Goal: Task Accomplishment & Management: Complete application form

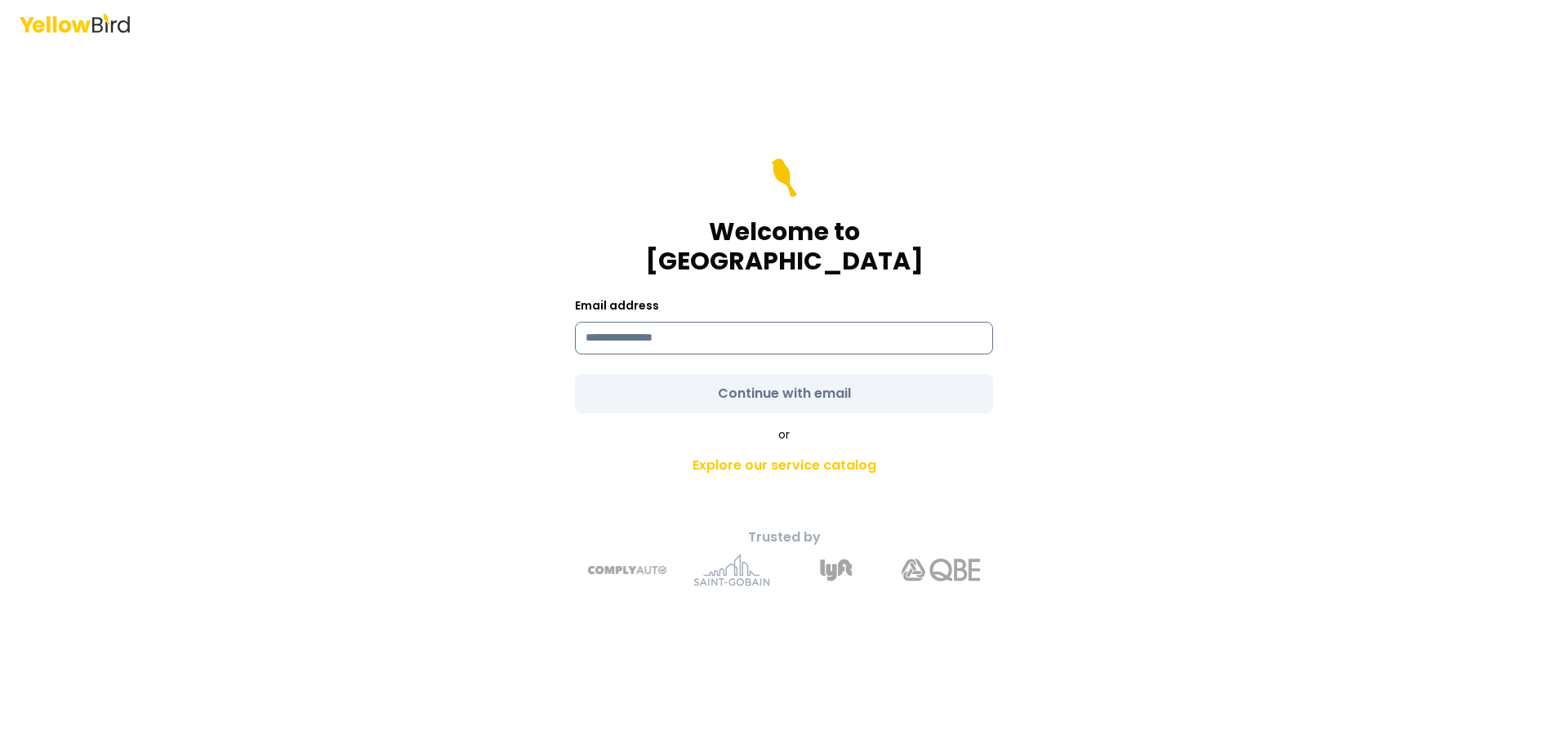
click at [618, 322] on input at bounding box center [784, 338] width 418 height 33
type input "**********"
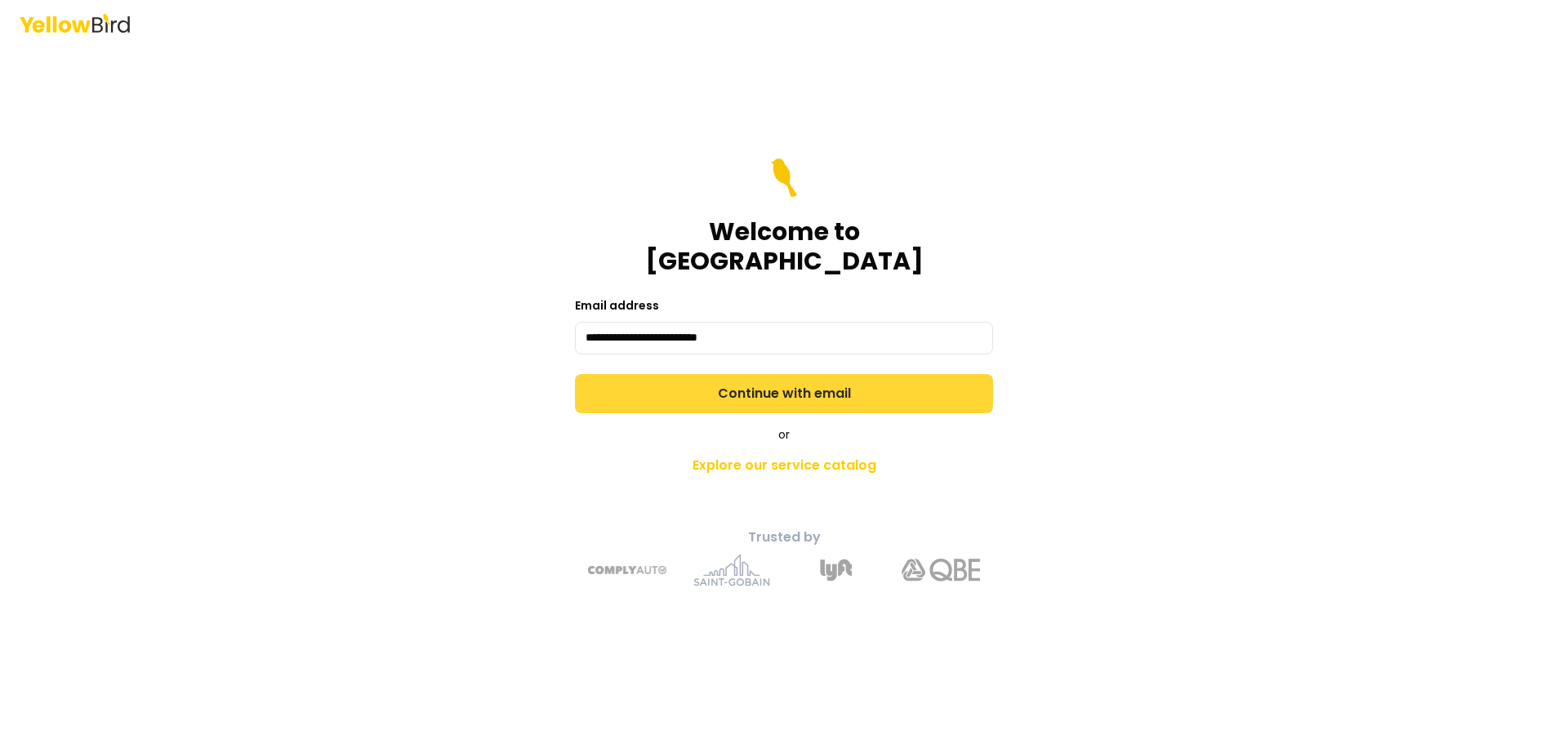
click at [771, 378] on button "Continue with email" at bounding box center [784, 394] width 418 height 39
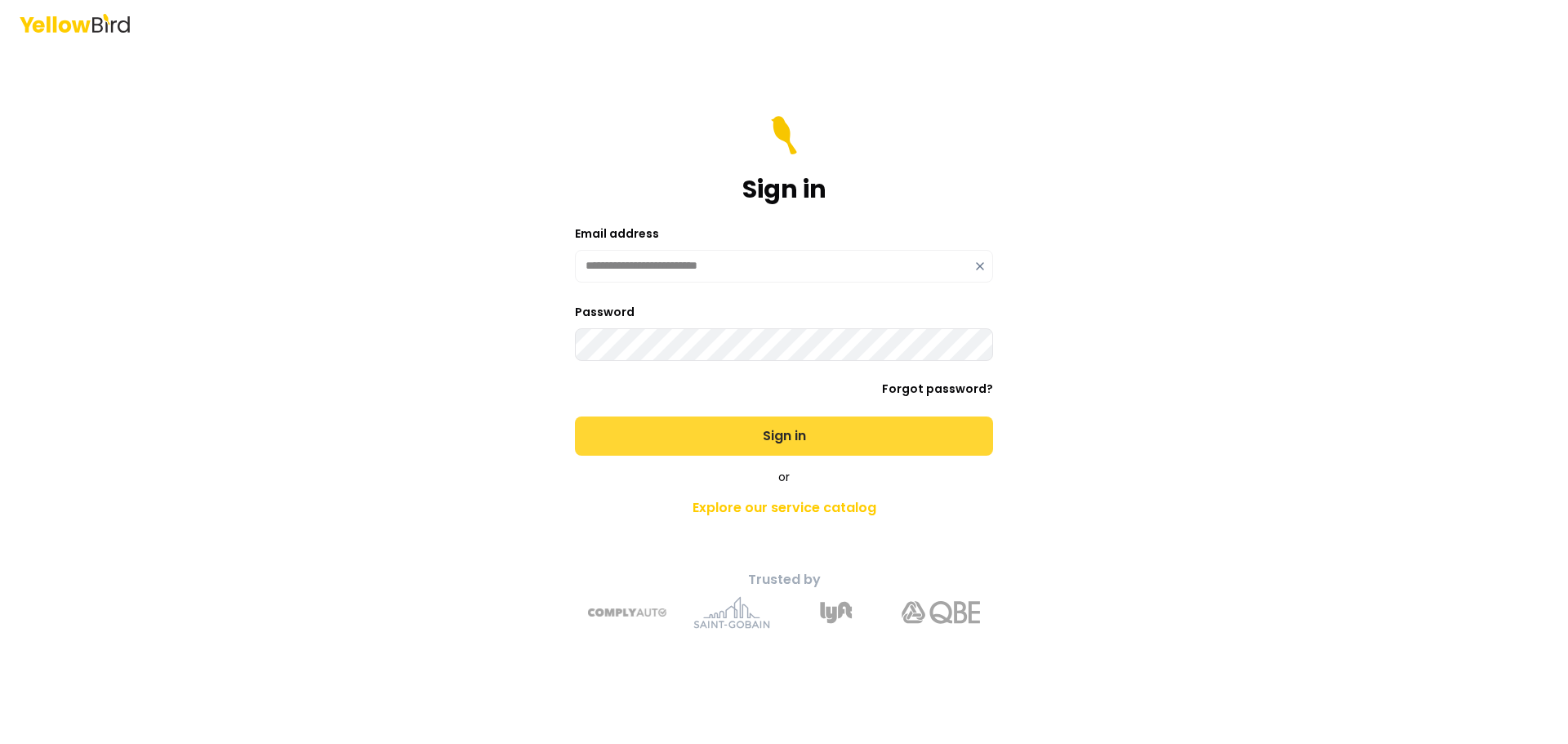
click at [780, 423] on button "Sign in" at bounding box center [784, 437] width 418 height 39
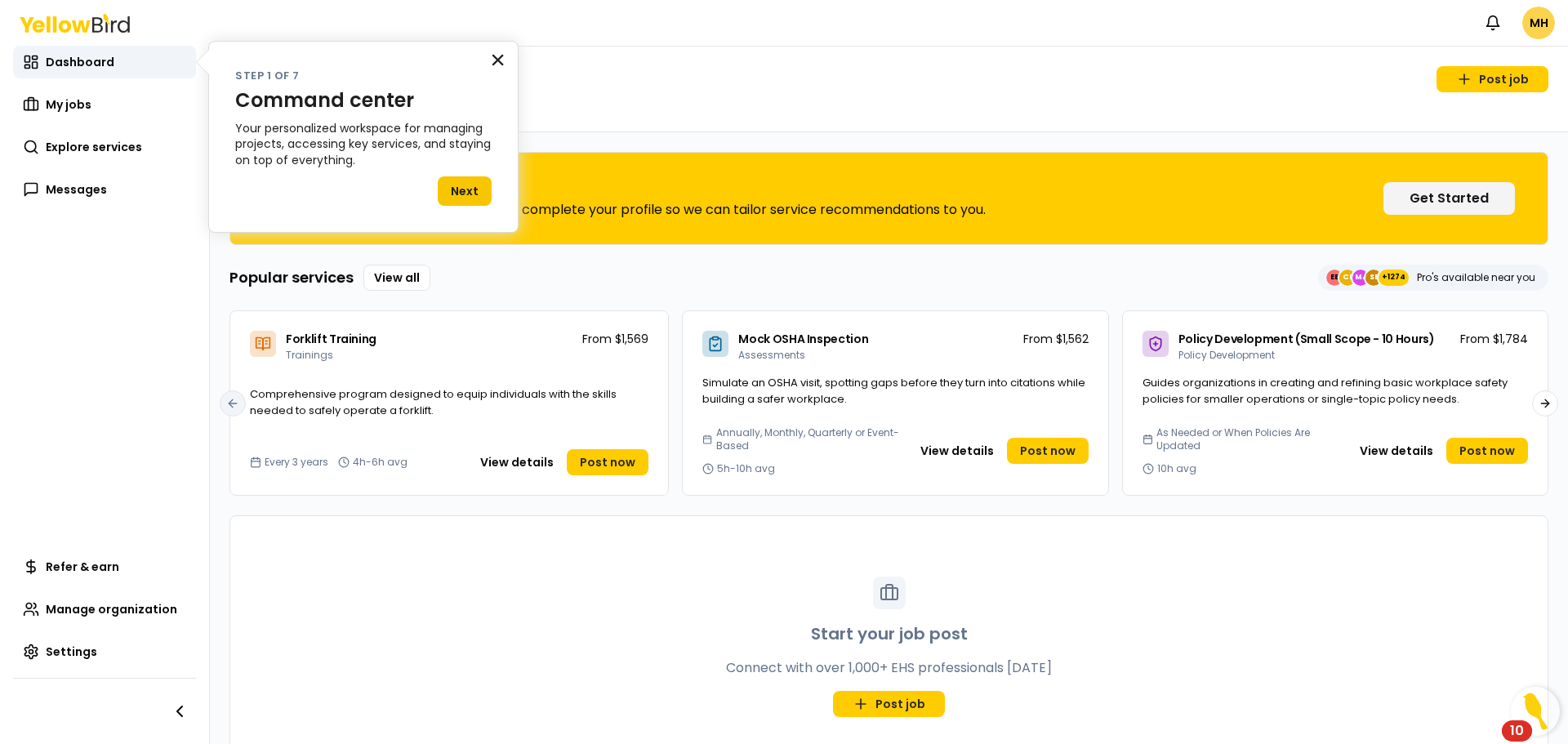
click at [493, 57] on button "×" at bounding box center [498, 60] width 16 height 26
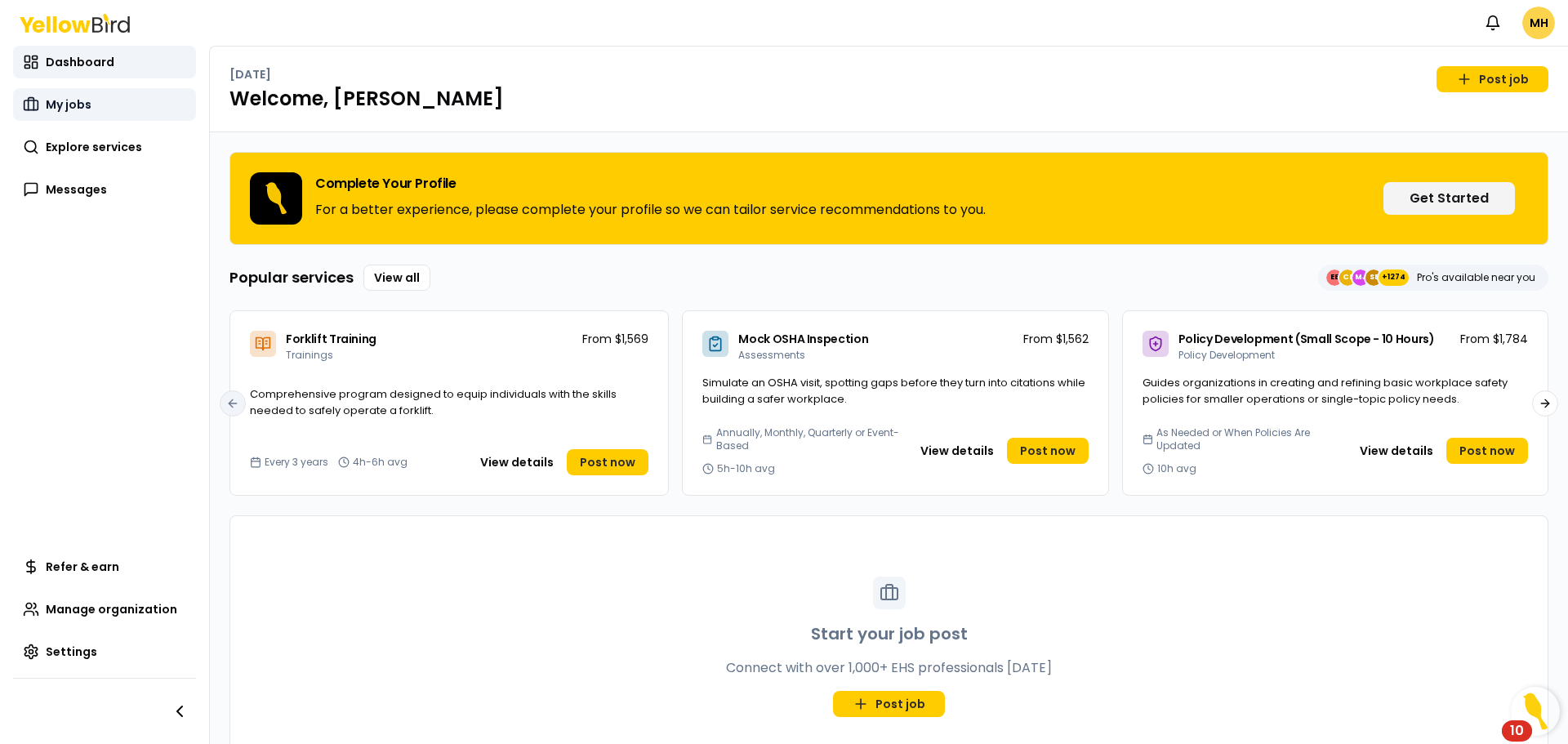
click at [88, 113] on link "My jobs" at bounding box center [104, 104] width 183 height 33
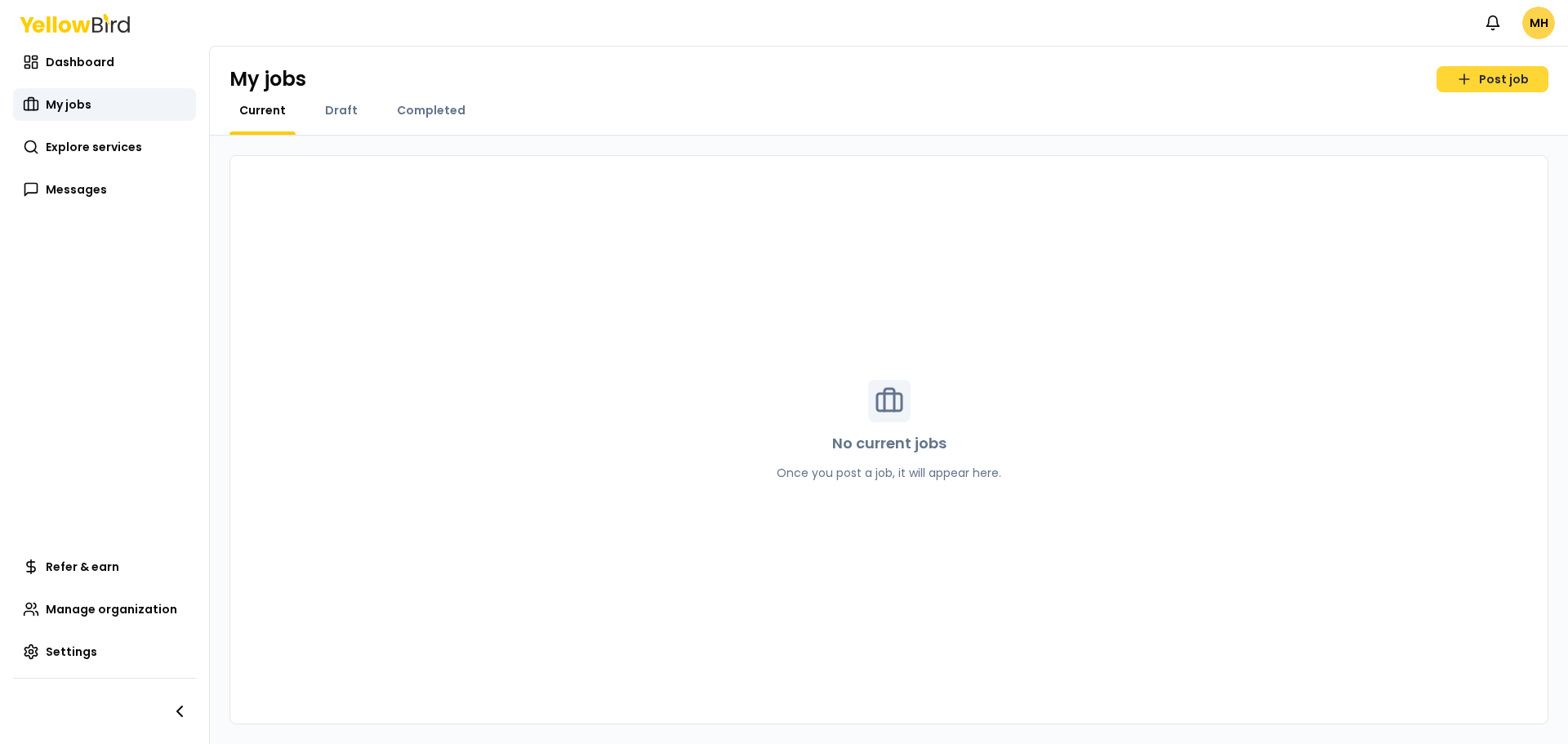
click at [1482, 75] on link "Post job" at bounding box center [1493, 79] width 112 height 26
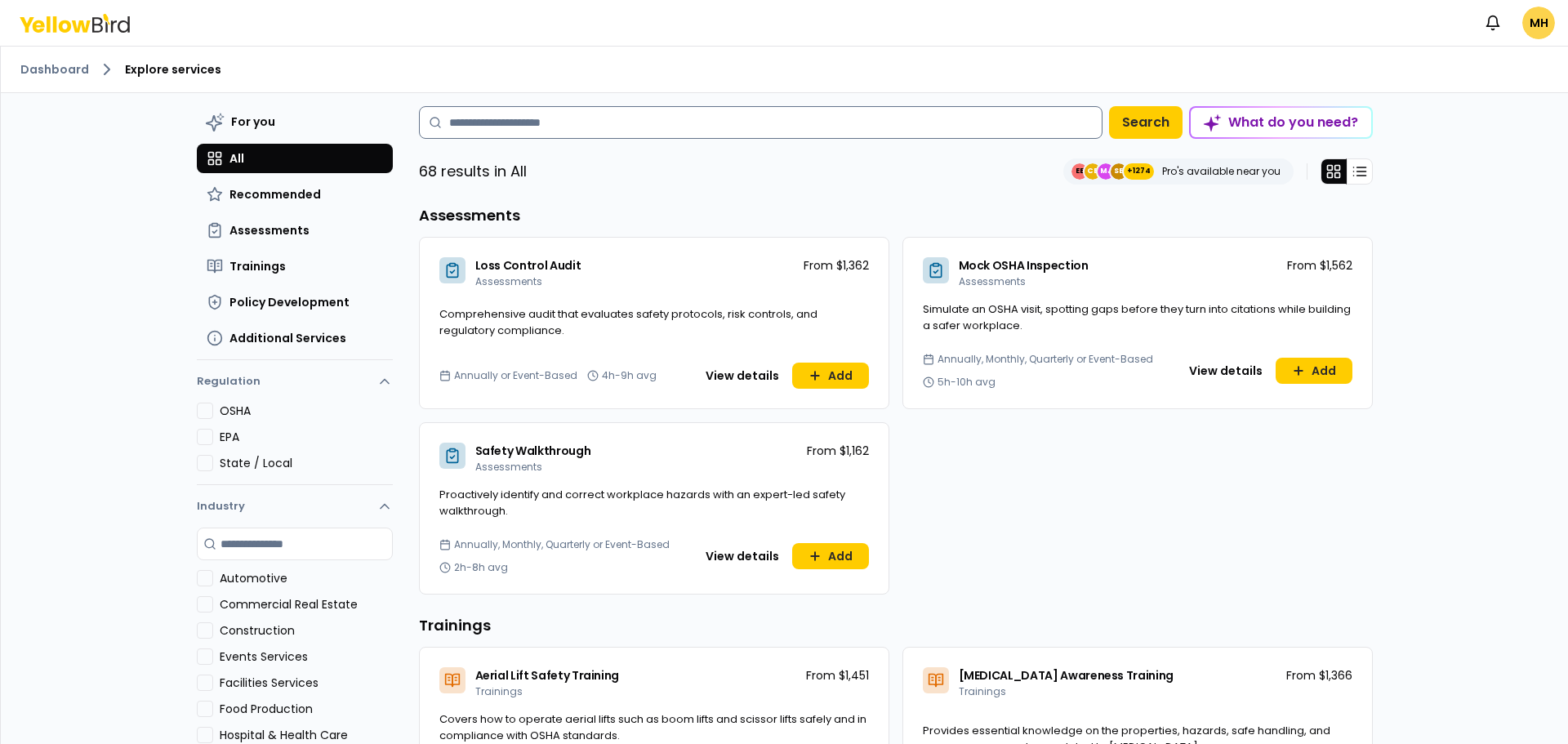
click at [490, 130] on input at bounding box center [760, 122] width 684 height 33
type input "*"
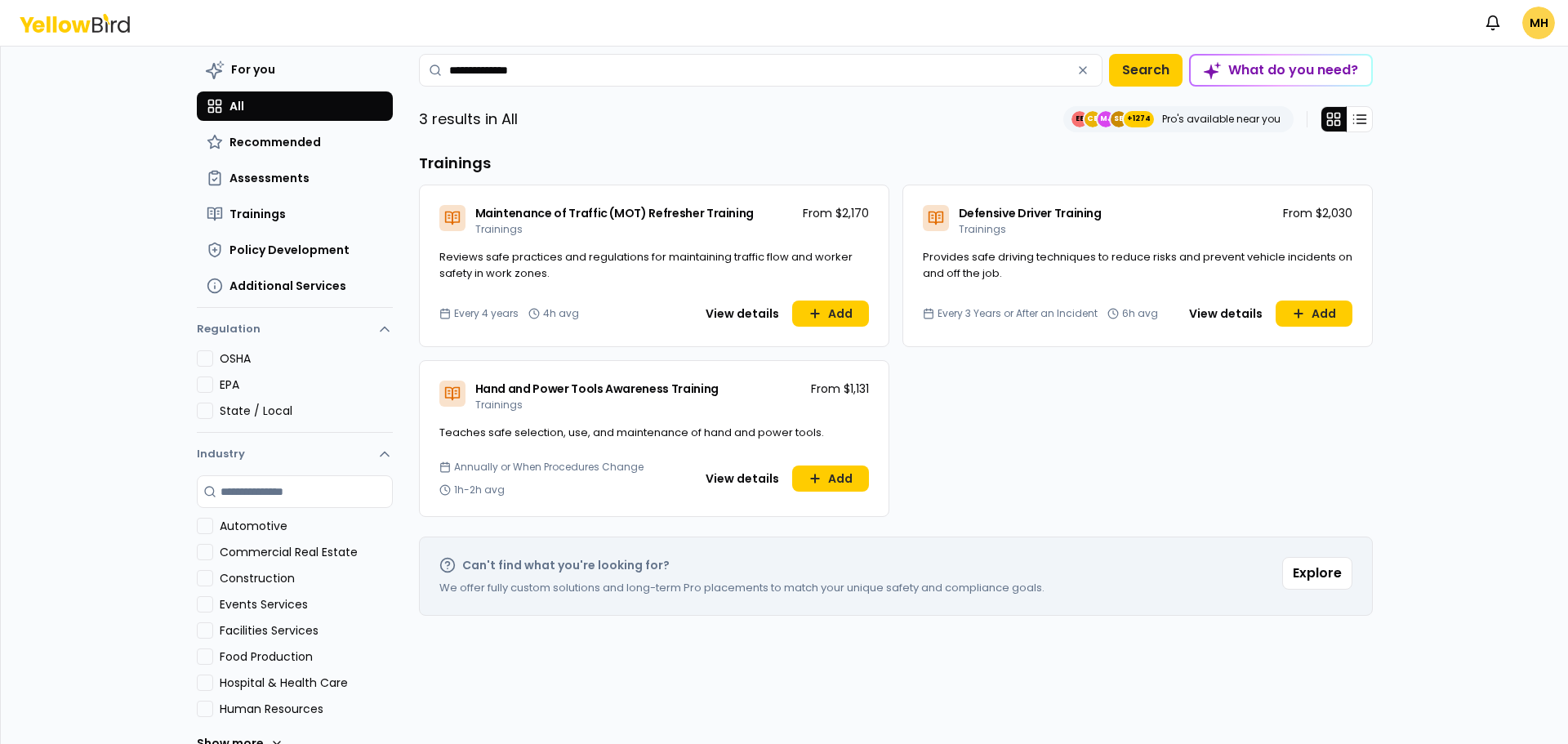
scroll to position [81, 0]
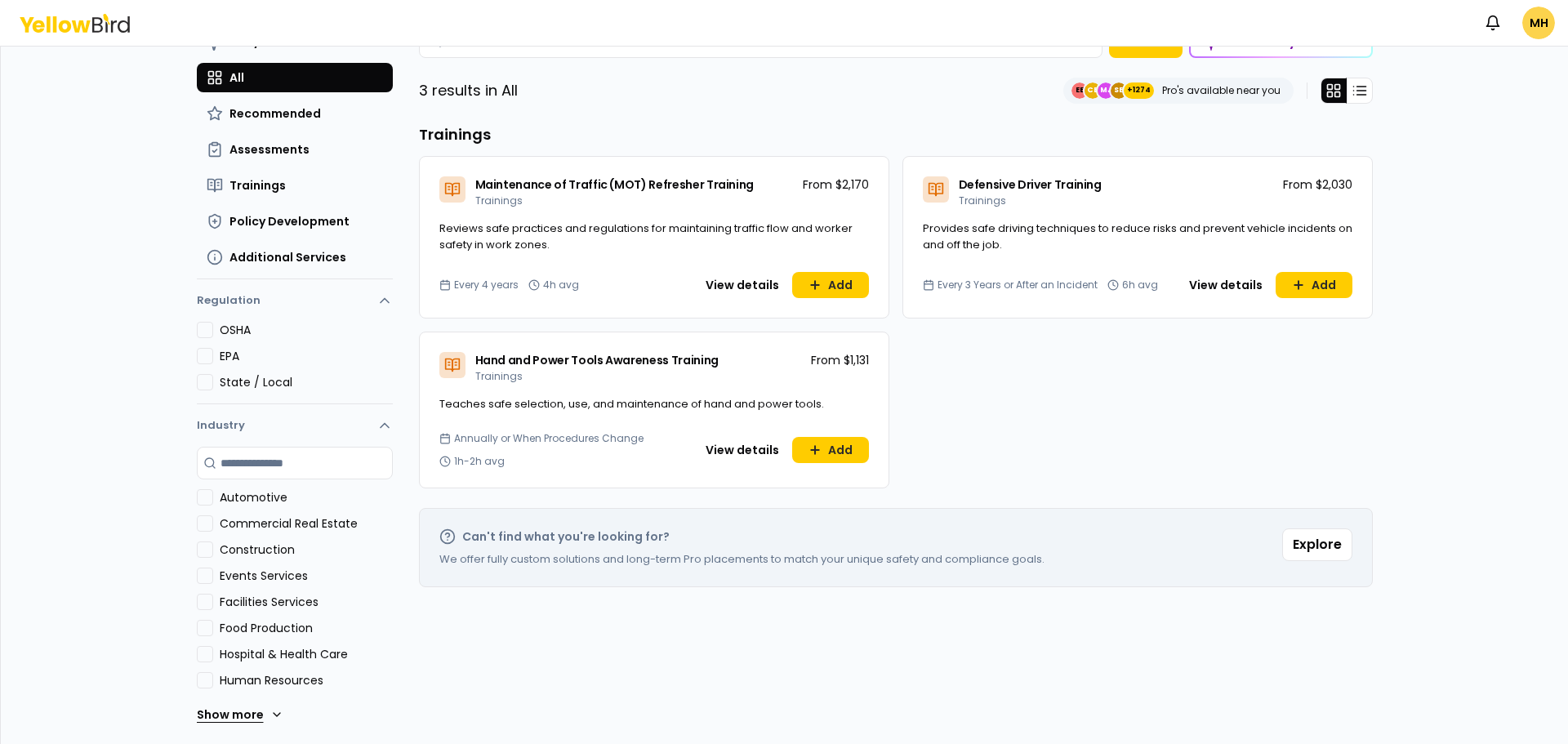
type input "**********"
click at [232, 718] on button "Show more" at bounding box center [239, 714] width 87 height 33
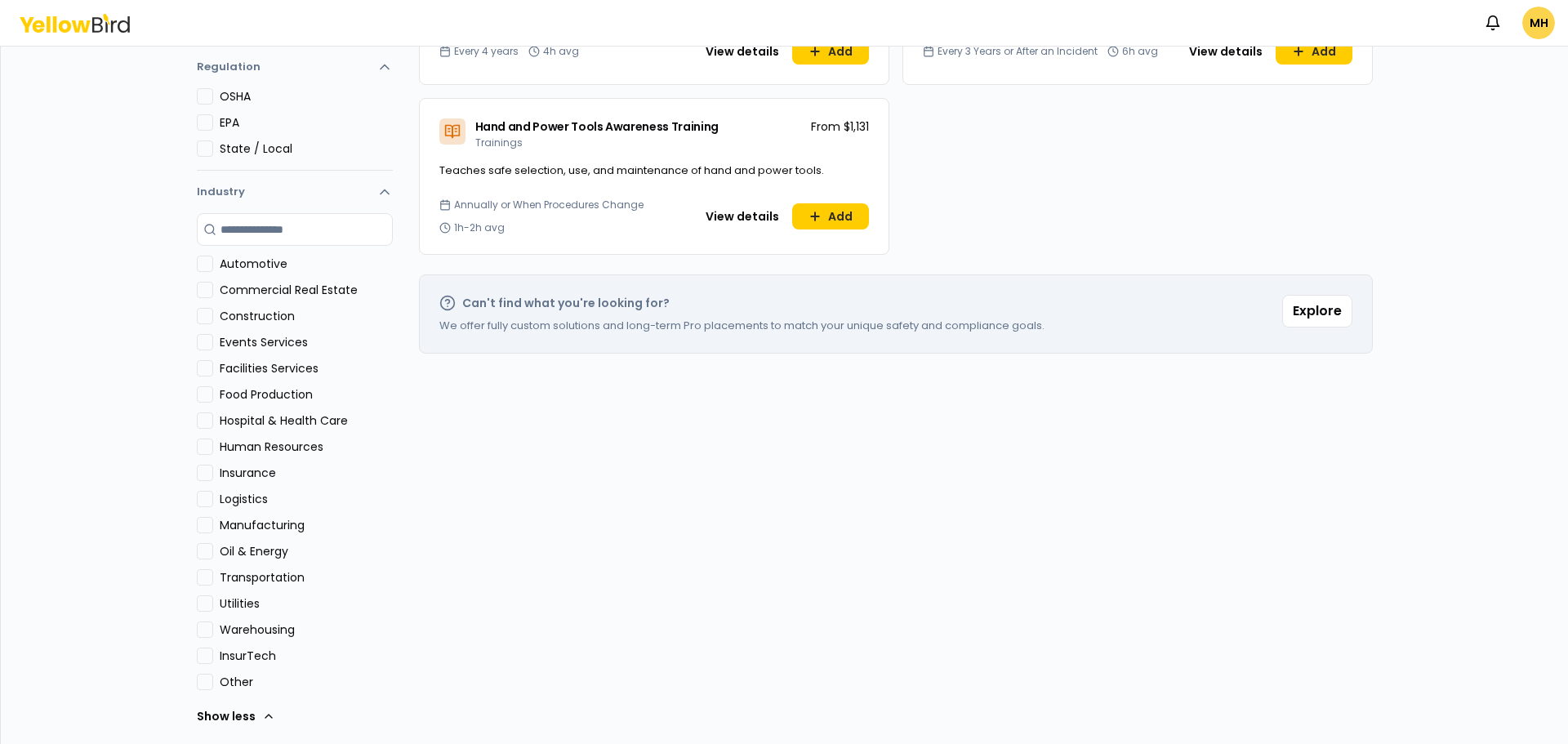
scroll to position [317, 0]
click at [207, 498] on div "Logistics" at bounding box center [294, 498] width 196 height 17
click at [202, 576] on button "Transportation" at bounding box center [205, 576] width 17 height 17
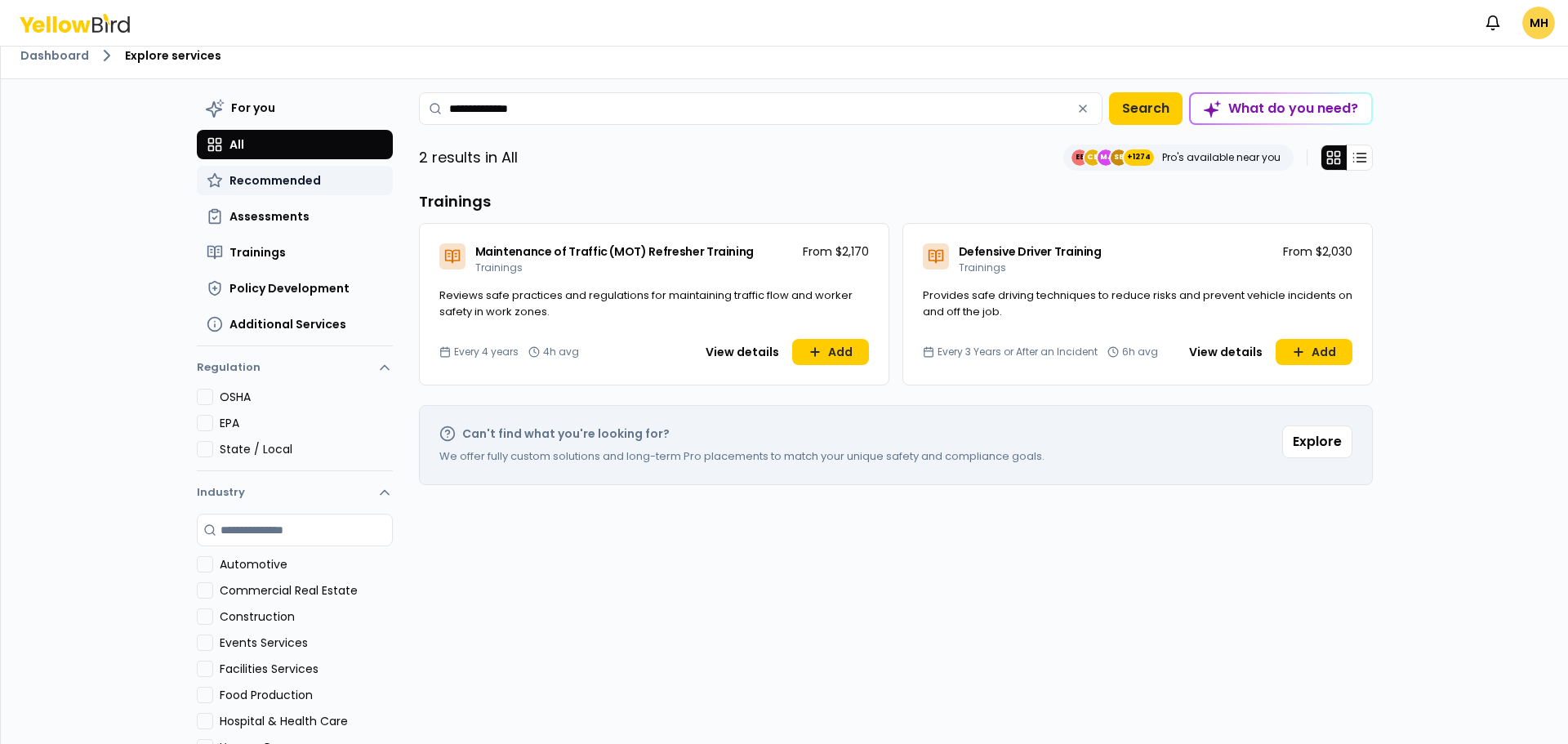
scroll to position [0, 0]
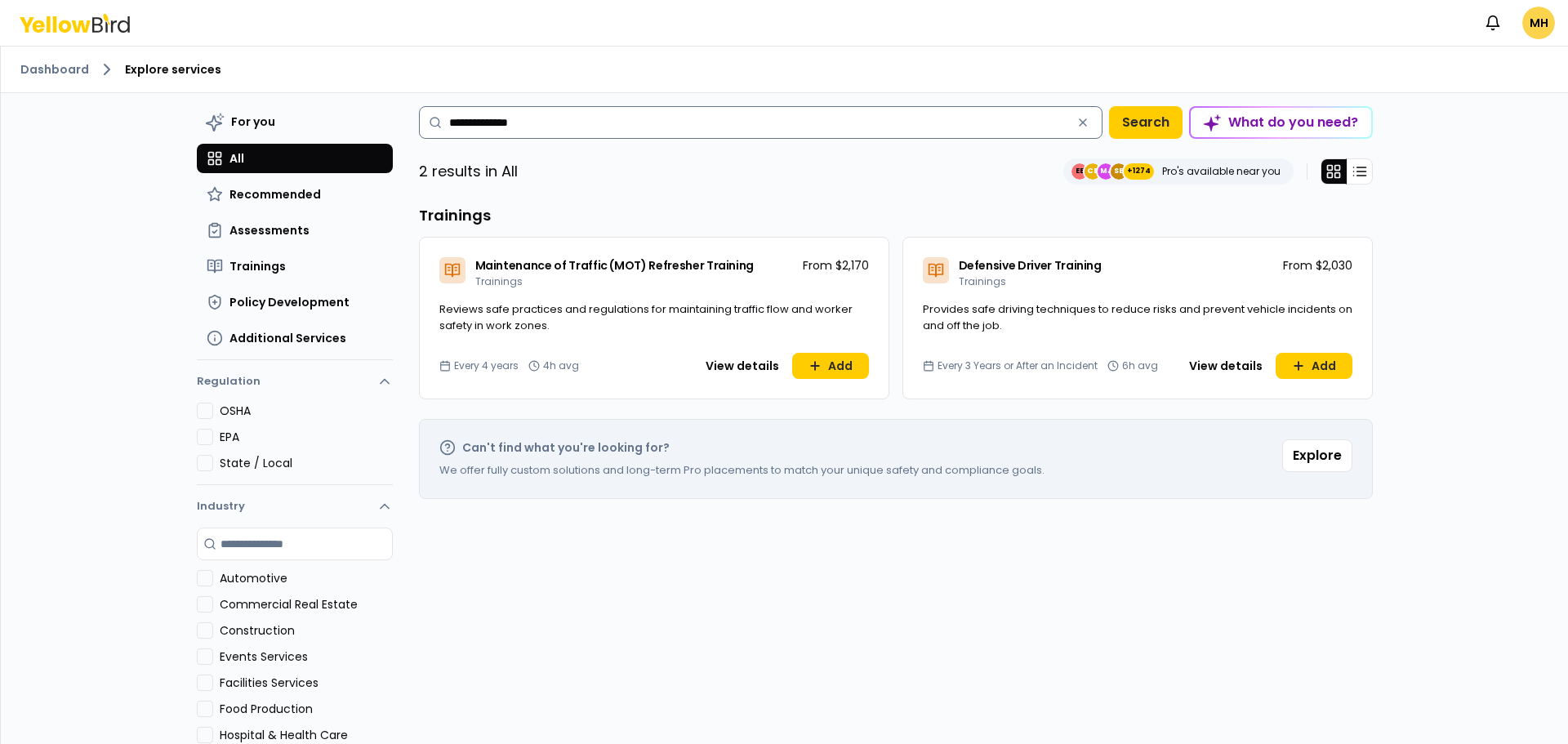
drag, startPoint x: 561, startPoint y: 127, endPoint x: 568, endPoint y: 117, distance: 12.2
click at [568, 117] on input "**********" at bounding box center [760, 122] width 684 height 33
click at [1089, 119] on button "button" at bounding box center [1083, 123] width 26 height 26
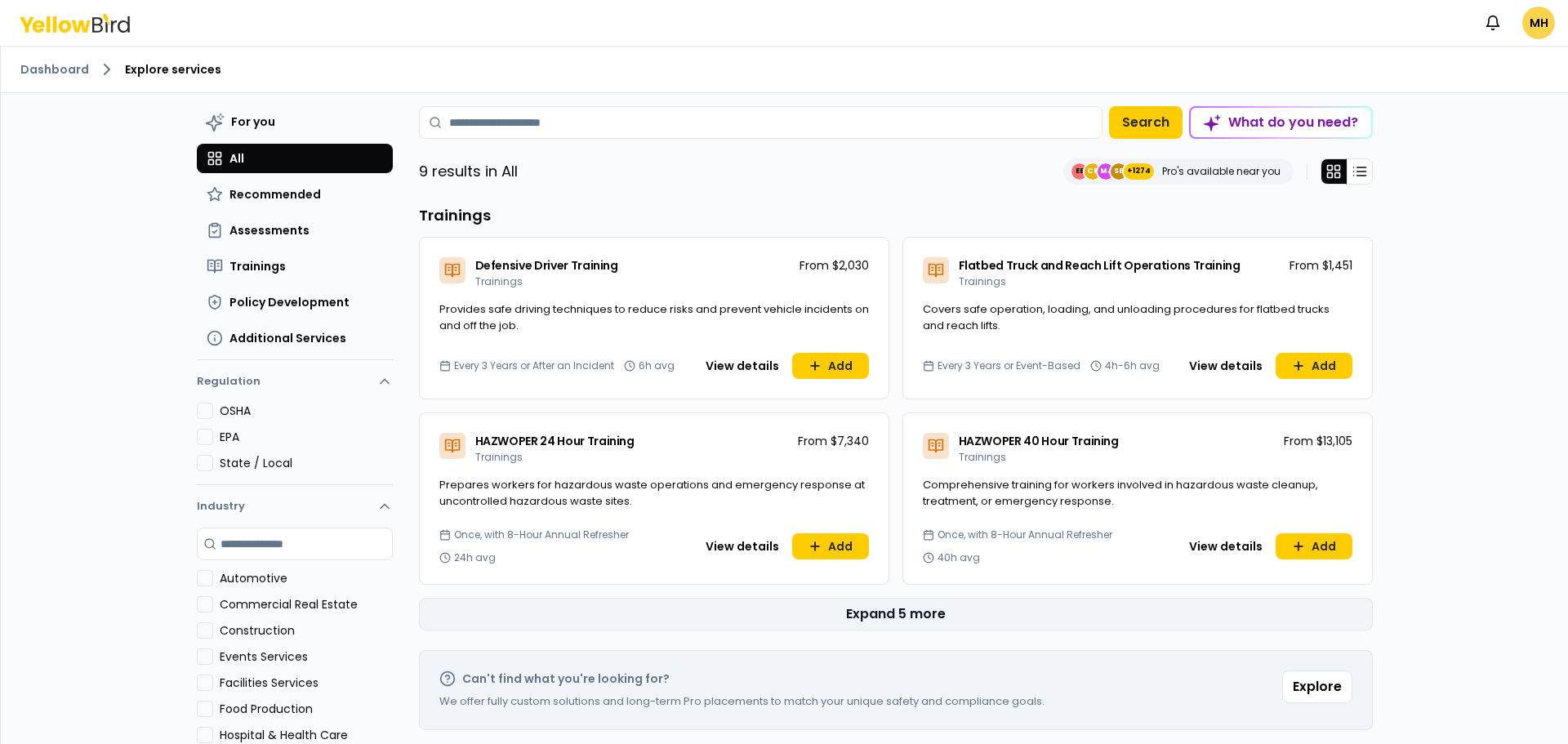
click at [878, 603] on button "Expand 5 more" at bounding box center [895, 614] width 954 height 33
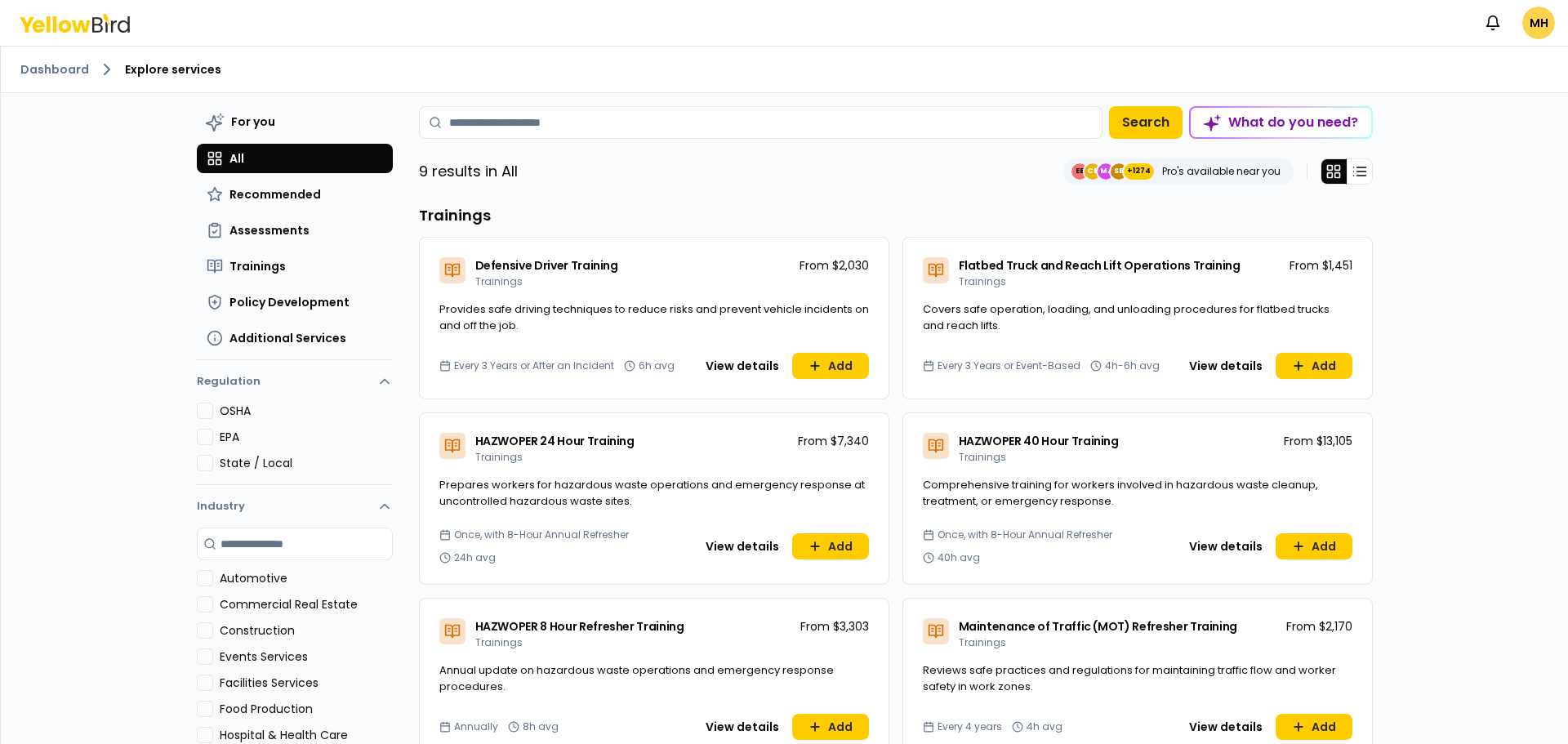
drag, startPoint x: 1275, startPoint y: 125, endPoint x: 1206, endPoint y: 170, distance: 82.4
click at [1215, 170] on div "For you All Recommended Assessments Trainings Policy Development Additional Ser…" at bounding box center [895, 682] width 954 height 1152
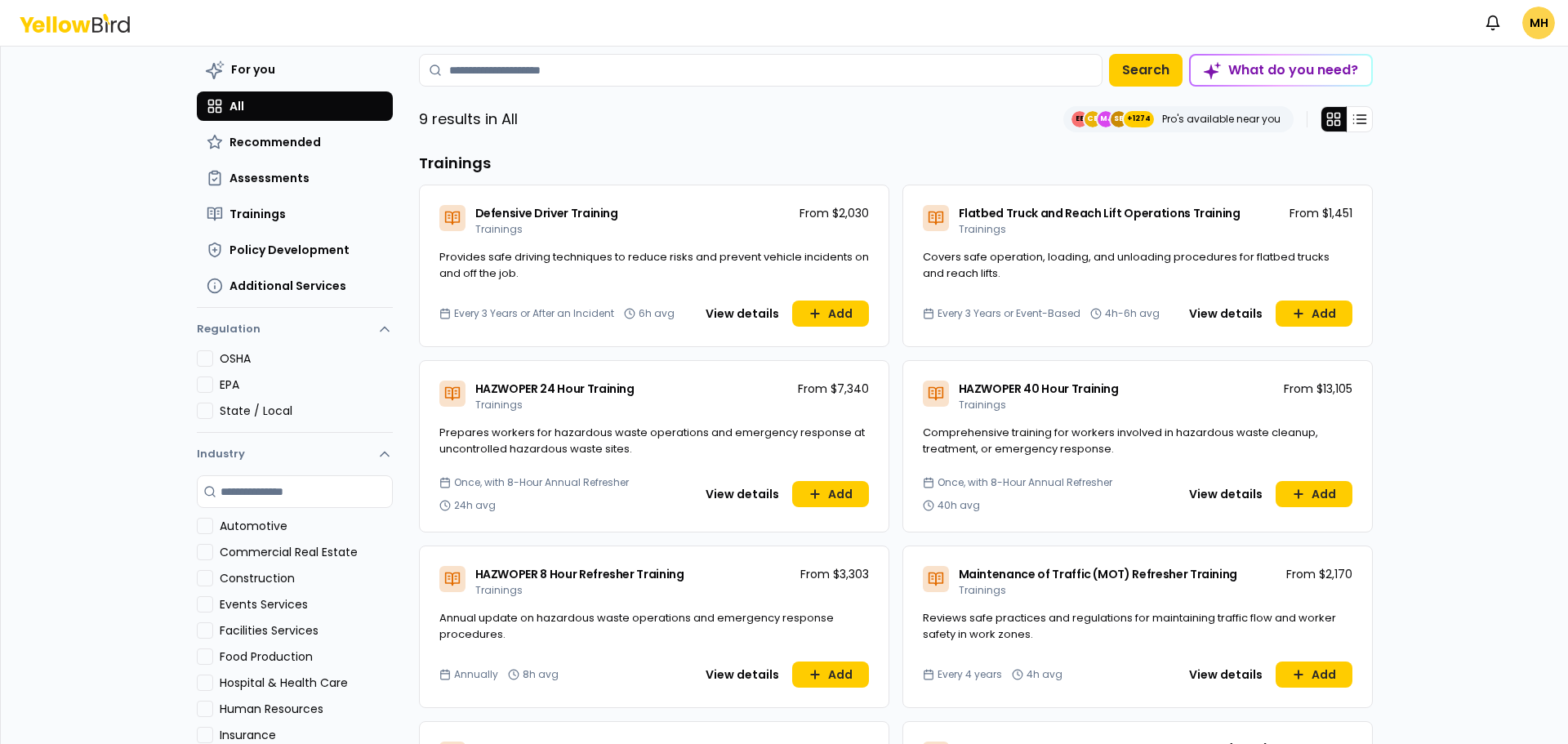
scroll to position [82, 0]
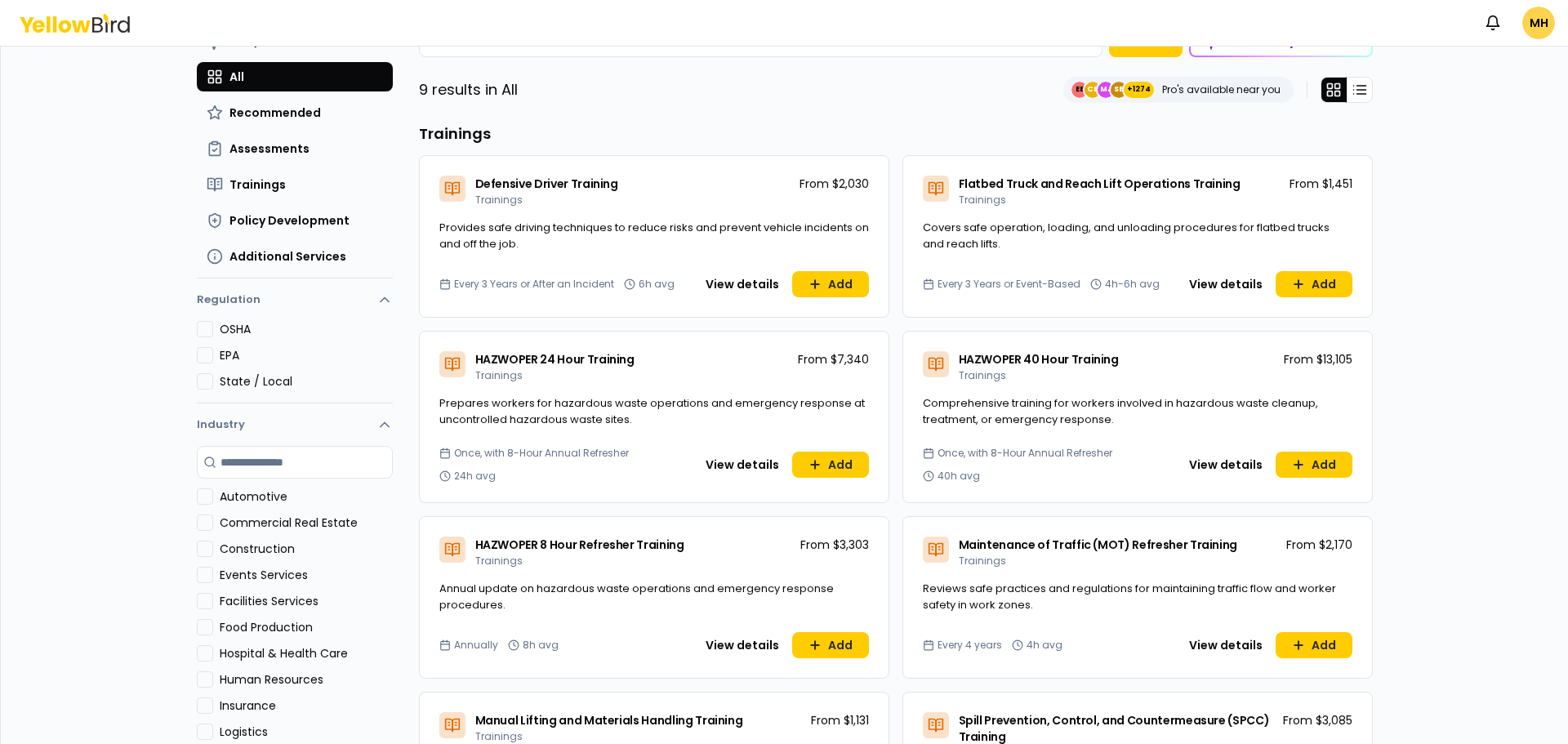
click at [379, 304] on icon "button" at bounding box center [385, 300] width 17 height 17
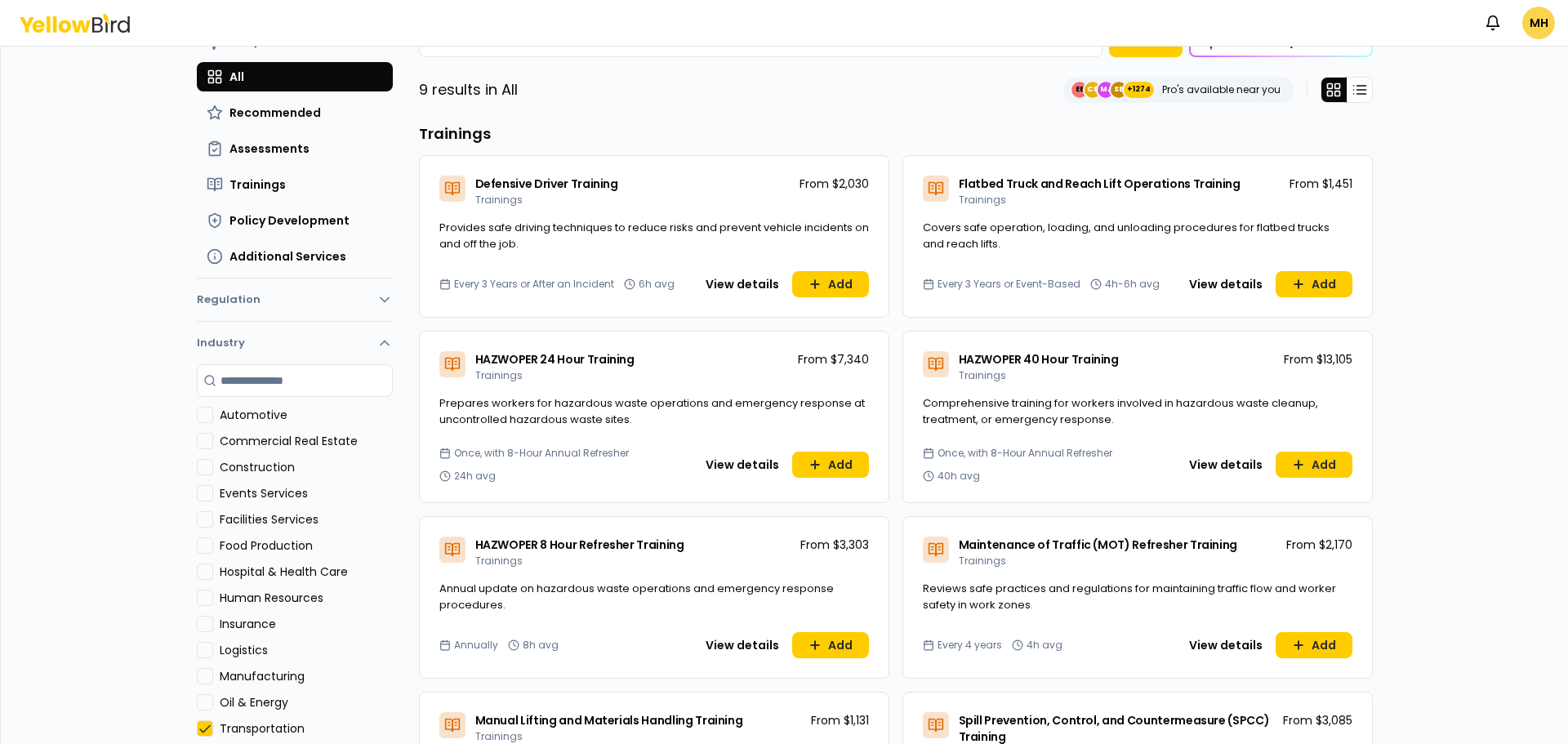
click at [379, 304] on icon "button" at bounding box center [385, 300] width 17 height 17
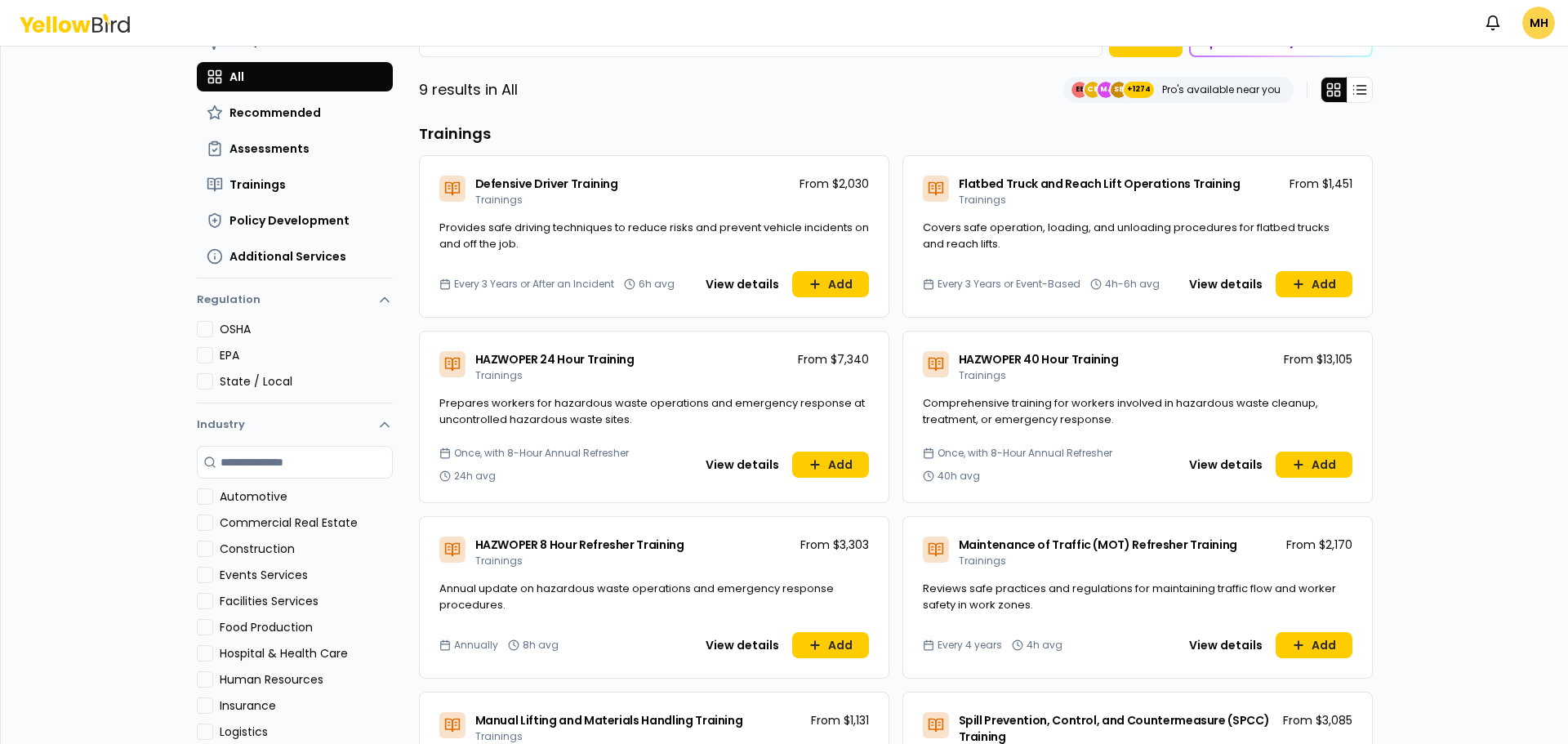
click at [197, 386] on button "State / Local" at bounding box center [205, 382] width 17 height 17
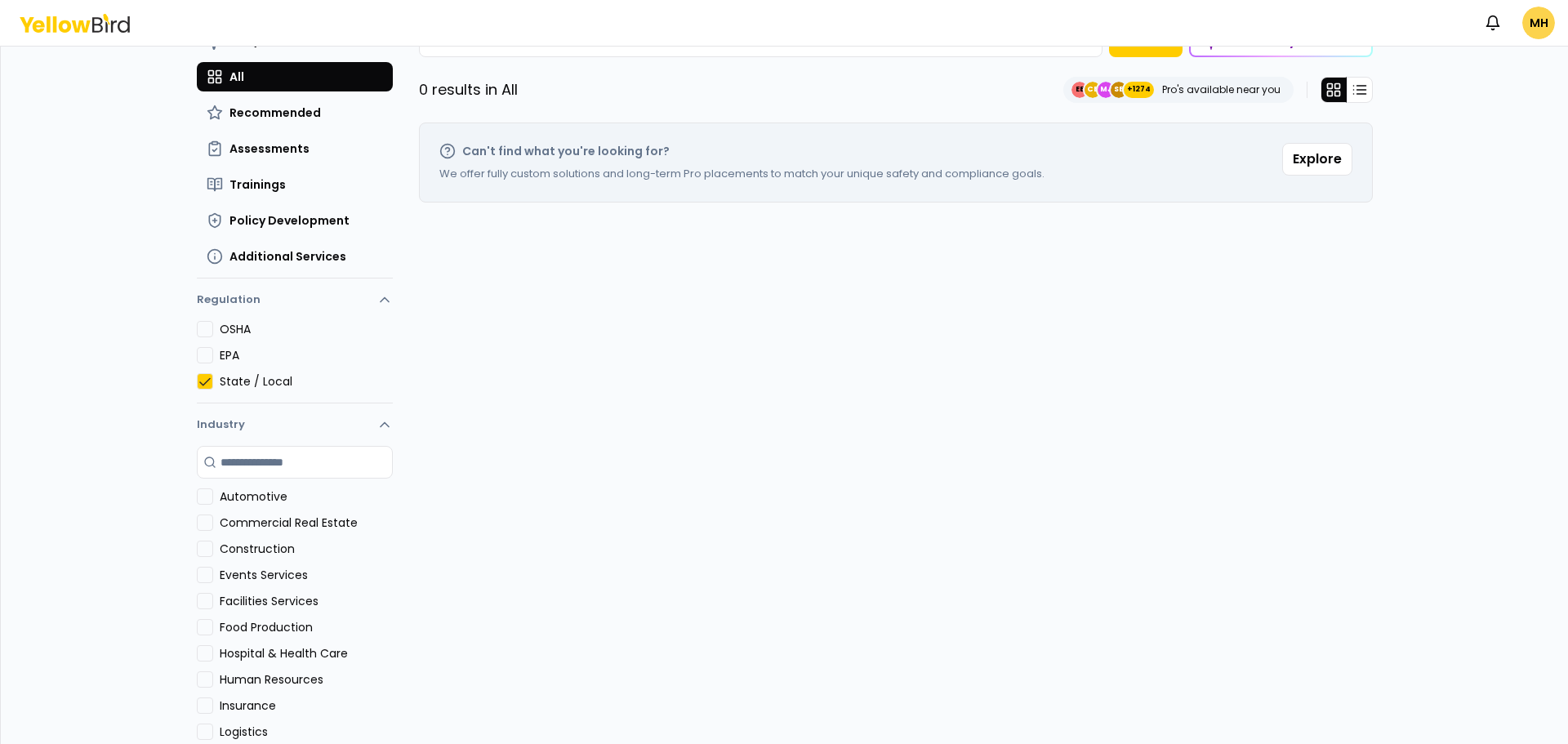
click at [197, 386] on button "State / Local" at bounding box center [205, 382] width 17 height 17
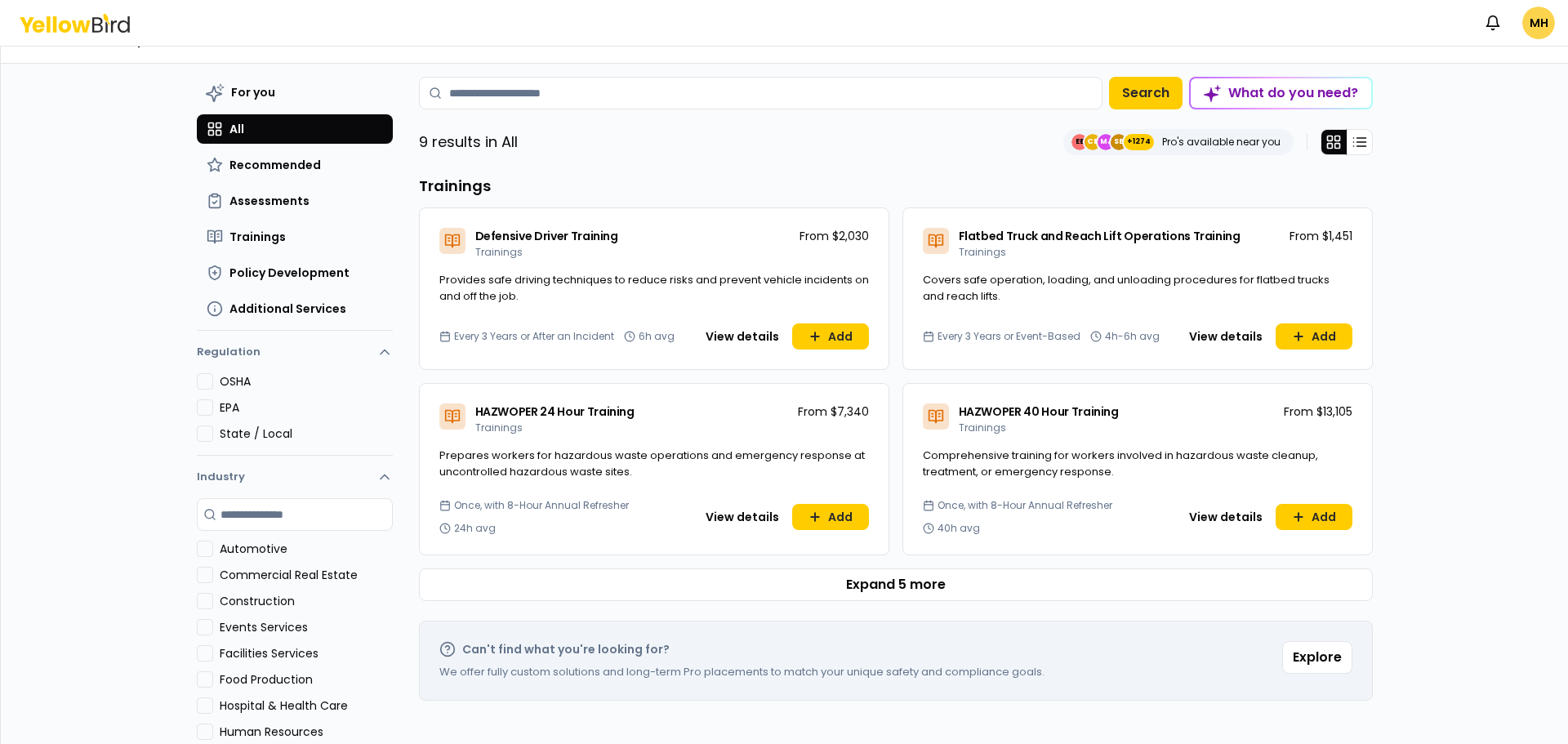
scroll to position [0, 0]
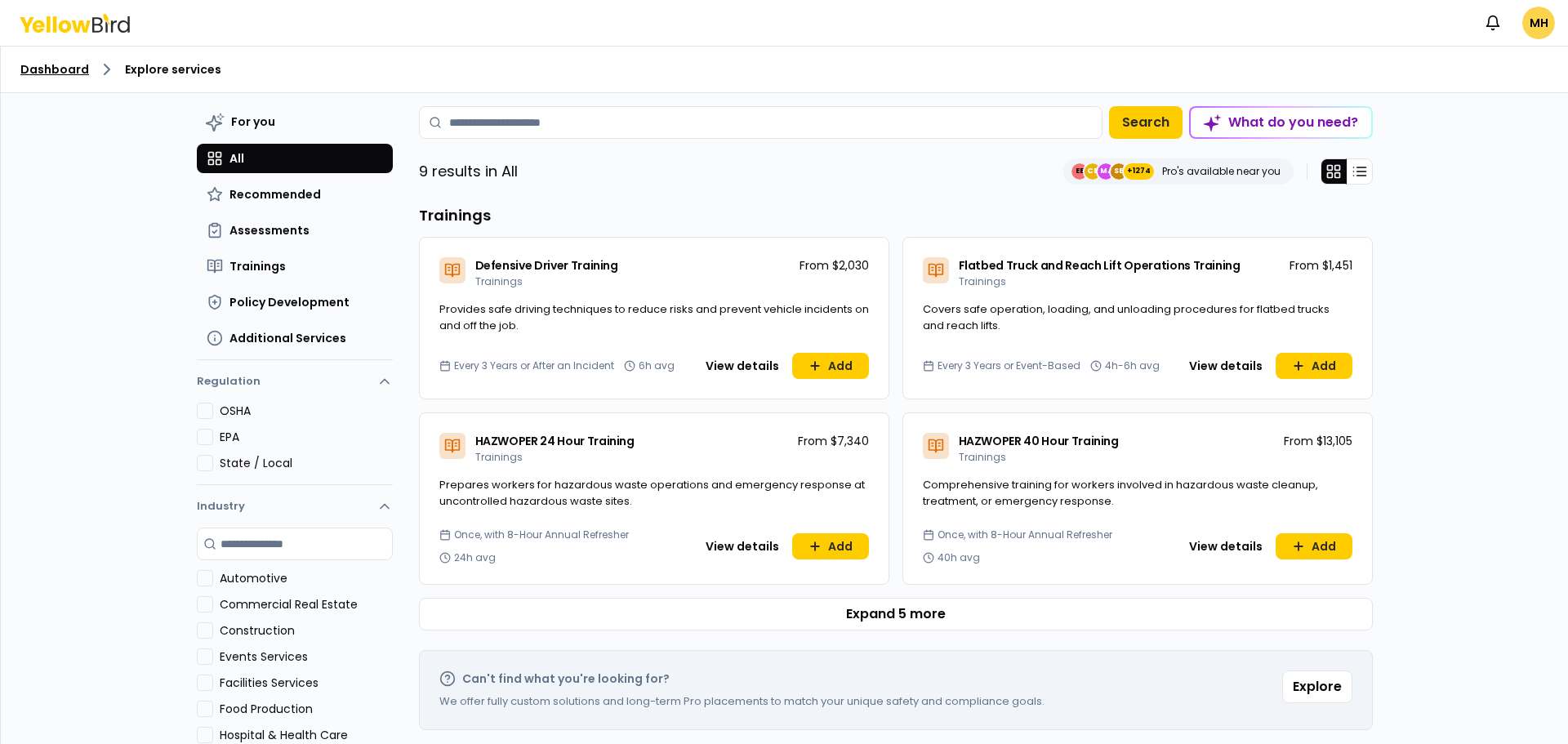
click at [45, 73] on link "Dashboard" at bounding box center [55, 70] width 69 height 17
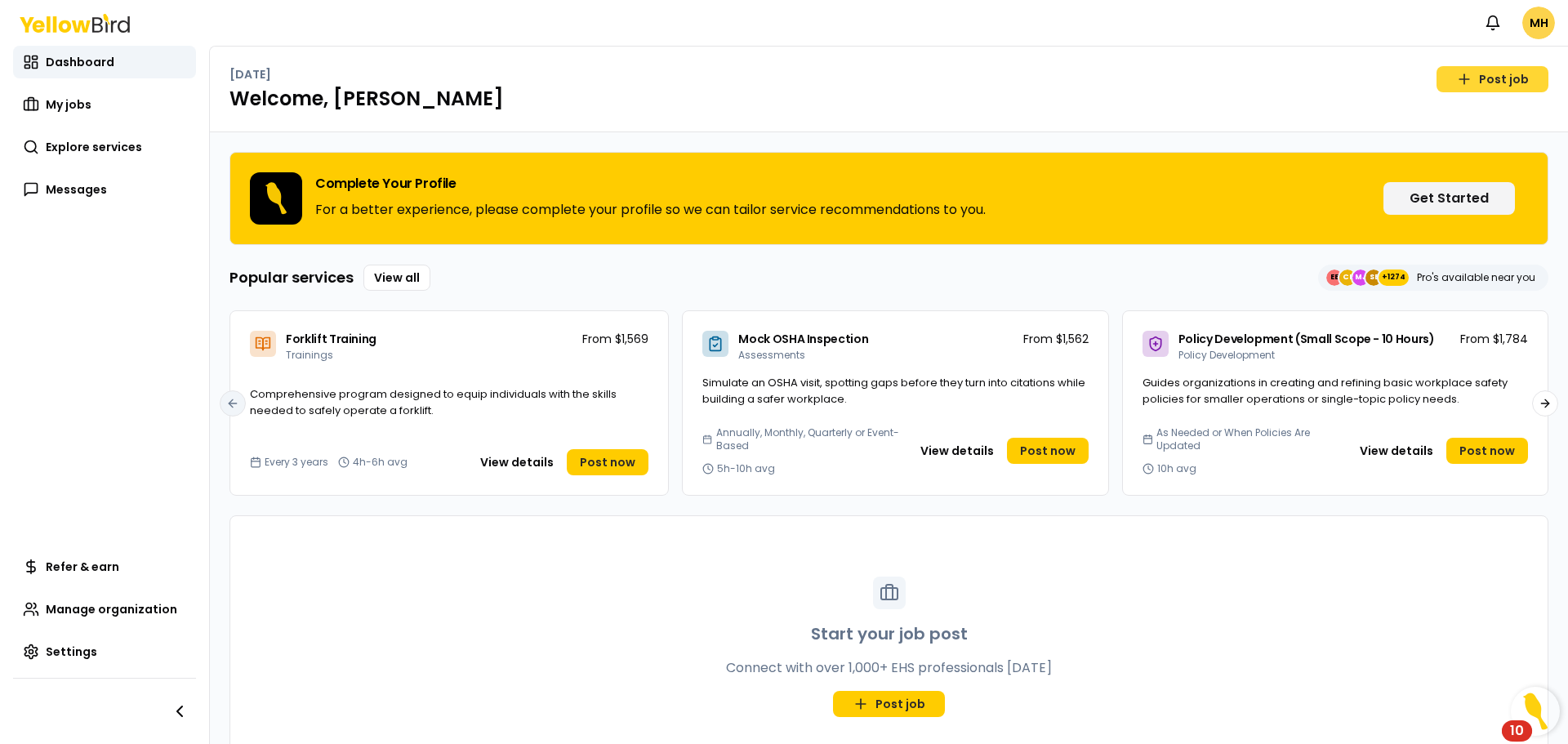
click at [1491, 71] on link "Post job" at bounding box center [1493, 79] width 112 height 26
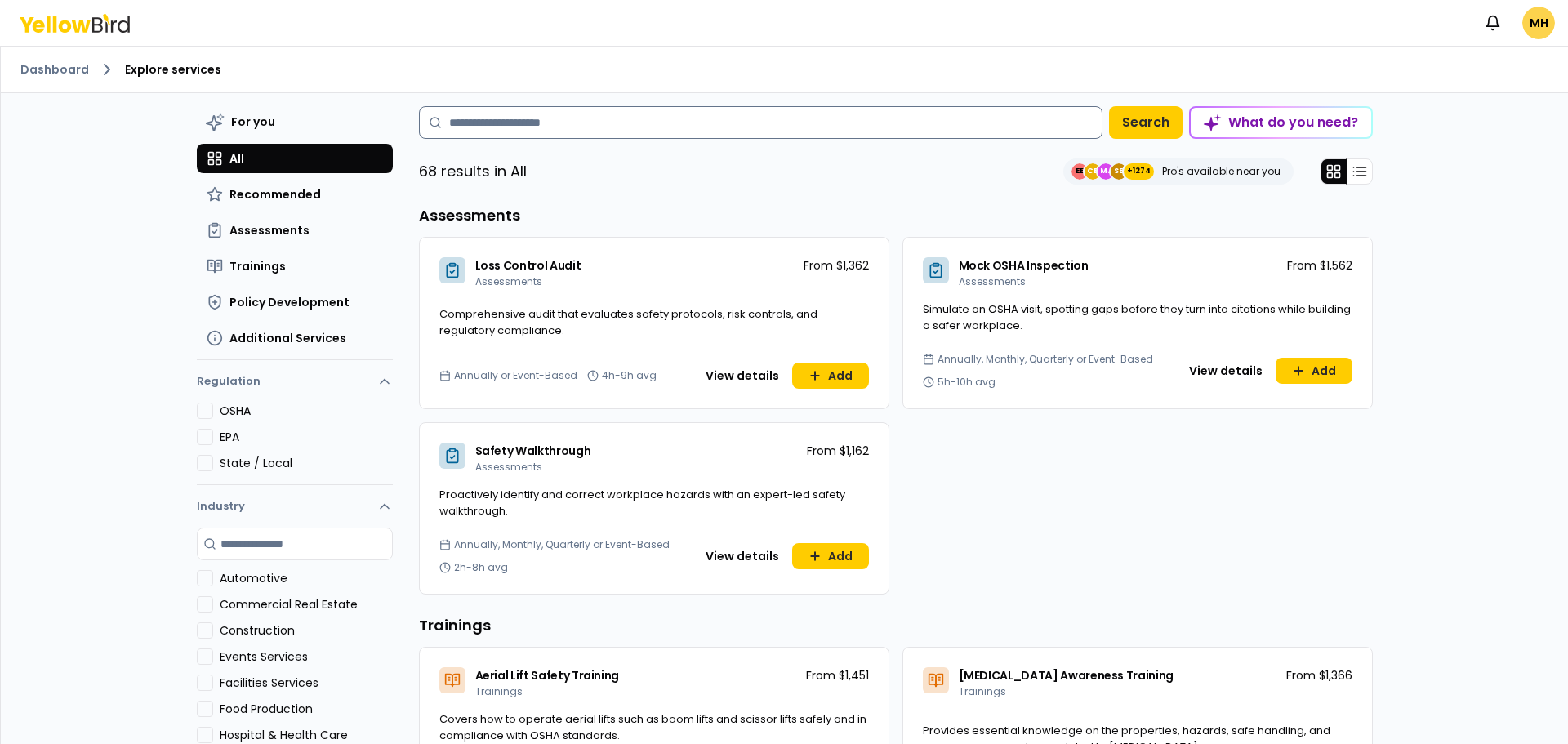
click at [514, 121] on input at bounding box center [760, 122] width 684 height 33
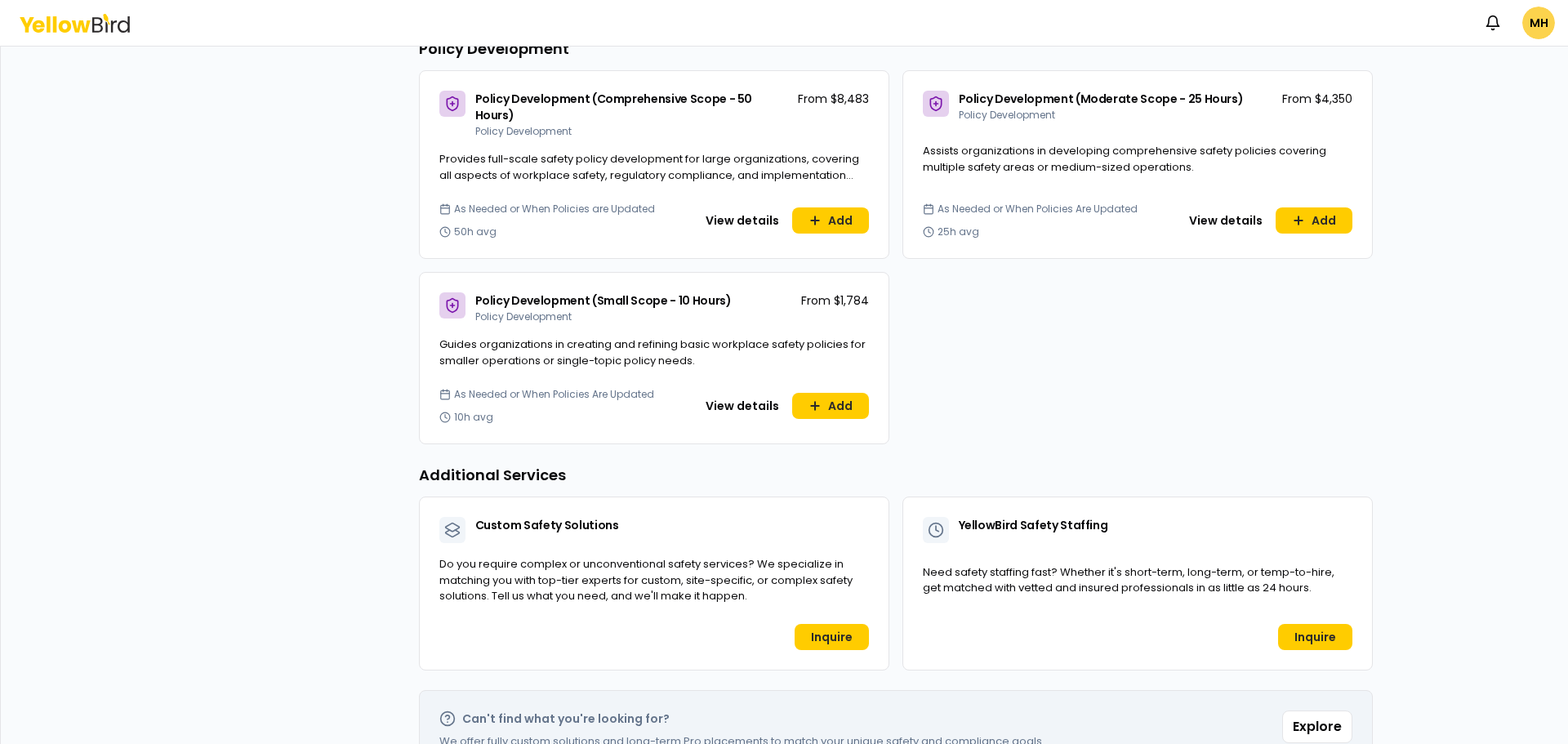
scroll to position [1064, 0]
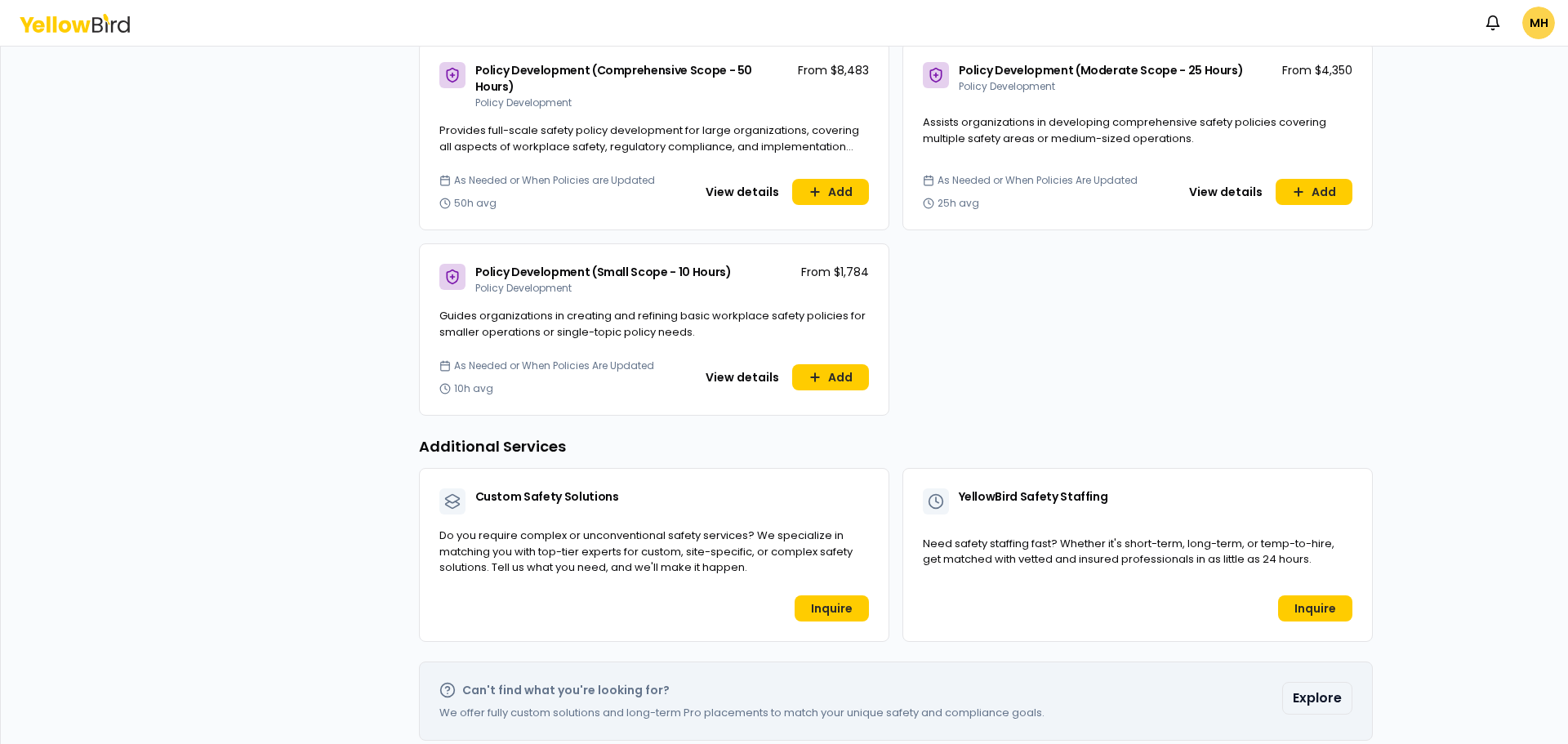
click at [1304, 683] on button "Explore" at bounding box center [1317, 698] width 70 height 33
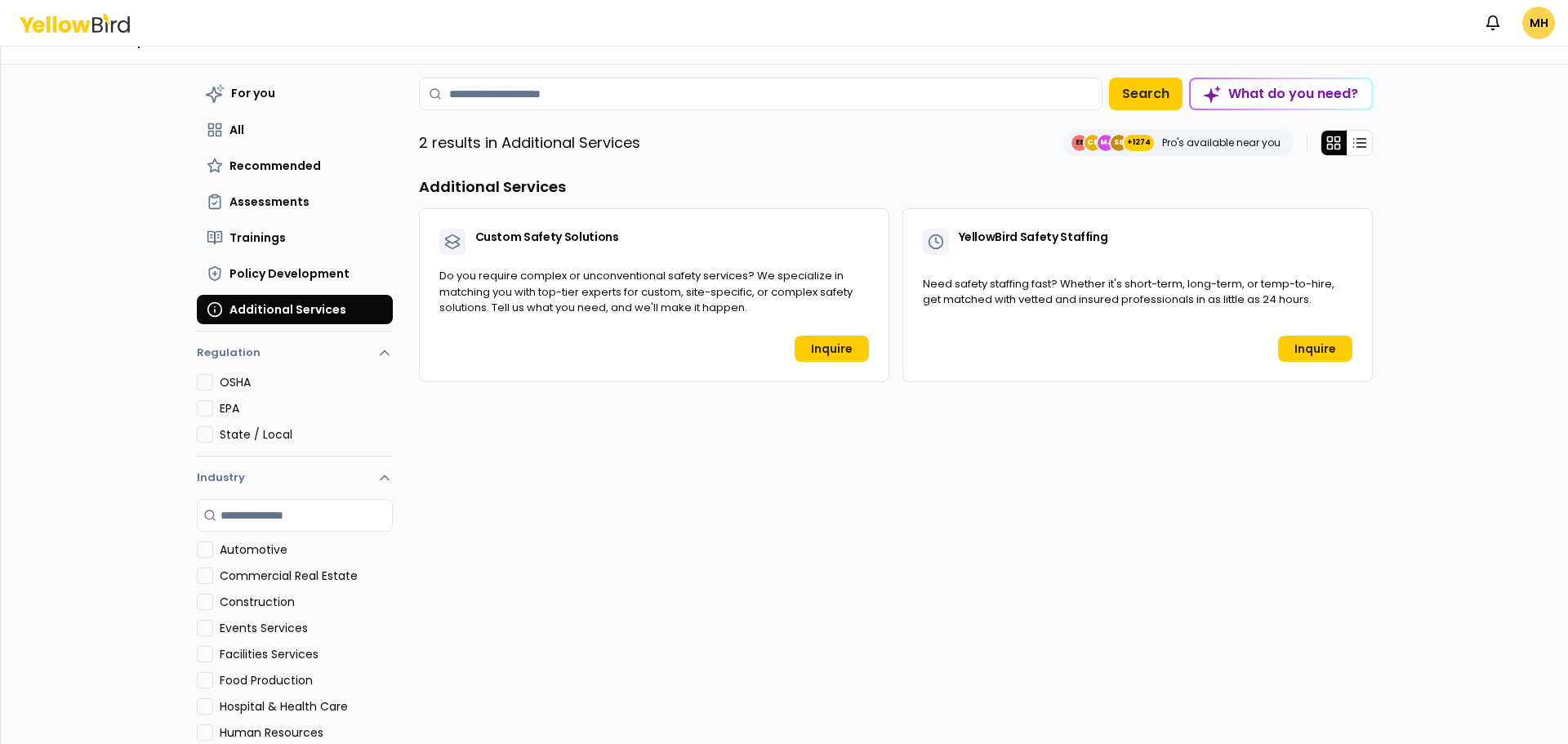
scroll to position [0, 0]
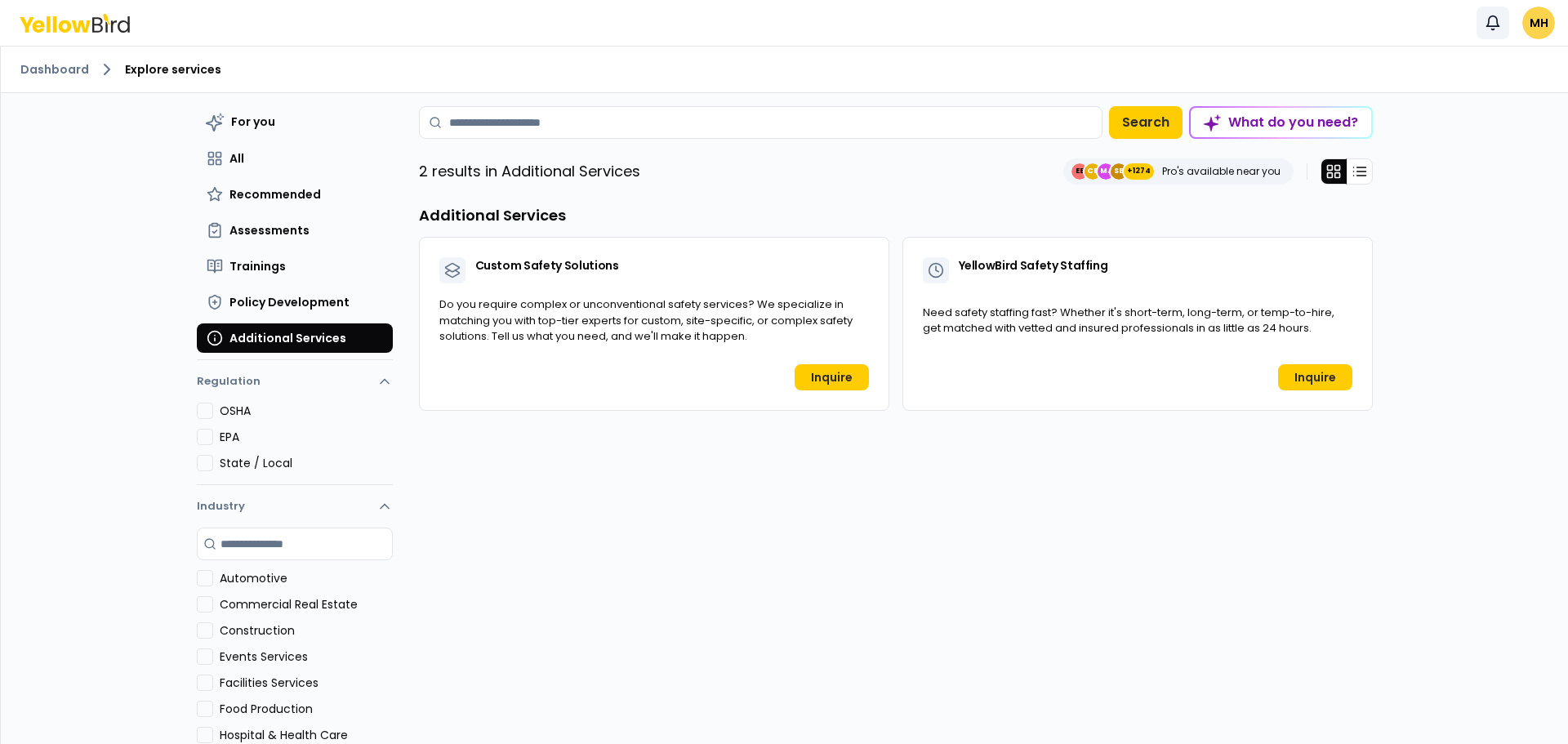
click at [1507, 20] on button "Notifications" at bounding box center [1493, 22] width 33 height 33
click at [1535, 20] on html "Notifications MH Dashboard Explore services For you All Recommended Assessments…" at bounding box center [784, 372] width 1568 height 744
click at [29, 75] on html "Notifications MH Dashboard Explore services For you All Recommended Assessments…" at bounding box center [784, 372] width 1568 height 744
click at [60, 69] on link "Dashboard" at bounding box center [55, 70] width 69 height 17
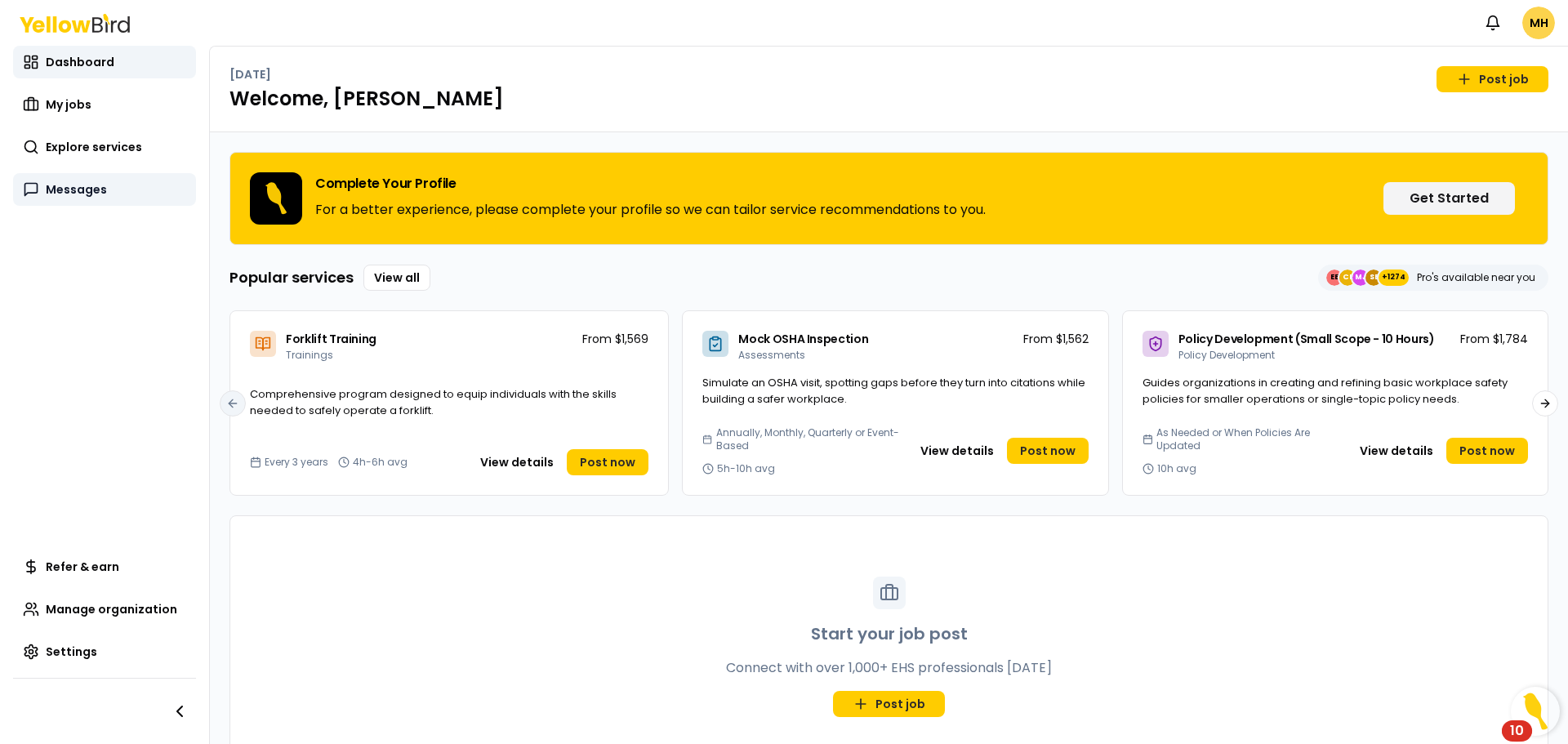
click at [95, 190] on span "Messages" at bounding box center [76, 190] width 61 height 17
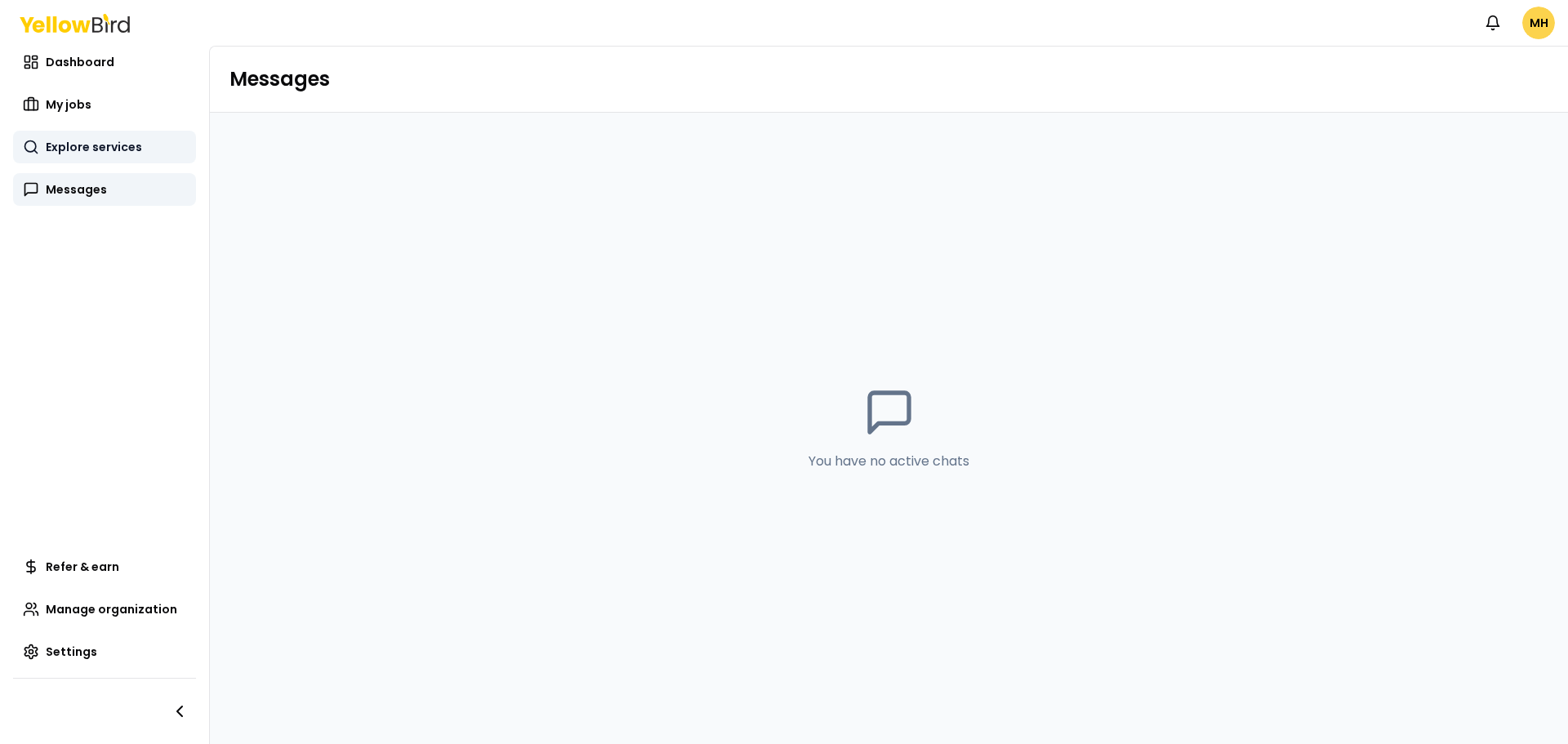
click at [84, 149] on span "Explore services" at bounding box center [94, 147] width 97 height 17
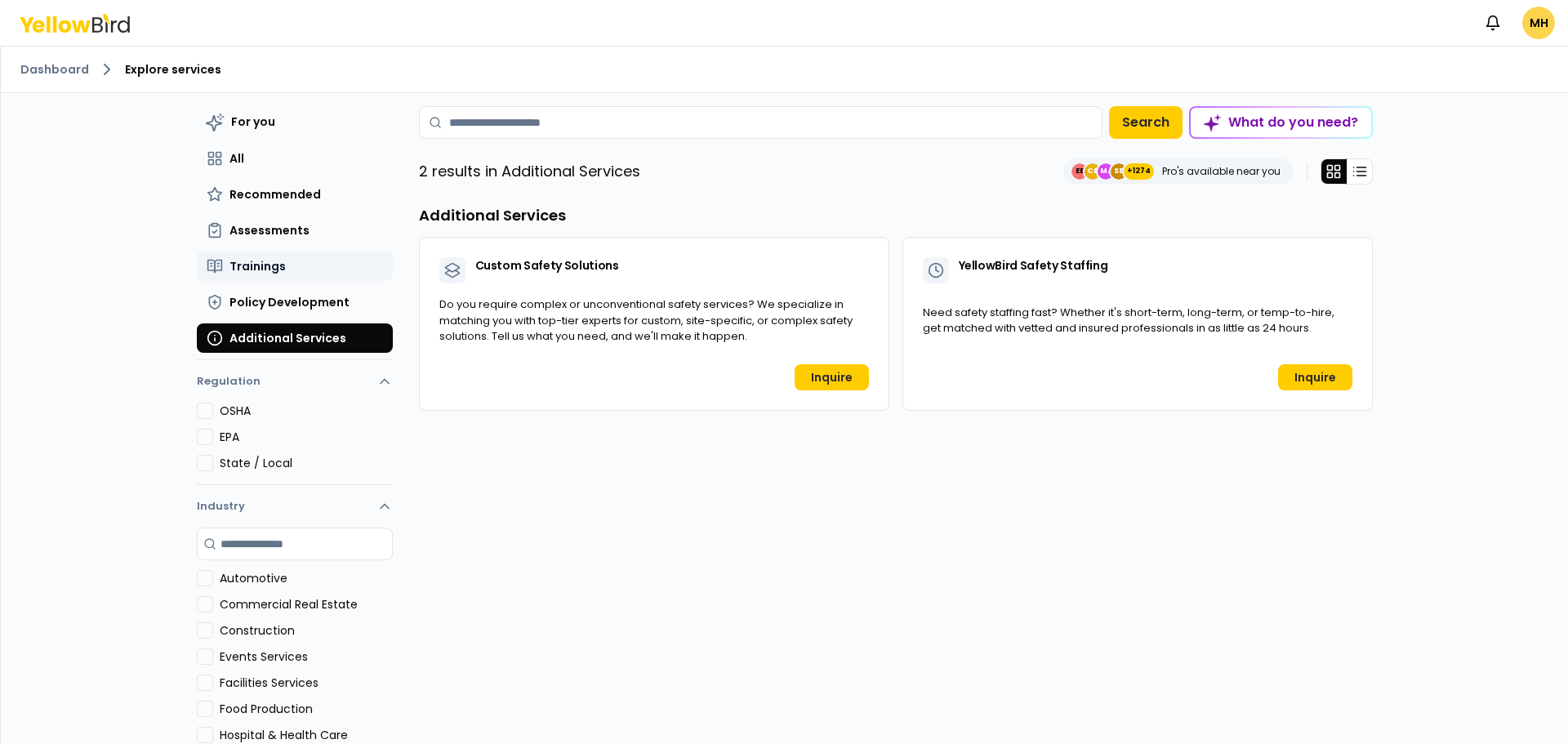
click at [235, 264] on span "Trainings" at bounding box center [258, 266] width 57 height 17
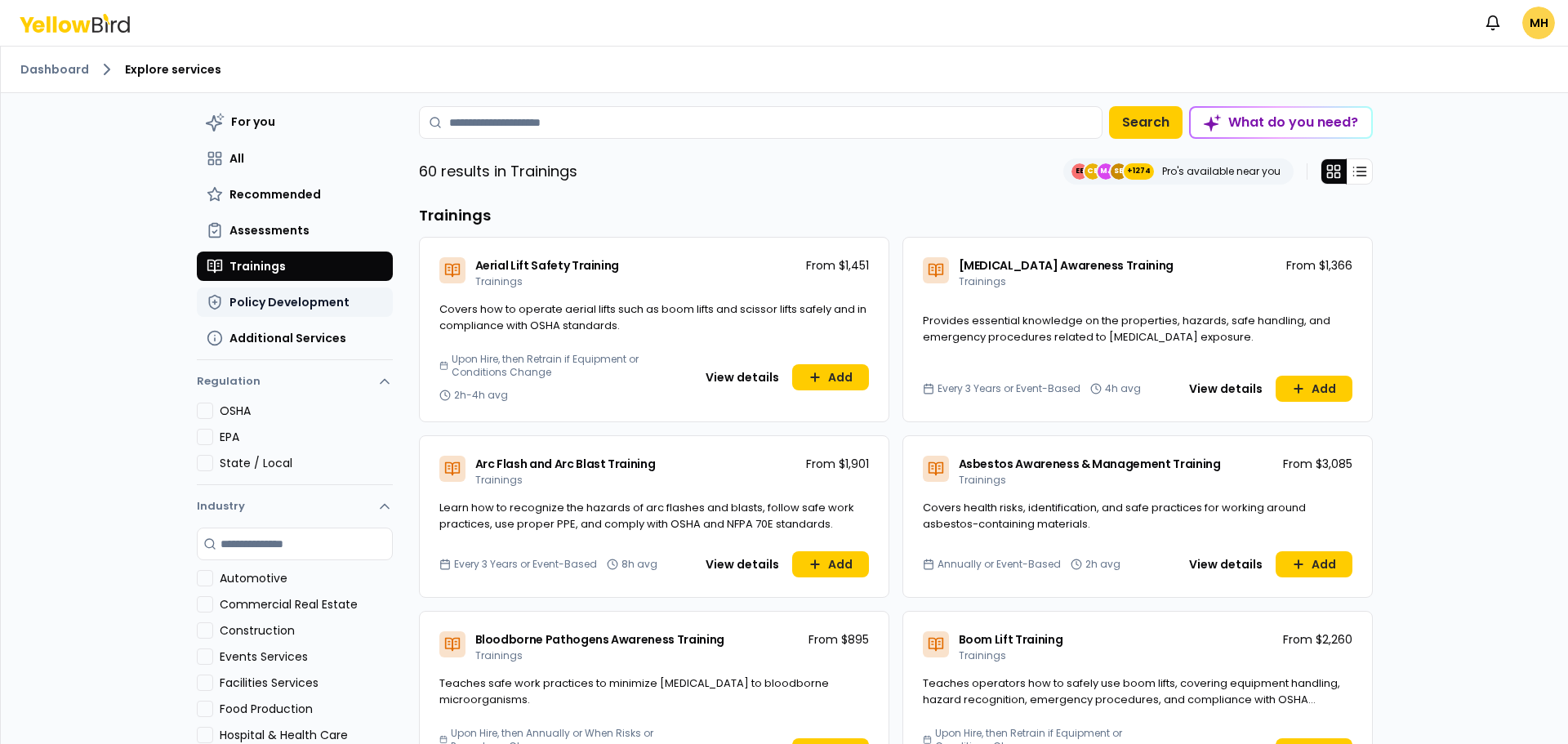
click at [284, 307] on span "Policy Development" at bounding box center [289, 303] width 120 height 17
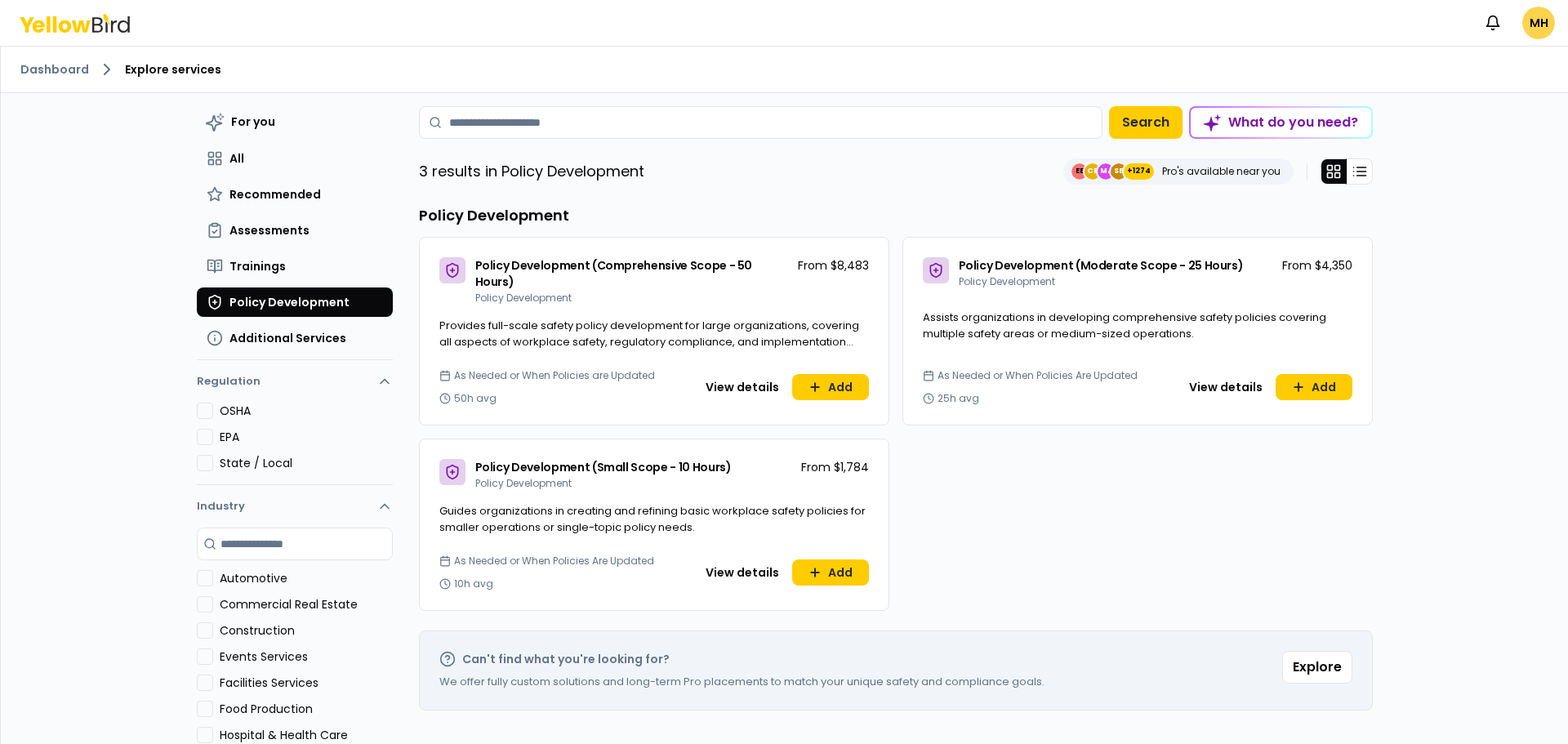
scroll to position [81, 0]
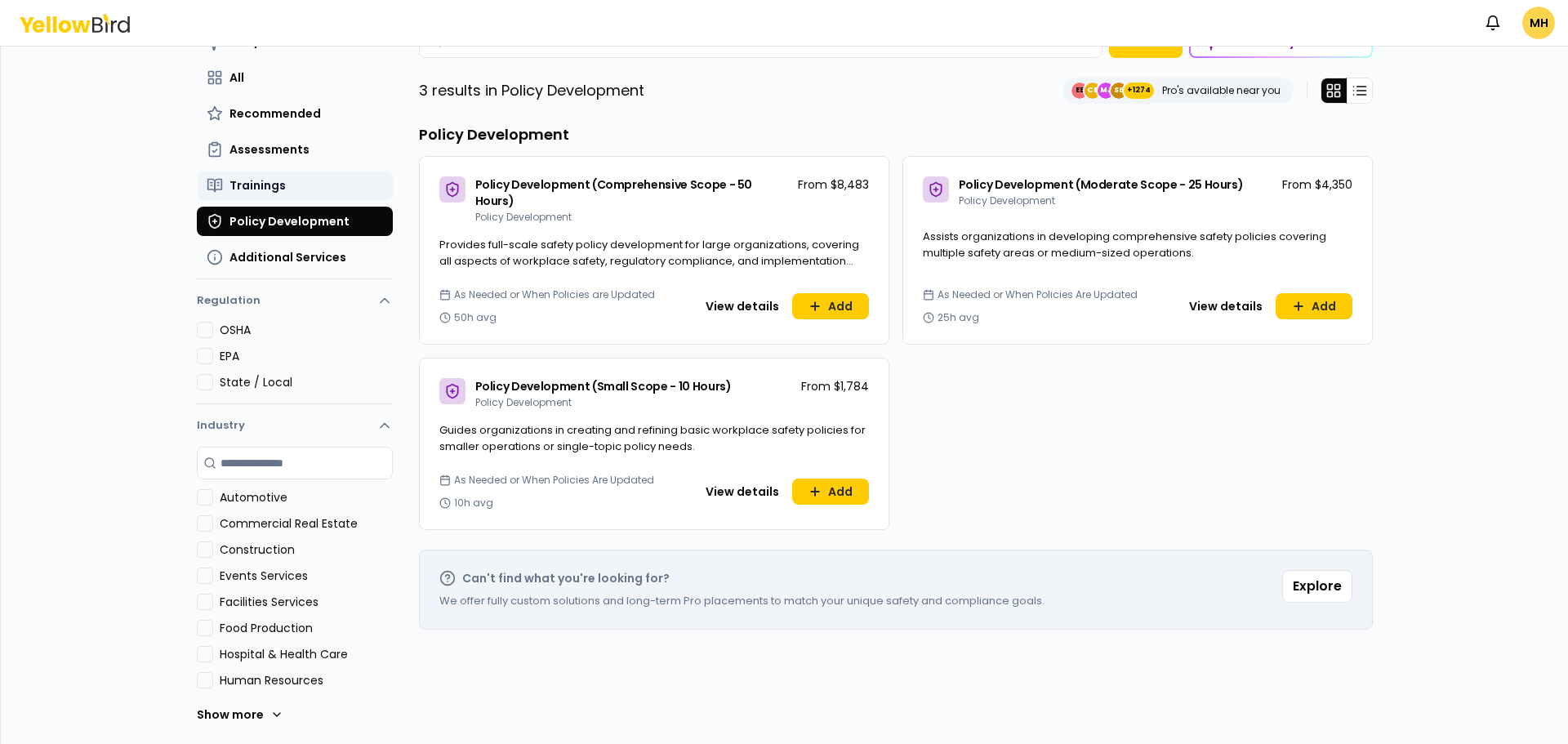
click at [248, 187] on span "Trainings" at bounding box center [258, 185] width 57 height 17
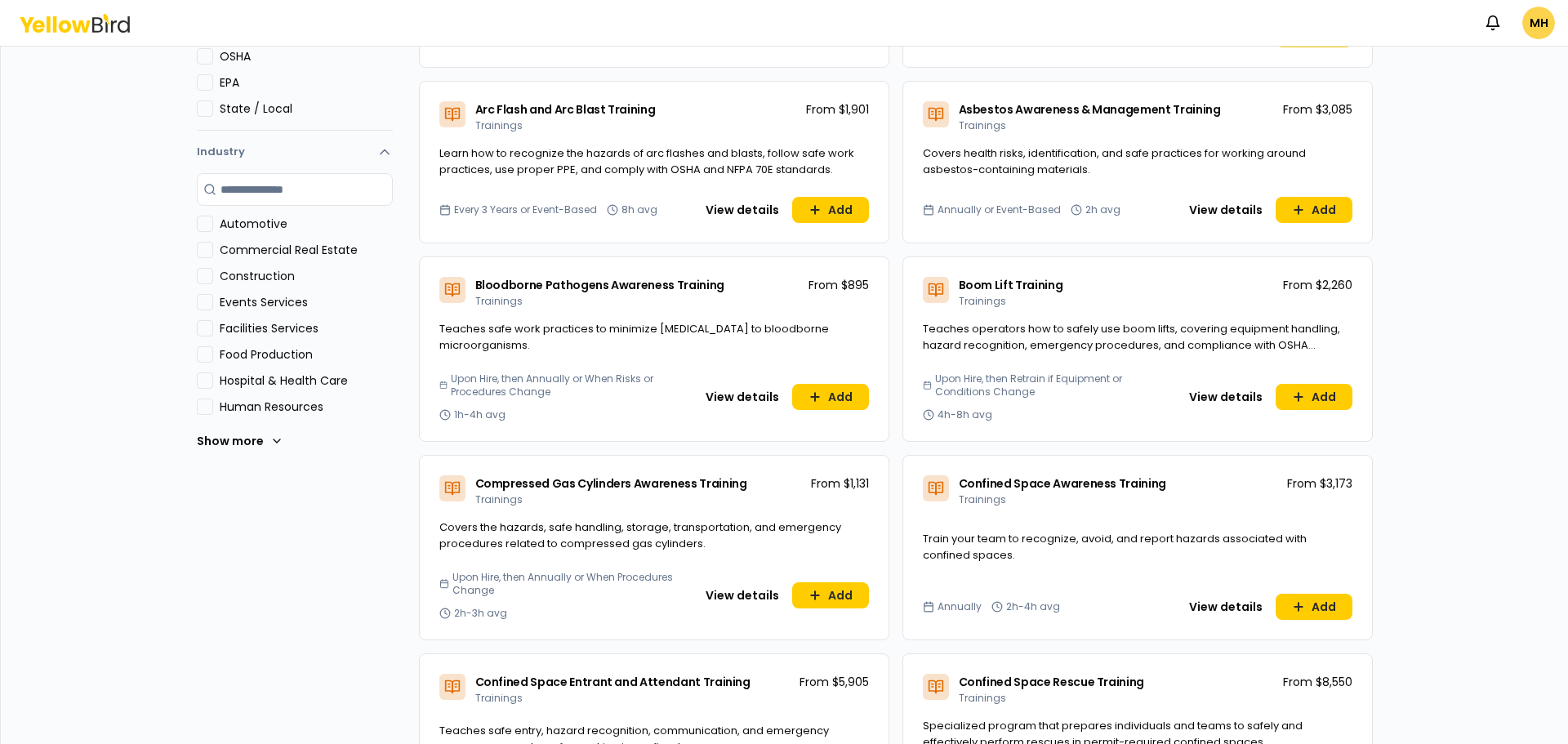
scroll to position [408, 0]
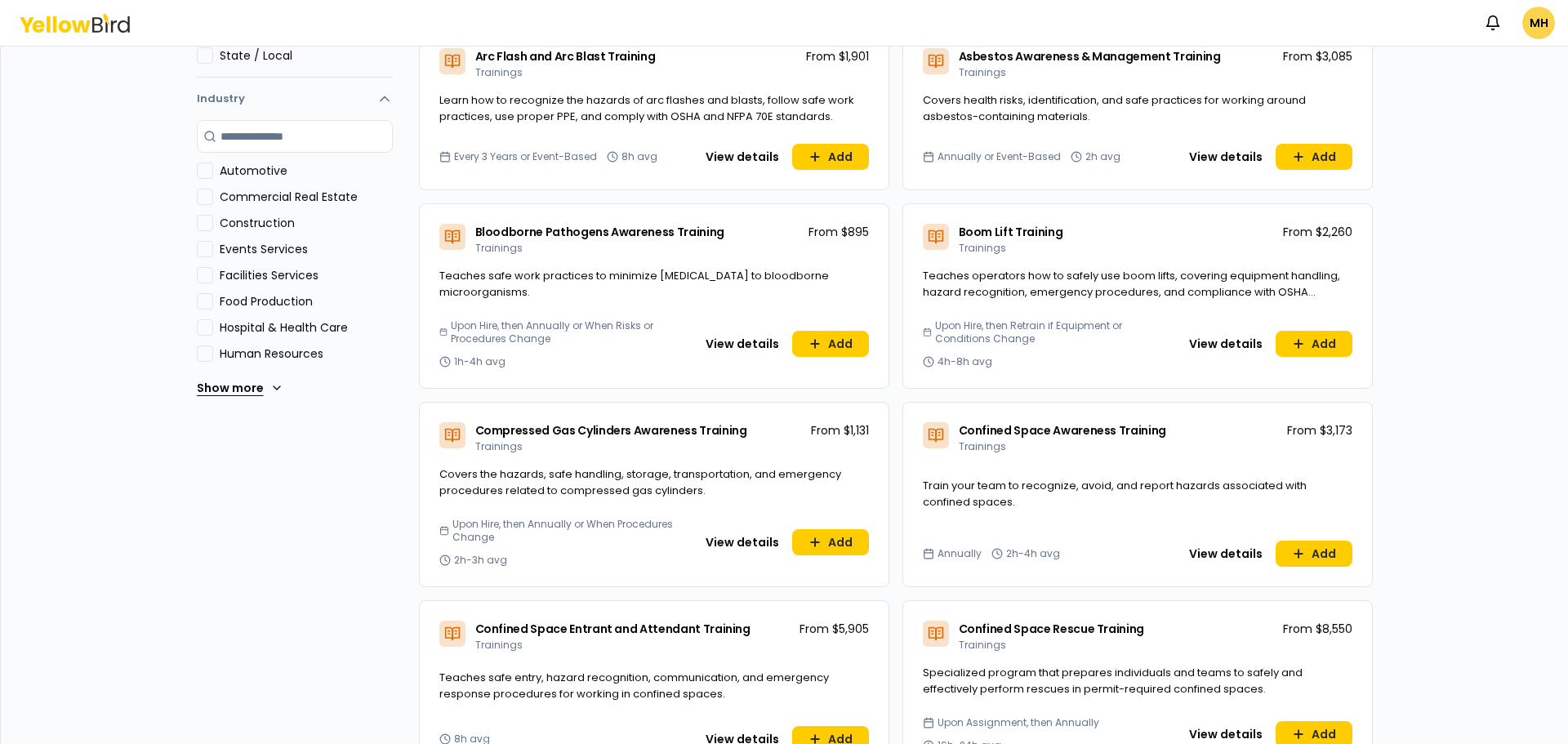
click at [247, 390] on button "Show more" at bounding box center [239, 387] width 87 height 33
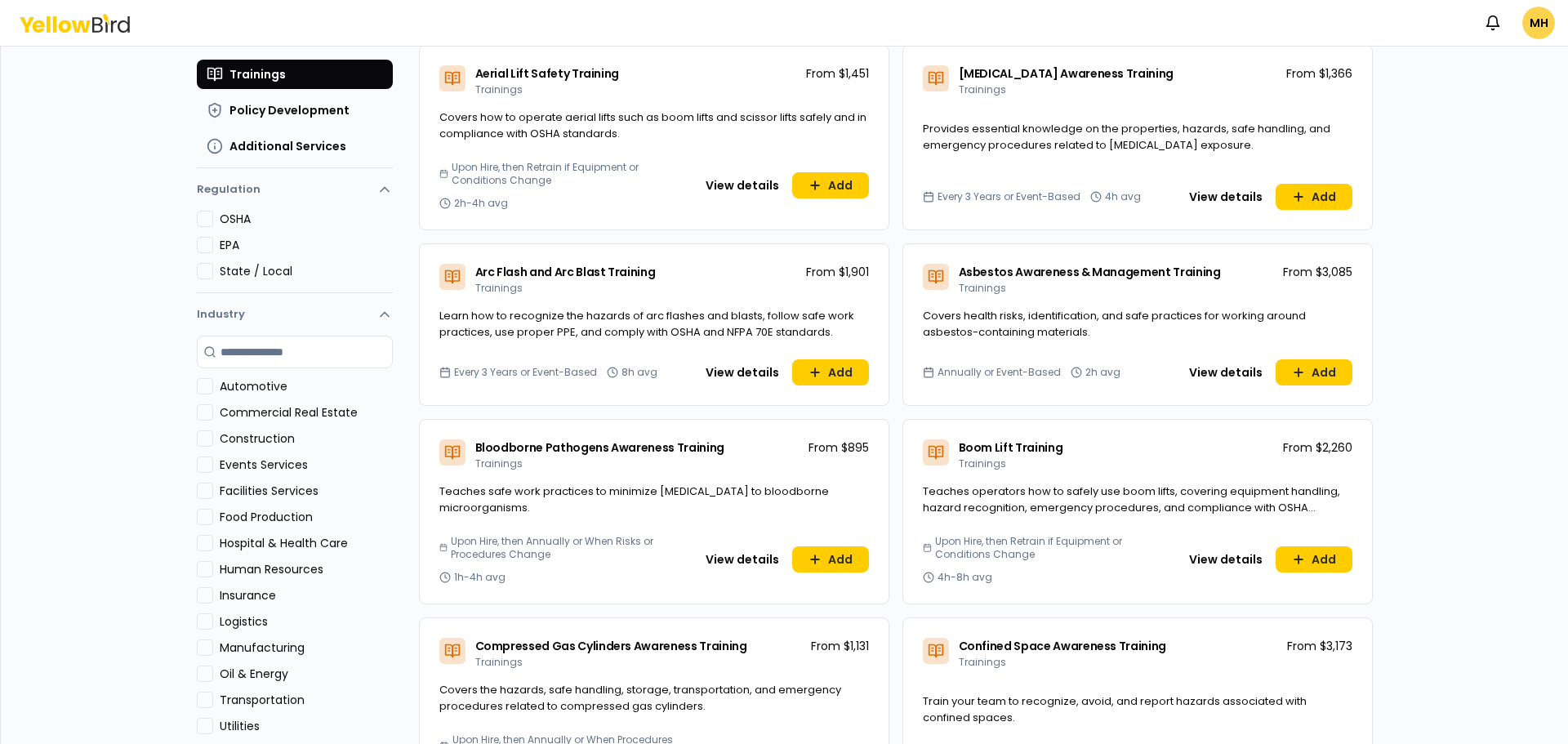
scroll to position [0, 0]
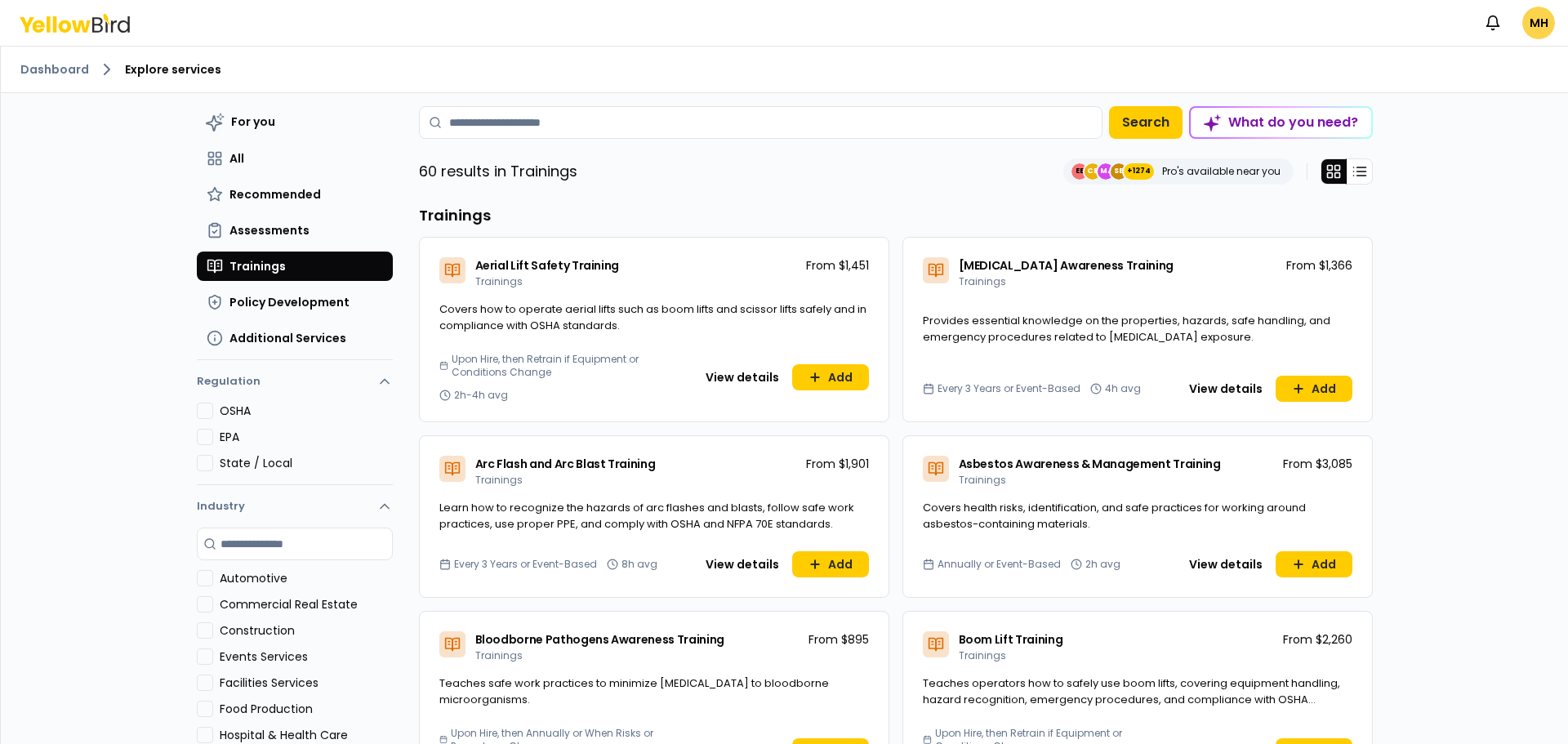
drag, startPoint x: 234, startPoint y: 122, endPoint x: 171, endPoint y: 235, distance: 129.4
click at [171, 235] on div "Dashboard Explore services For you All Recommended Assessments Trainings Policy…" at bounding box center [784, 396] width 1567 height 698
click at [29, 60] on ol "Dashboard Explore services" at bounding box center [784, 69] width 1528 height 20
click at [50, 79] on div "Dashboard Explore services" at bounding box center [784, 70] width 1567 height 47
click at [50, 72] on link "Dashboard" at bounding box center [55, 70] width 69 height 17
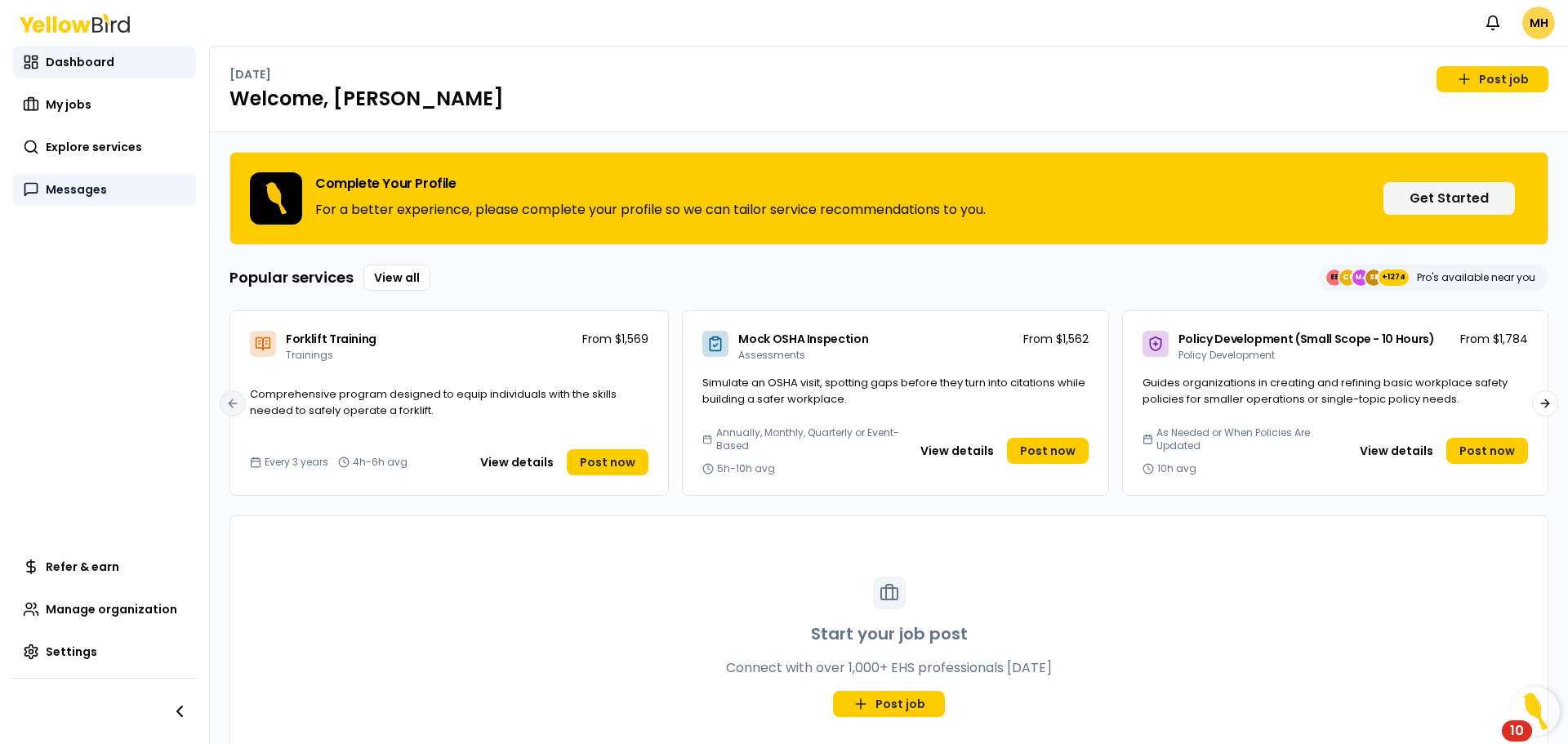
click at [65, 185] on span "Messages" at bounding box center [76, 190] width 61 height 17
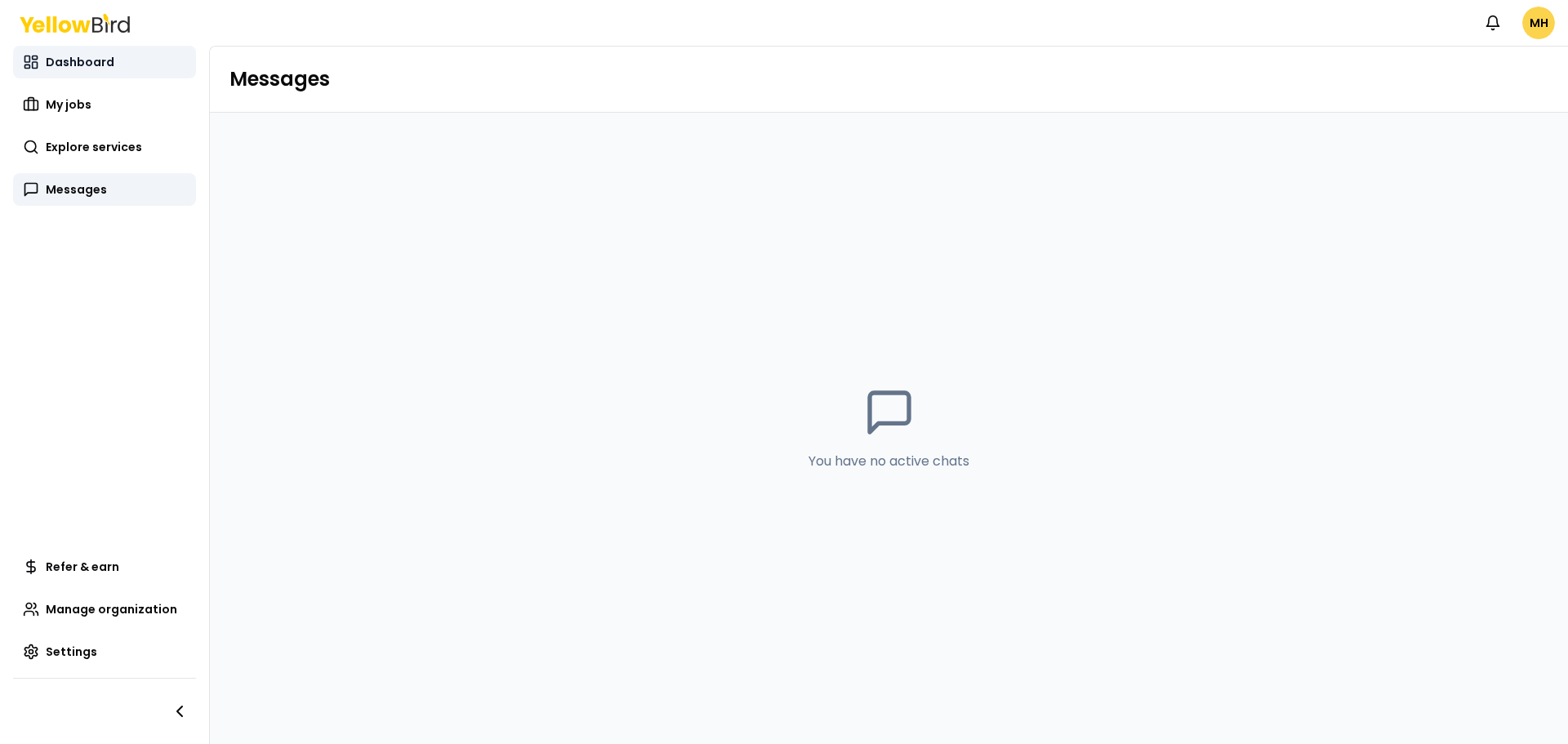
click at [71, 62] on span "Dashboard" at bounding box center [80, 62] width 69 height 17
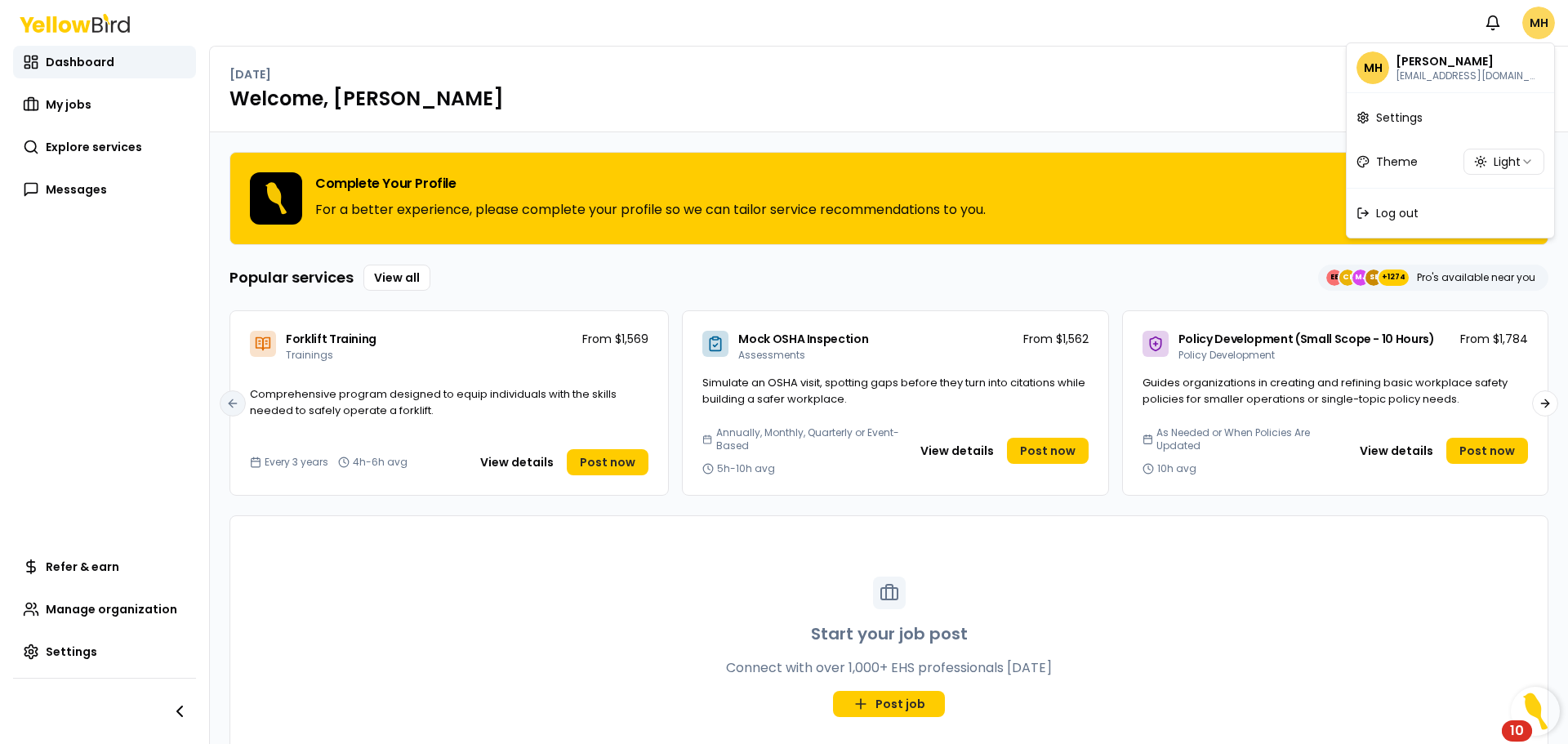
click at [1531, 23] on html "Notifications MH Dashboard My jobs Explore services Messages Refer & earn Manag…" at bounding box center [784, 372] width 1568 height 744
click at [1192, 50] on html "Notifications MH Dashboard My jobs Explore services Messages Refer & earn Manag…" at bounding box center [784, 372] width 1568 height 744
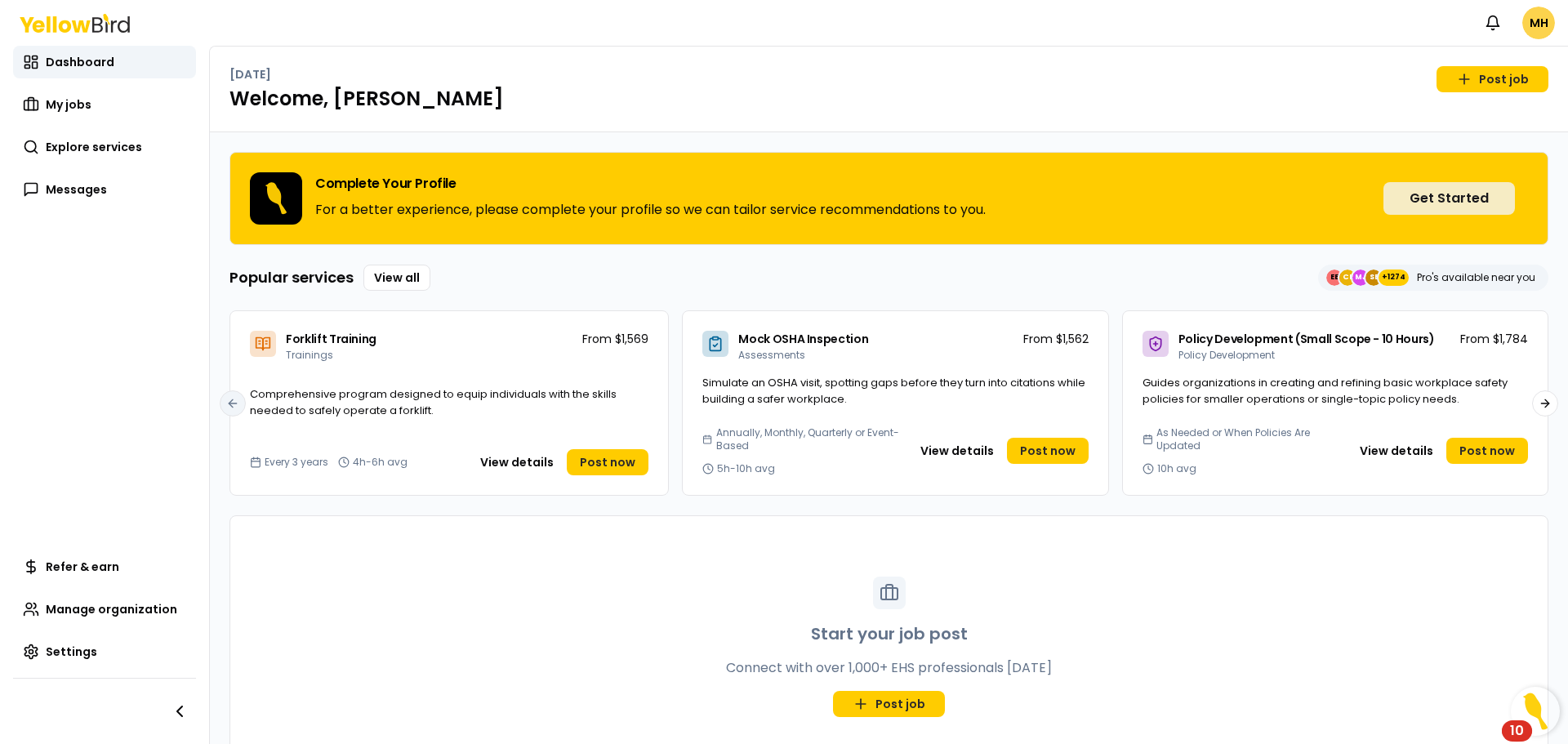
click at [1460, 200] on button "Get Started" at bounding box center [1449, 198] width 131 height 33
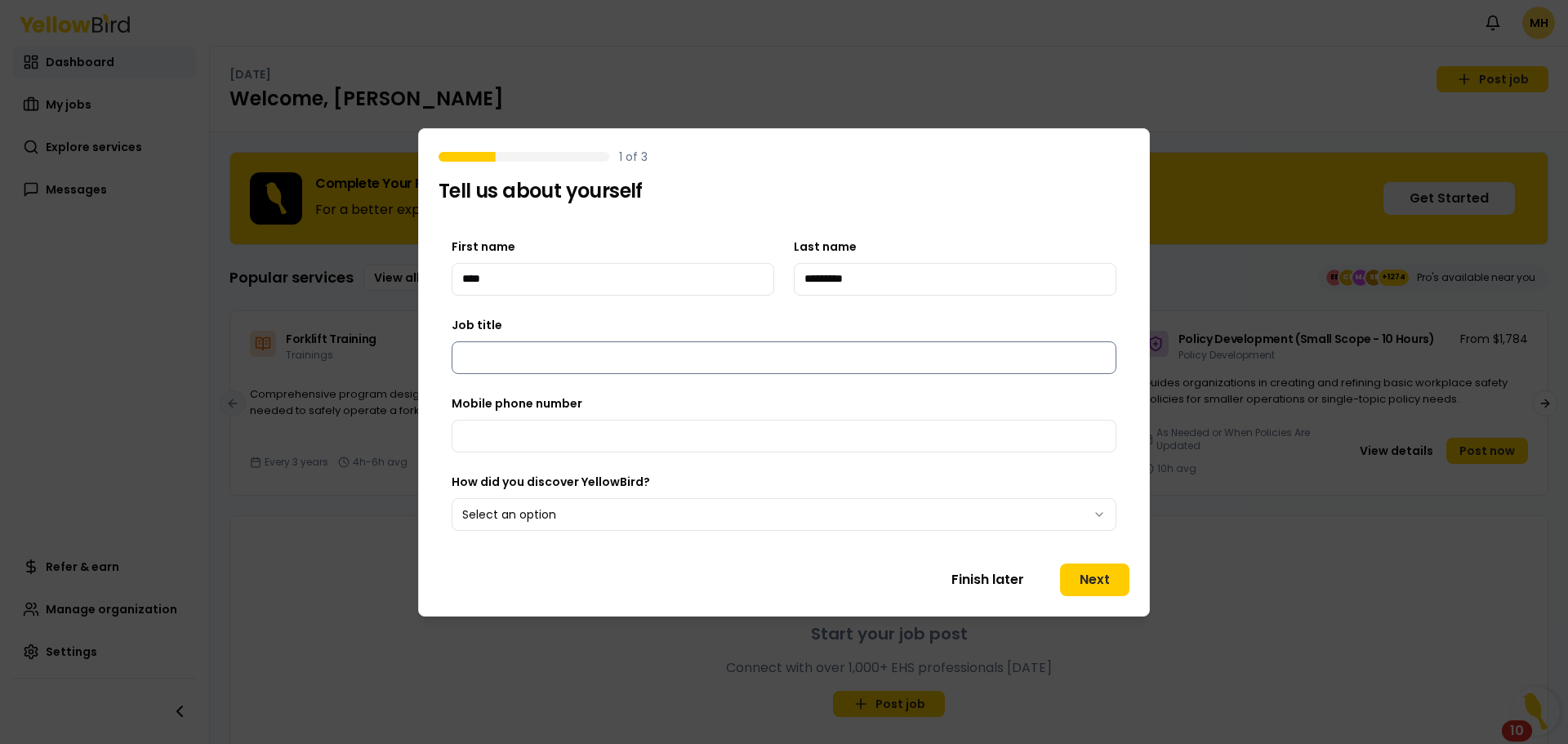
click at [569, 358] on input "Job title" at bounding box center [784, 358] width 664 height 33
type input "*"
type input "**********"
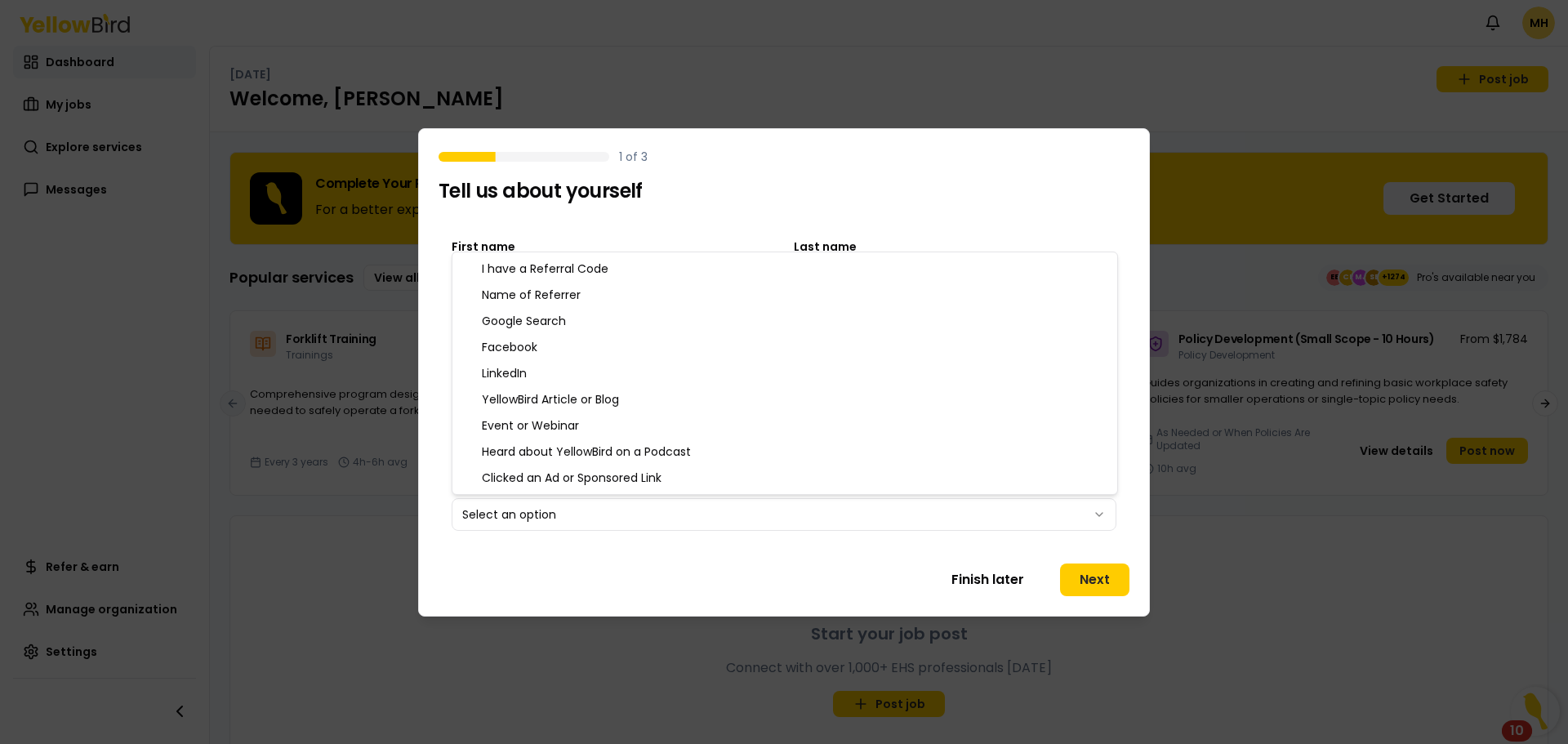
click at [597, 512] on body "Notifications MH Dashboard My jobs Explore services Messages Refer & earn Manag…" at bounding box center [784, 372] width 1568 height 744
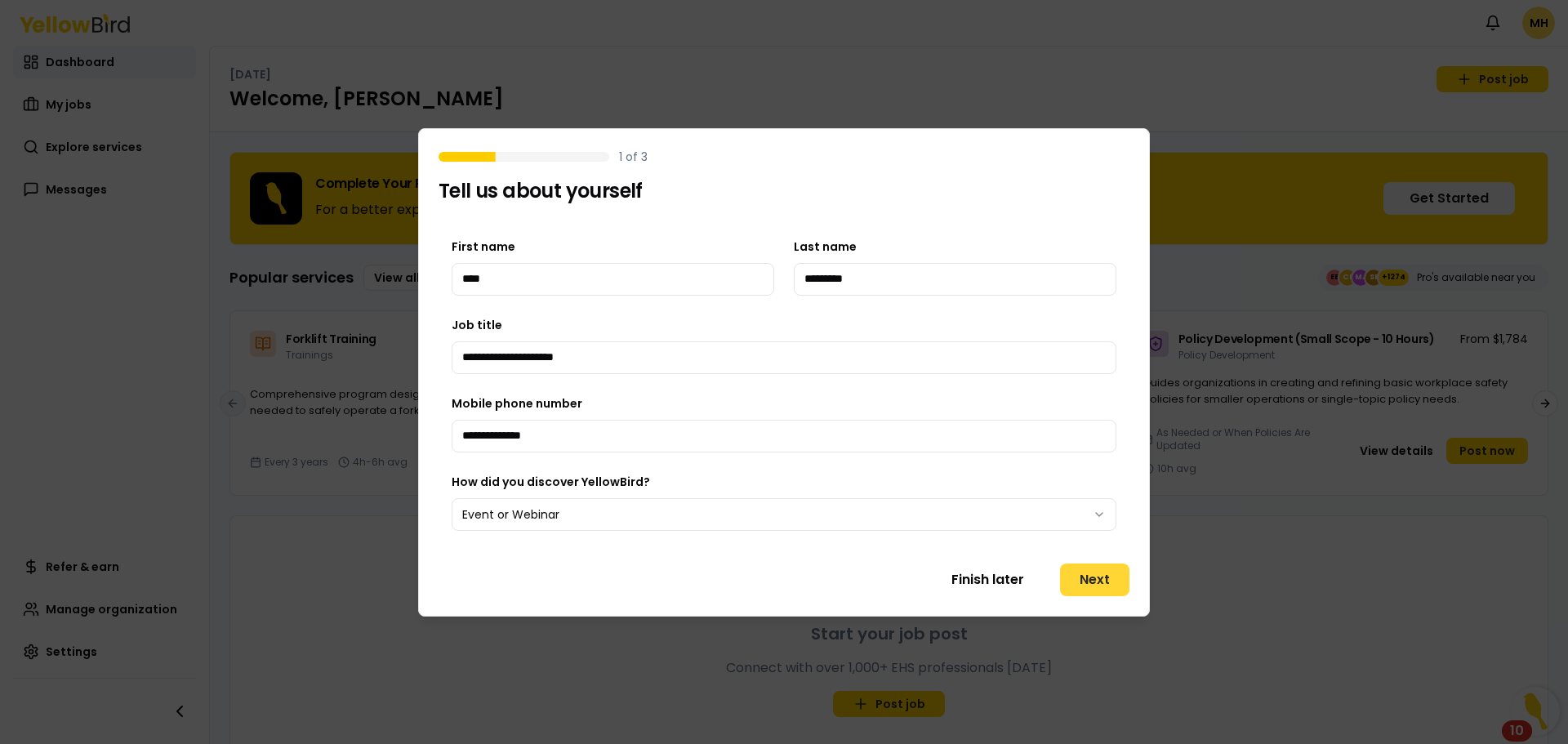
click at [1084, 579] on button "Next" at bounding box center [1094, 580] width 70 height 33
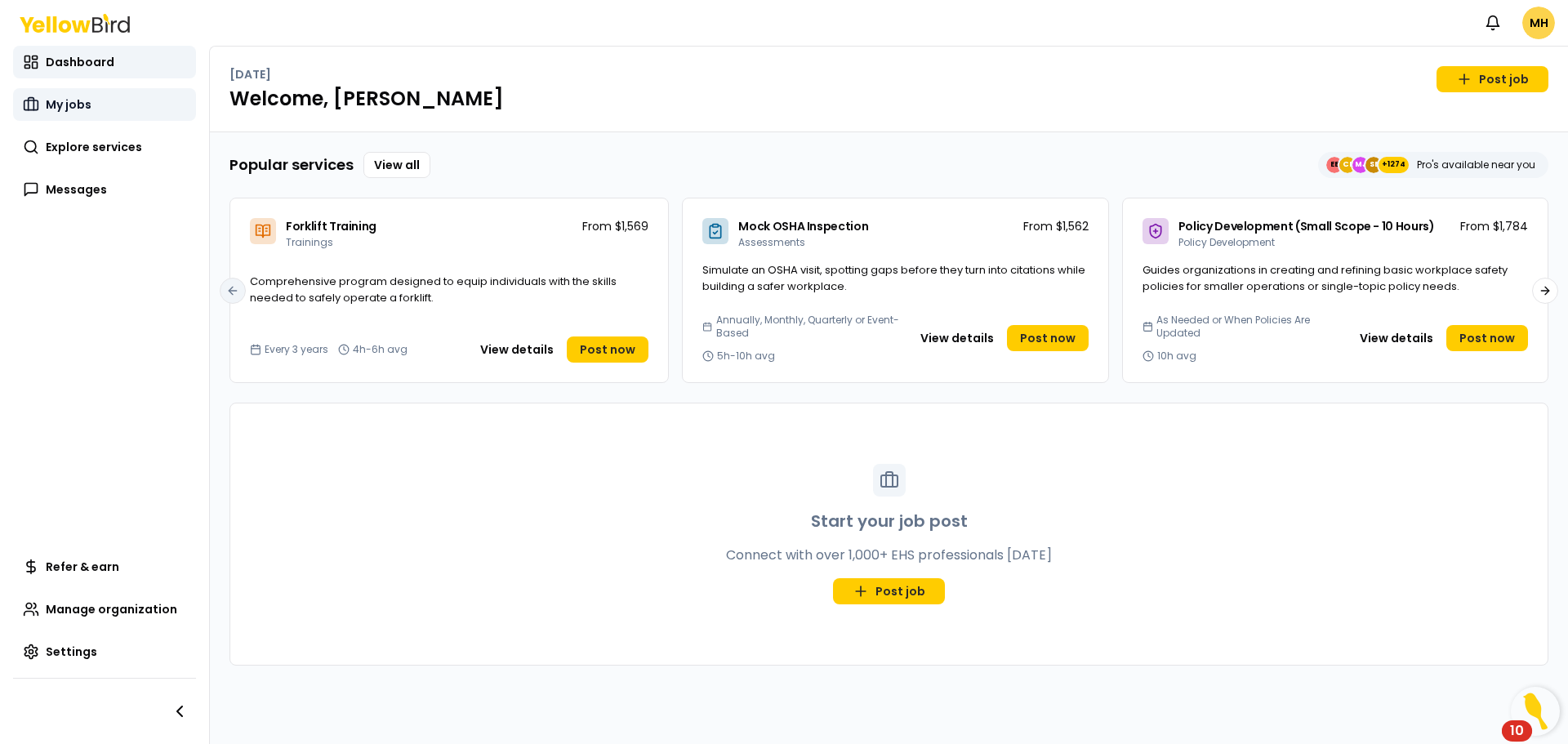
click at [68, 115] on link "My jobs" at bounding box center [104, 104] width 183 height 33
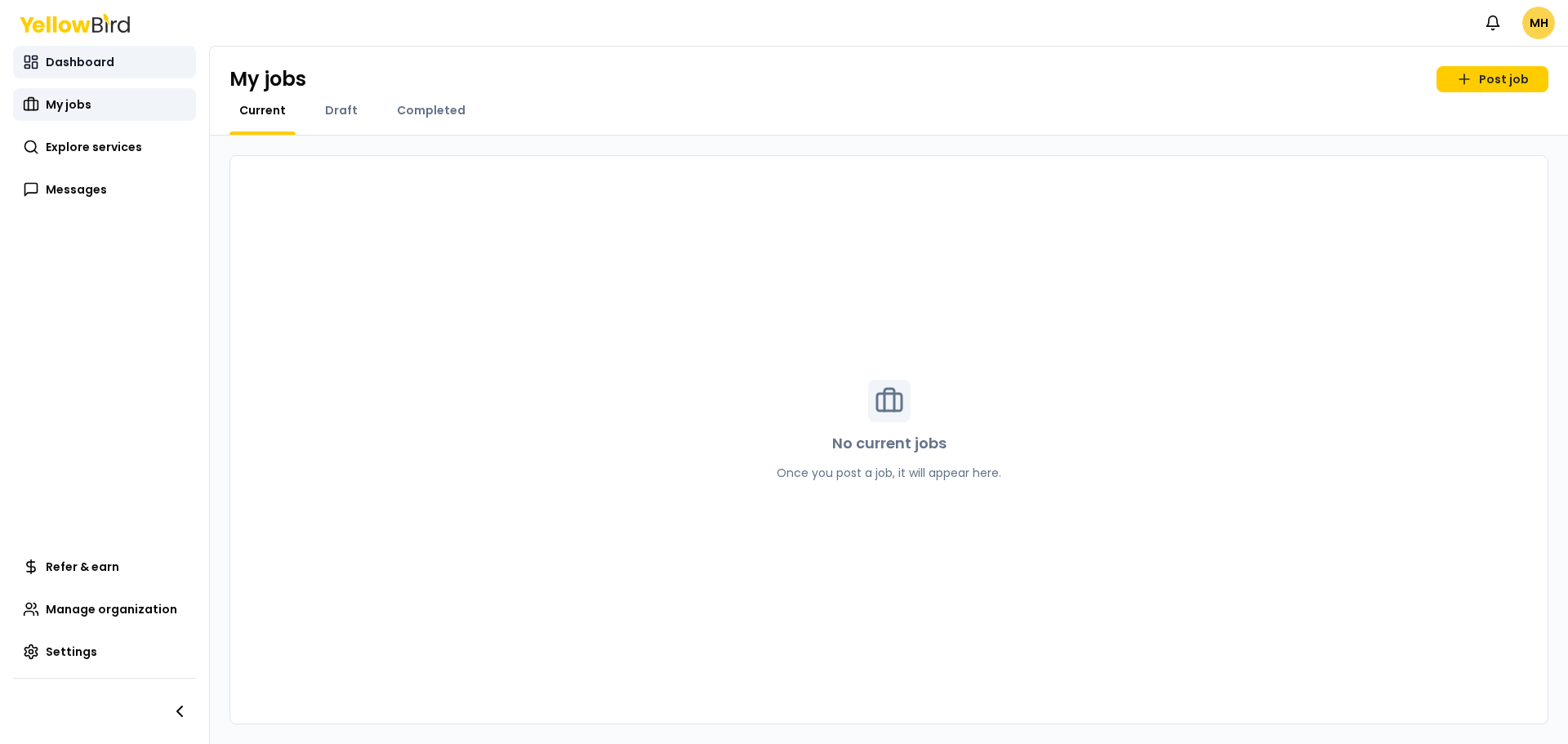
click at [69, 70] on link "Dashboard" at bounding box center [104, 61] width 183 height 33
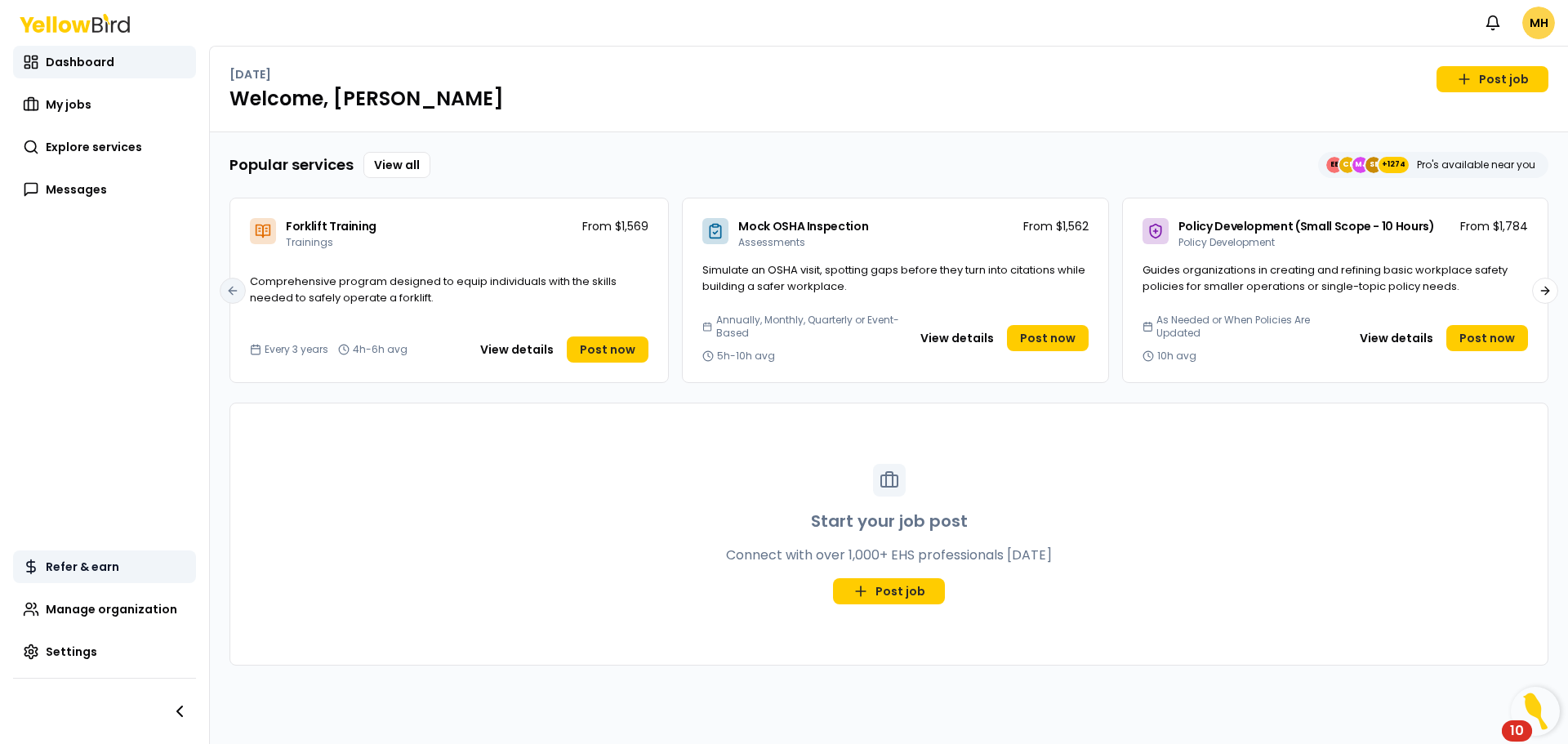
click at [69, 571] on span "Refer & earn" at bounding box center [82, 567] width 74 height 17
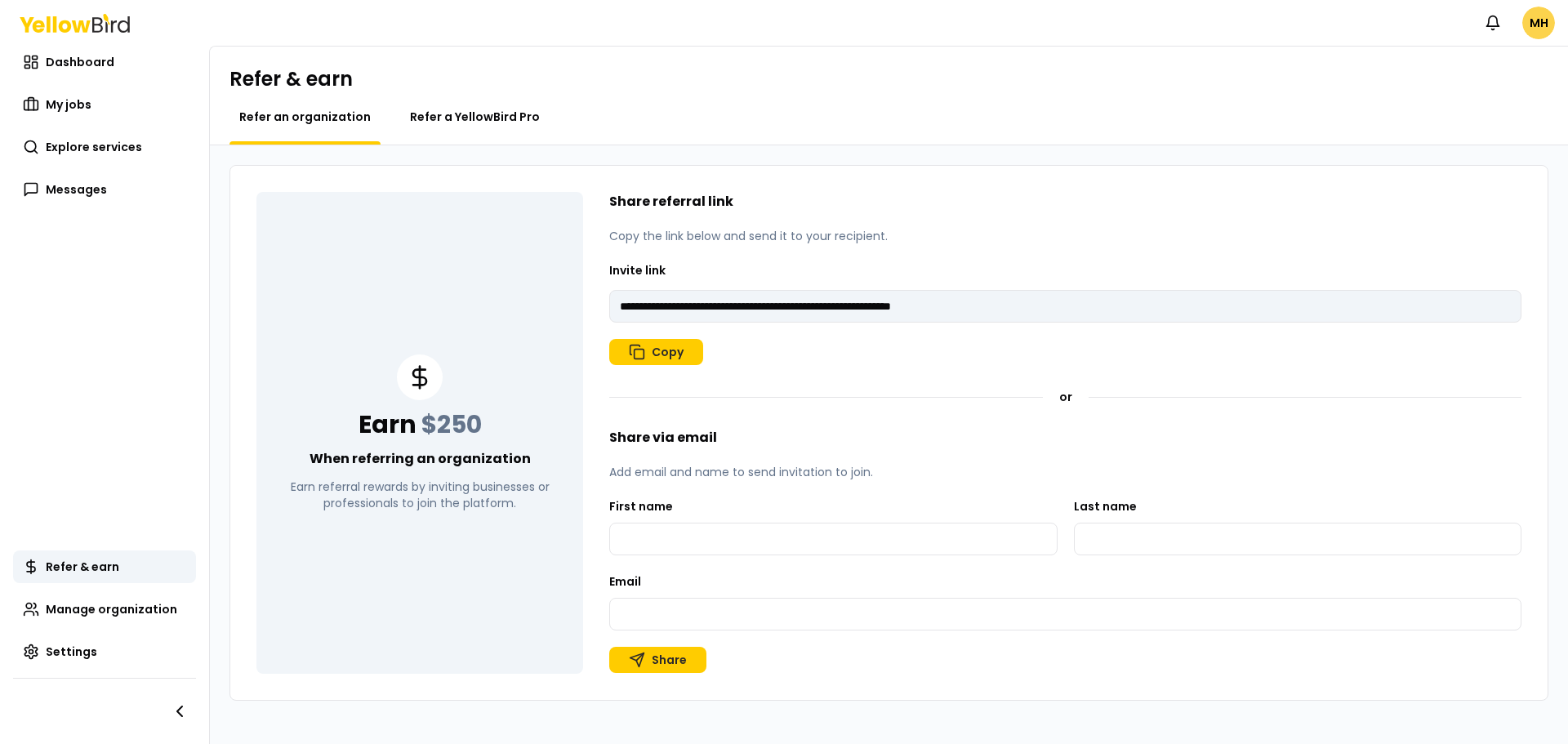
click at [469, 112] on span "Refer a YellowBird Pro" at bounding box center [476, 117] width 130 height 17
click at [321, 117] on span "Refer an organization" at bounding box center [304, 117] width 131 height 17
type input "**********"
click at [90, 604] on span "Manage organization" at bounding box center [111, 610] width 131 height 17
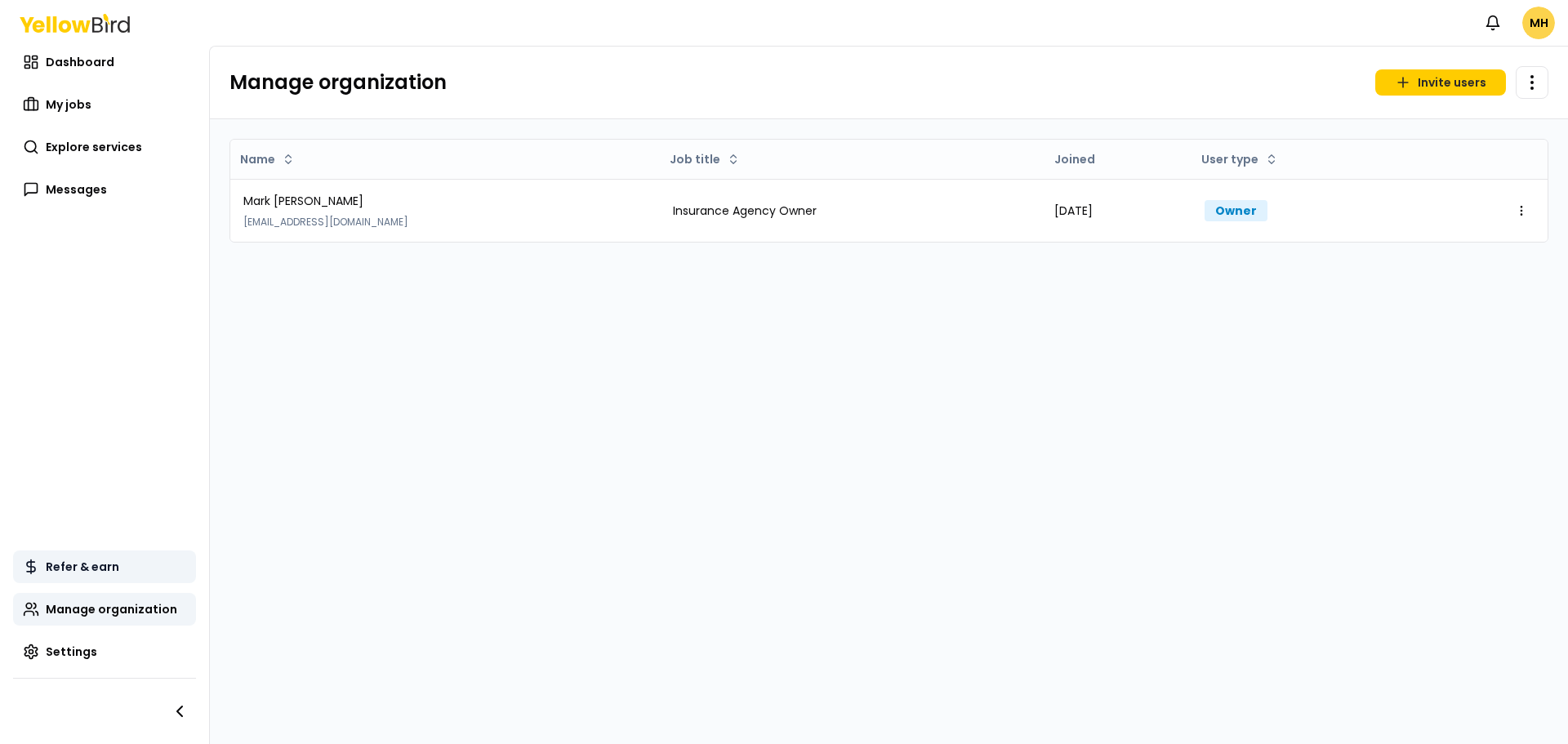
click at [79, 569] on span "Refer & earn" at bounding box center [82, 567] width 74 height 17
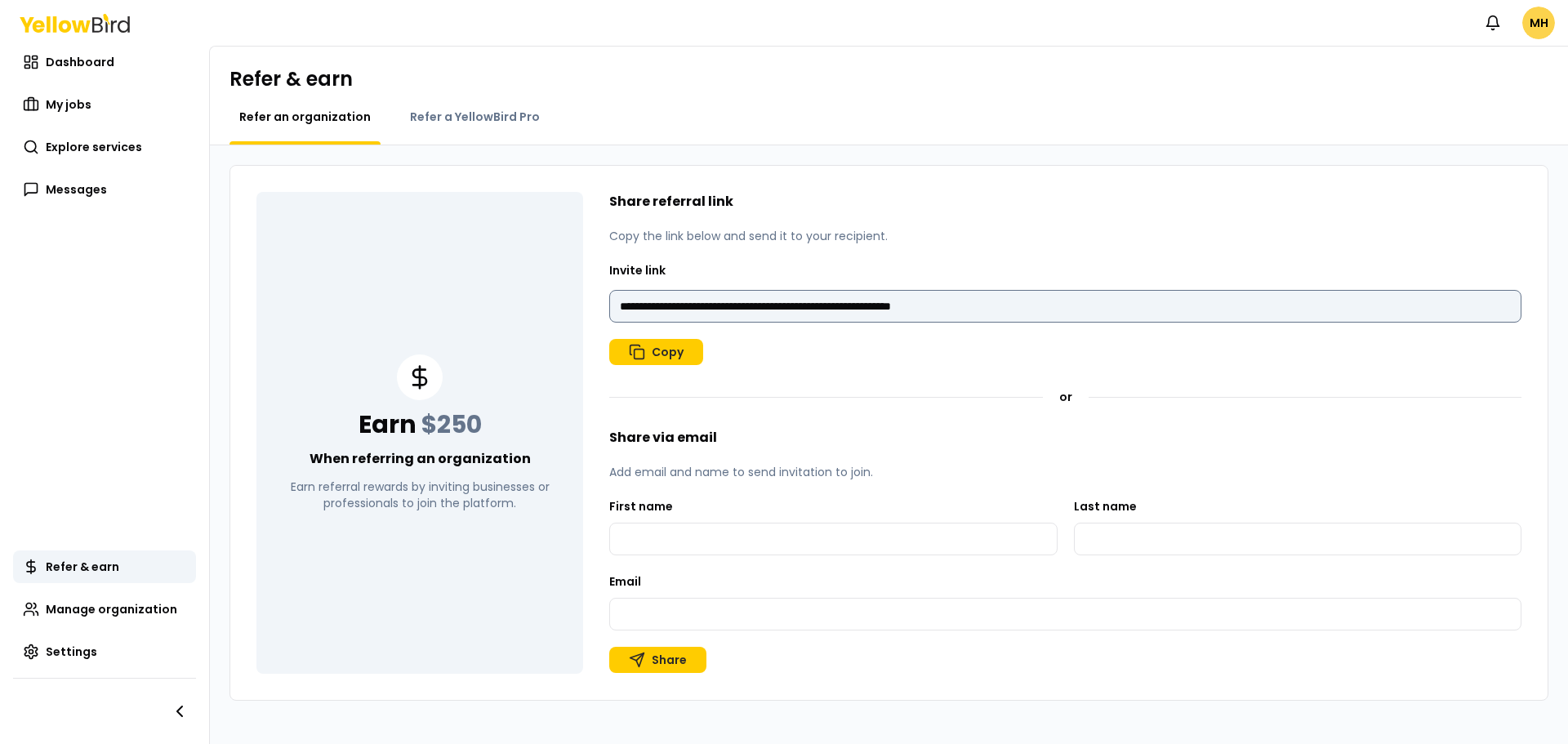
click at [1052, 297] on input "**********" at bounding box center [1065, 306] width 912 height 33
click at [1535, 23] on html "**********" at bounding box center [784, 372] width 1568 height 744
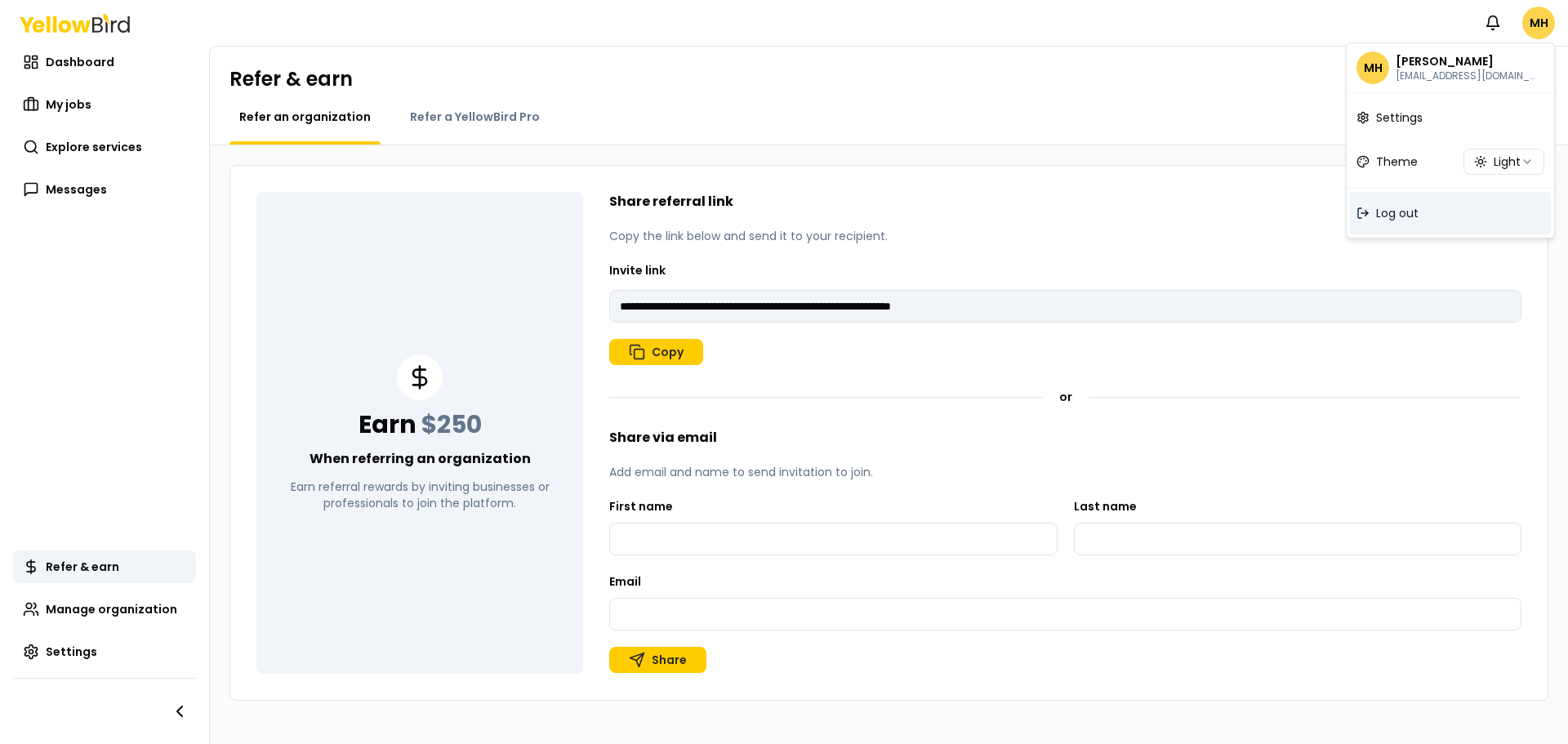
click at [1405, 212] on span "Log out" at bounding box center [1398, 213] width 43 height 17
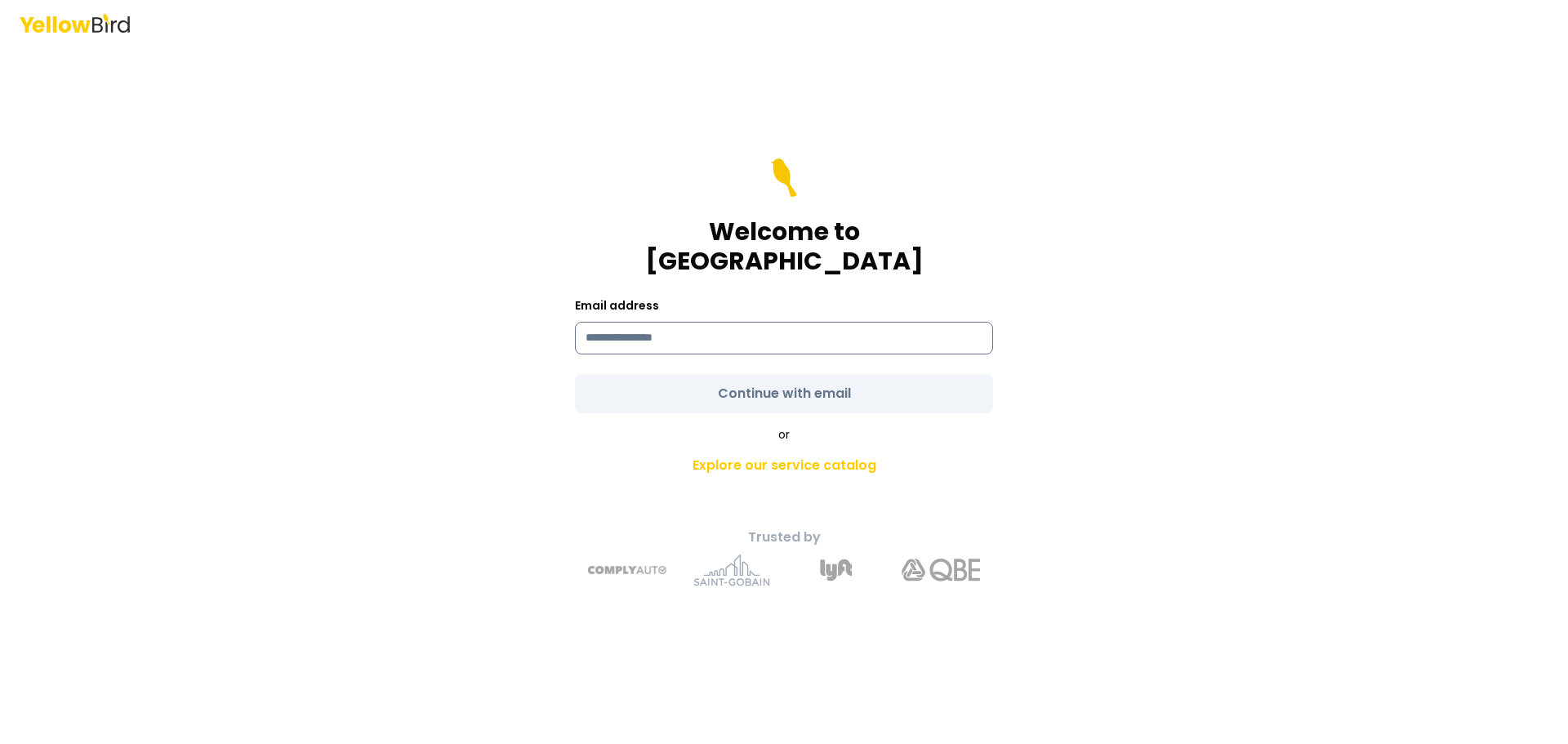
click at [604, 322] on input at bounding box center [784, 338] width 418 height 33
drag, startPoint x: 435, startPoint y: 409, endPoint x: 490, endPoint y: 424, distance: 57.0
click at [438, 410] on div "Welcome to YellowBird Email address Continue with email or Explore our service …" at bounding box center [784, 372] width 1568 height 744
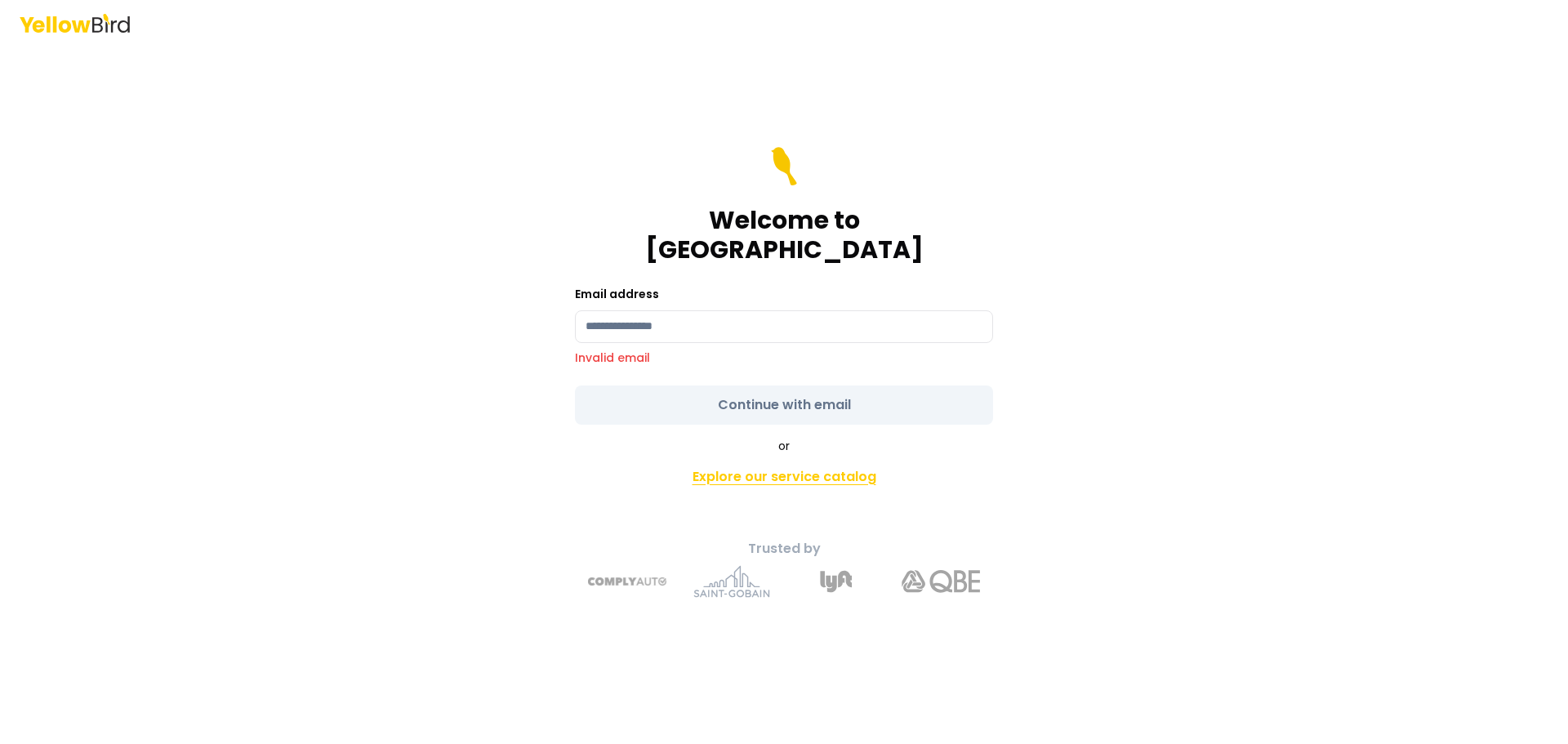
click at [757, 465] on link "Explore our service catalog" at bounding box center [784, 477] width 575 height 33
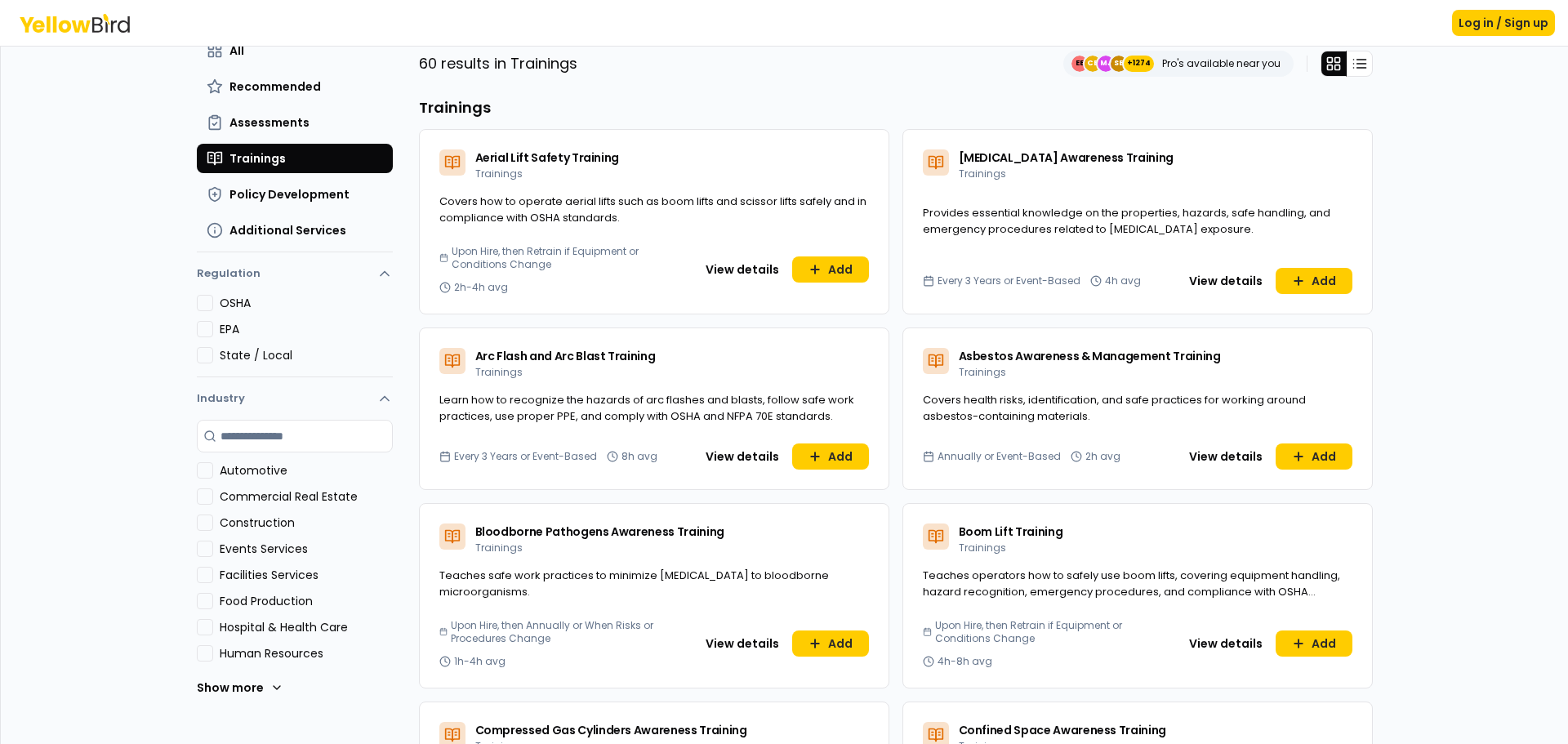
scroll to position [409, 0]
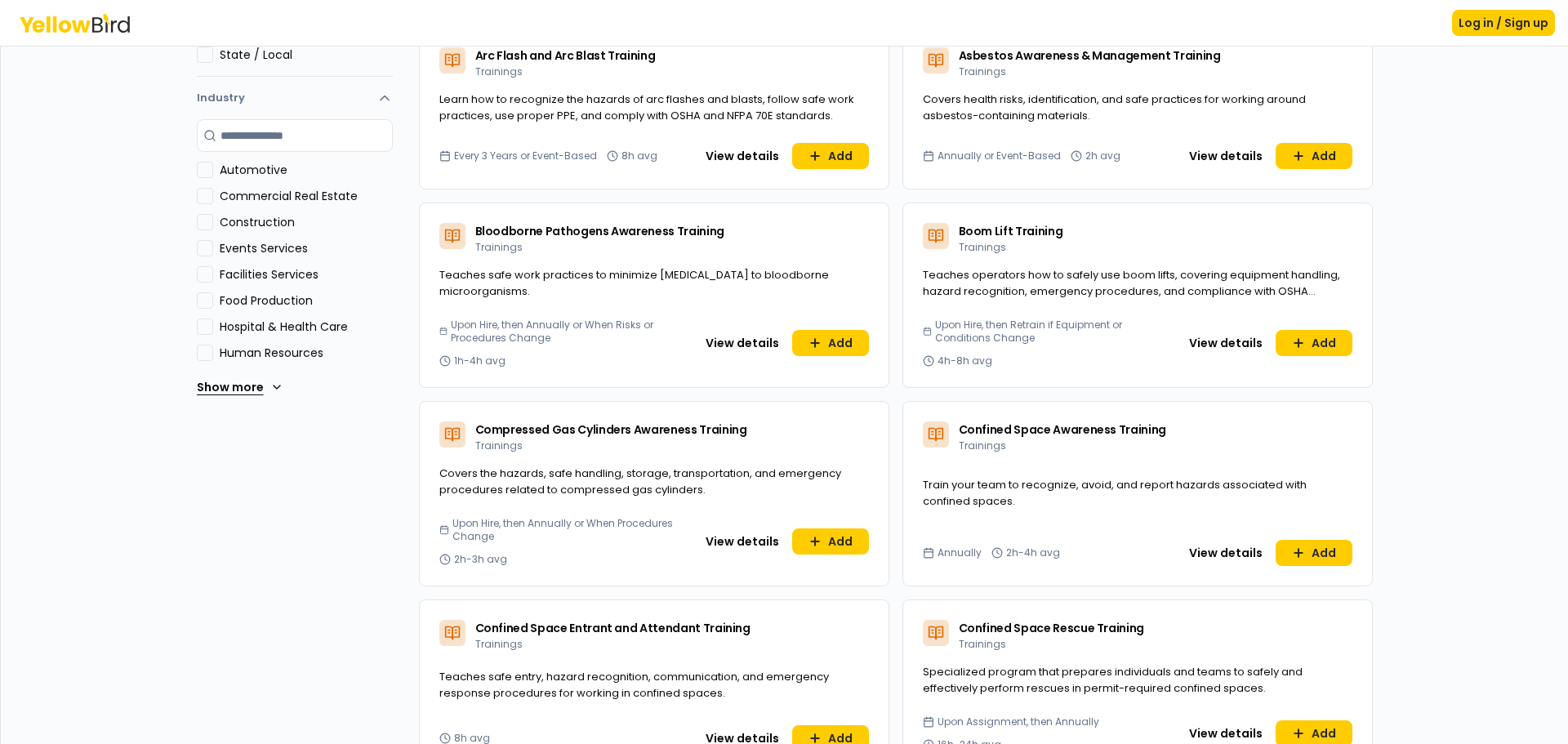
click at [220, 386] on button "Show more" at bounding box center [239, 386] width 87 height 33
click at [204, 482] on button "Transportation" at bounding box center [205, 484] width 17 height 17
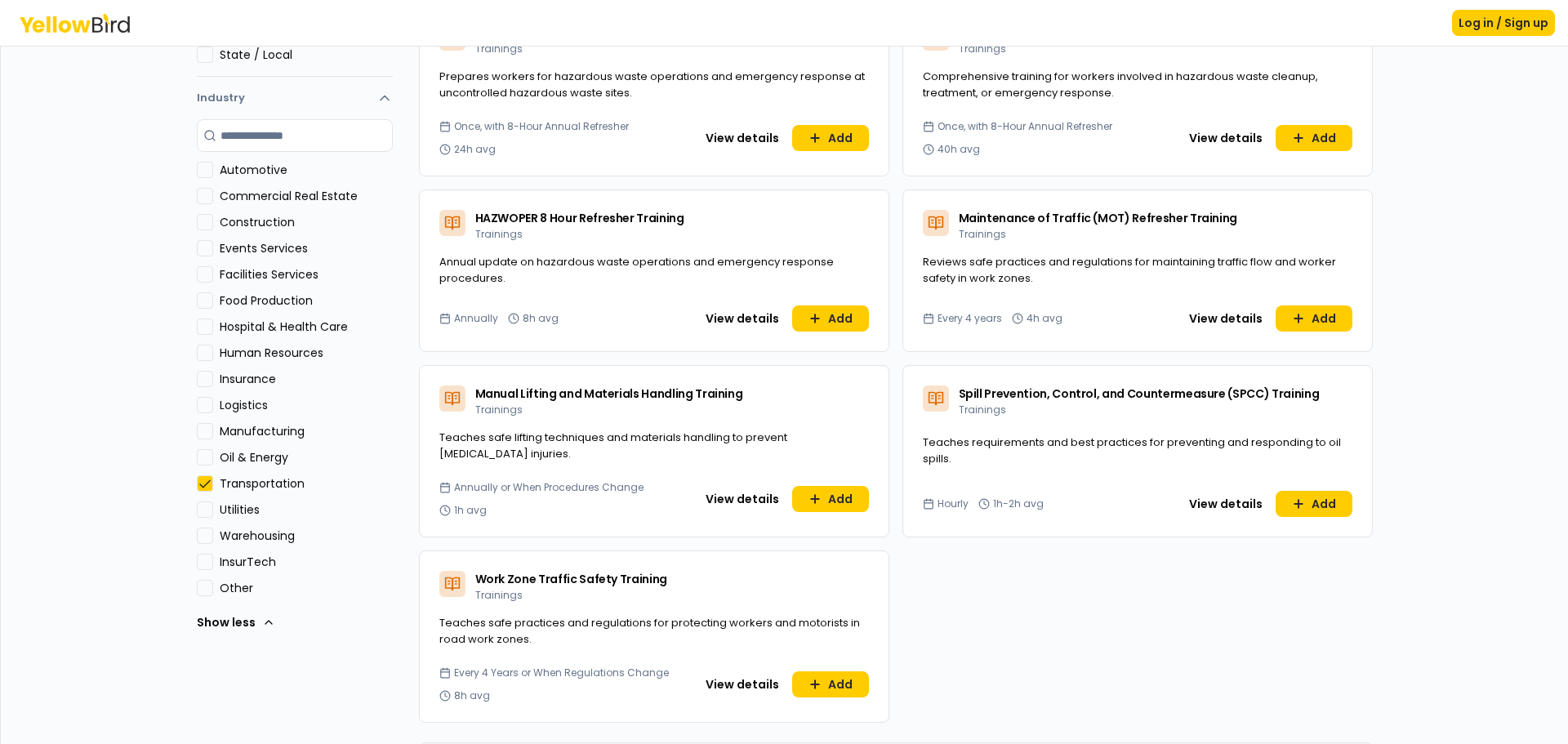
click at [204, 404] on button "Logistics" at bounding box center [205, 406] width 17 height 17
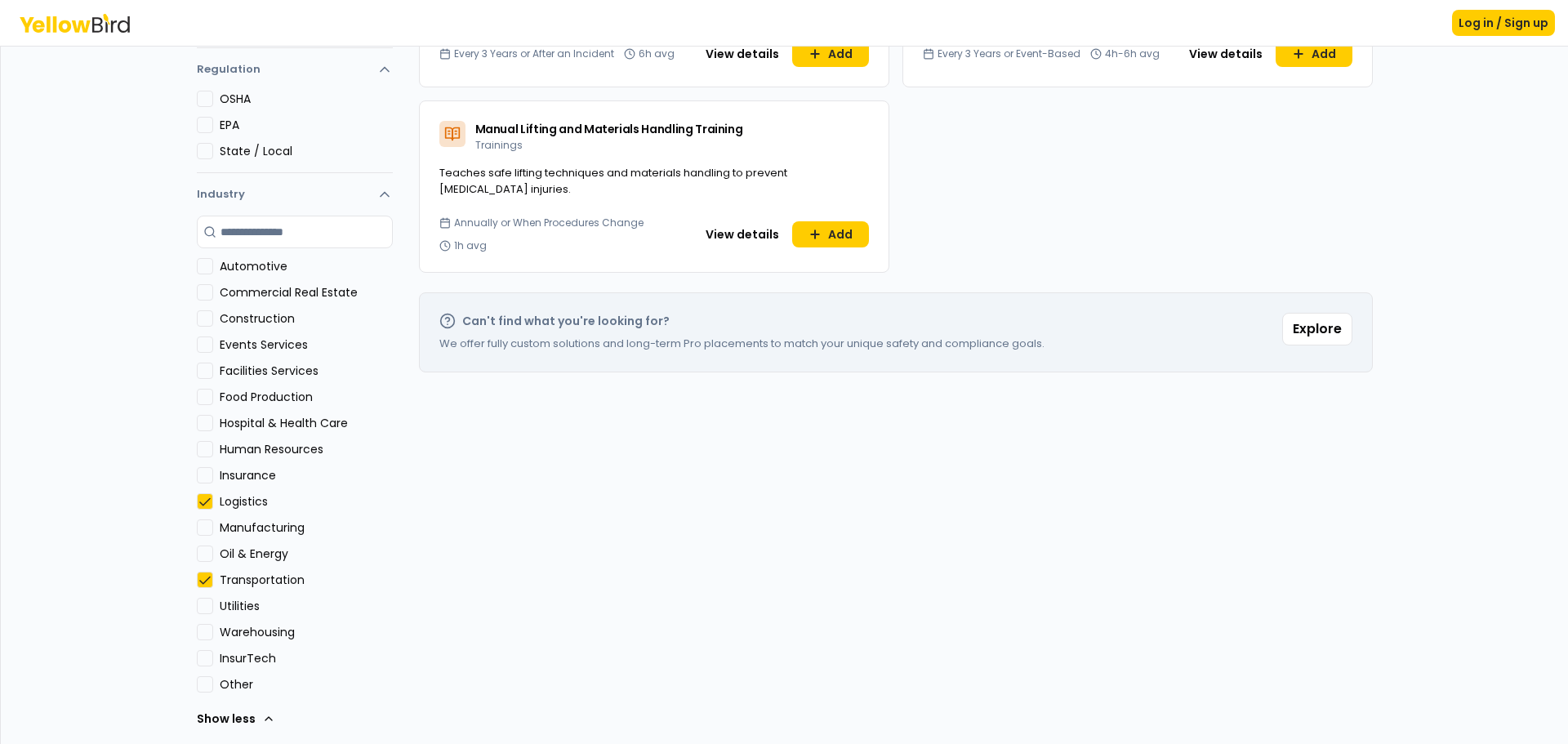
scroll to position [317, 0]
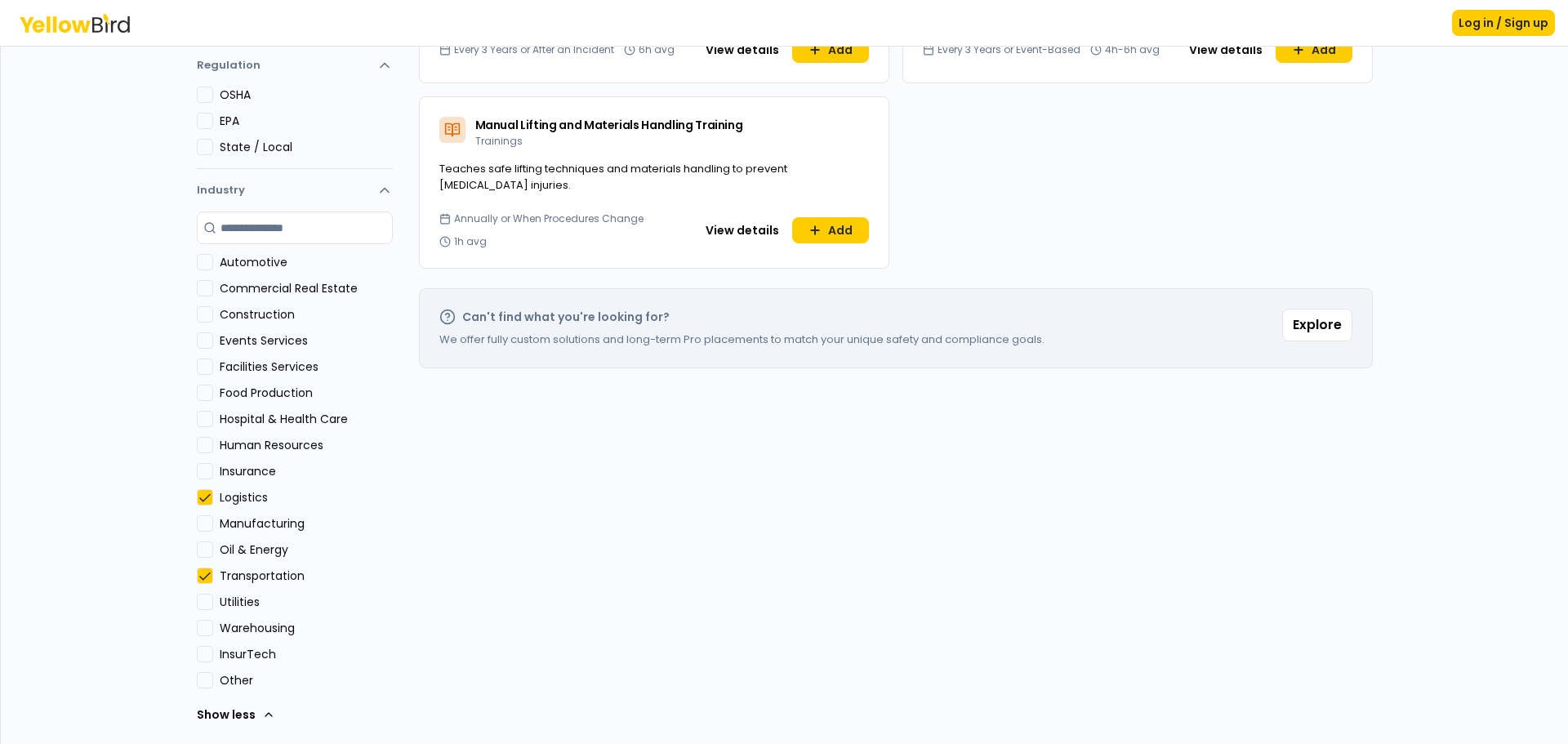
click at [196, 499] on button "Logistics" at bounding box center [205, 498] width 17 height 17
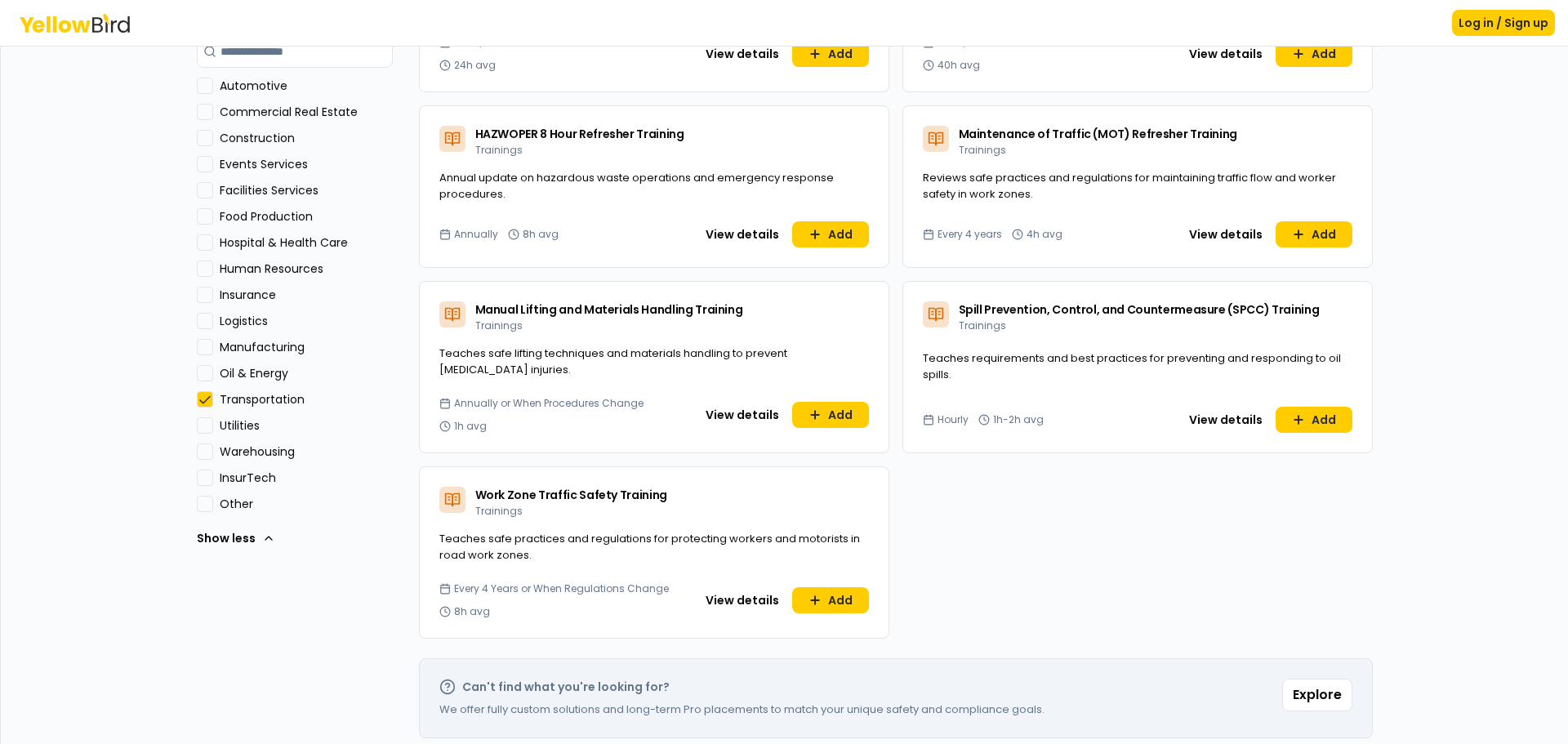
scroll to position [497, 0]
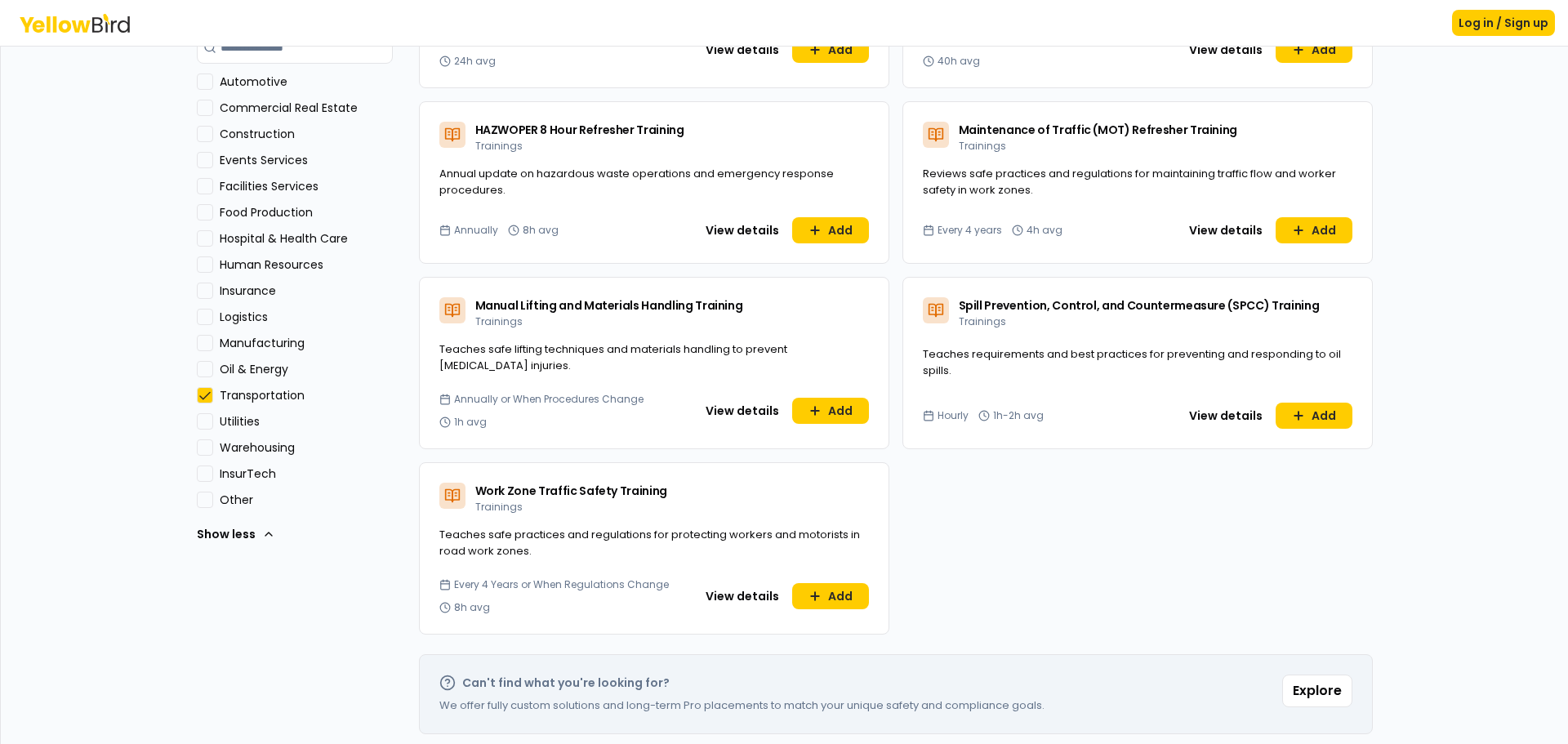
click at [202, 371] on Energy "Oil & Energy" at bounding box center [205, 370] width 17 height 17
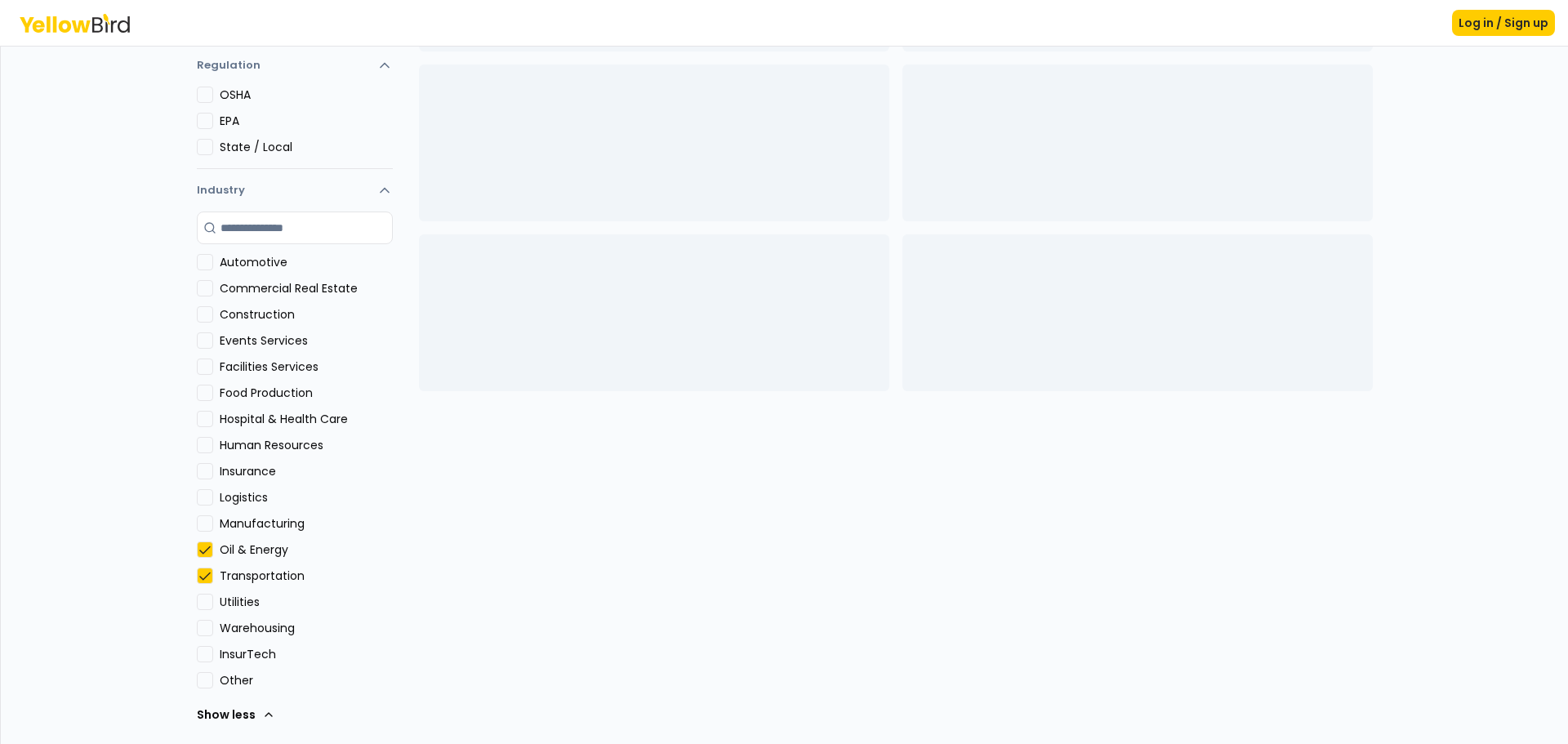
scroll to position [317, 0]
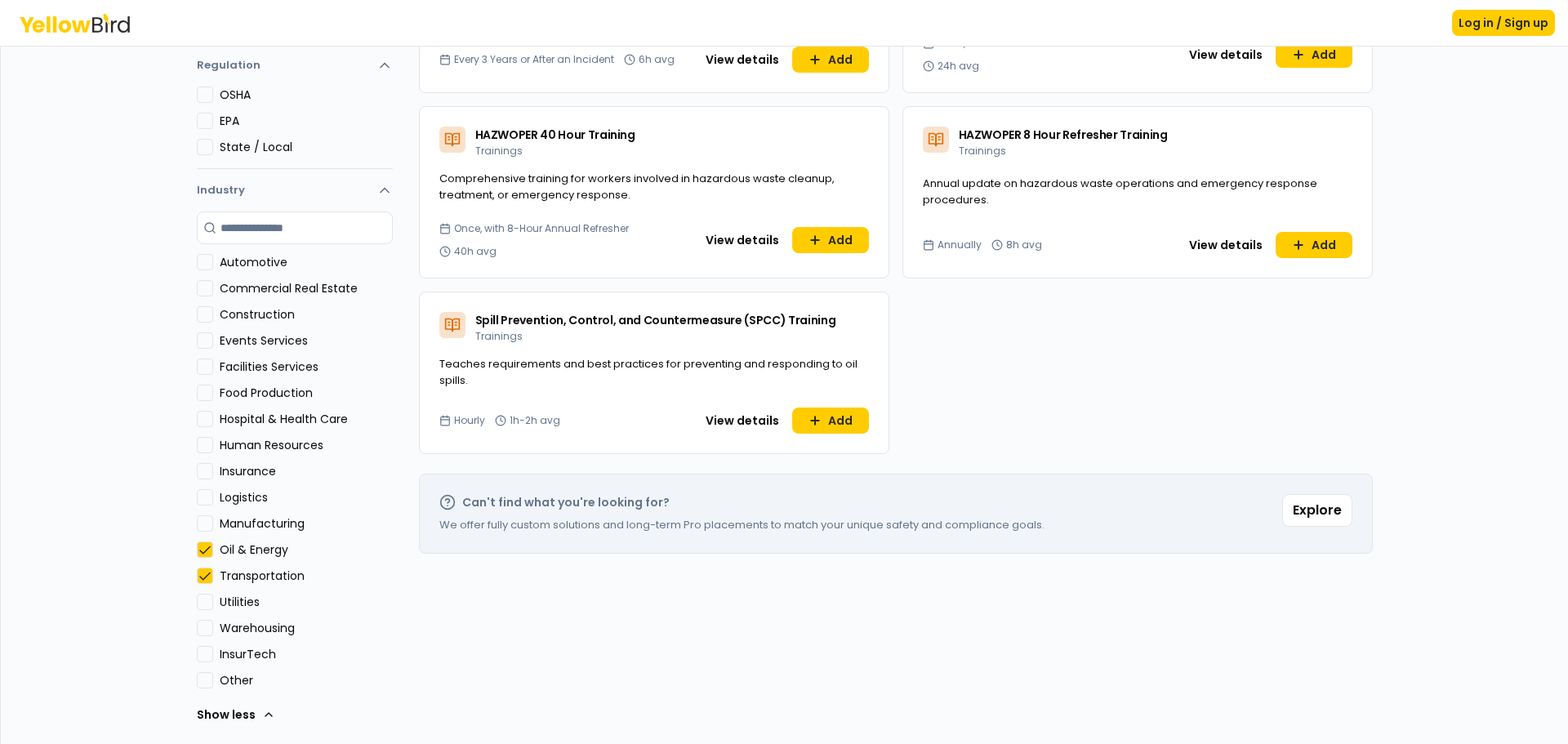
click at [196, 579] on button "Transportation" at bounding box center [205, 576] width 17 height 17
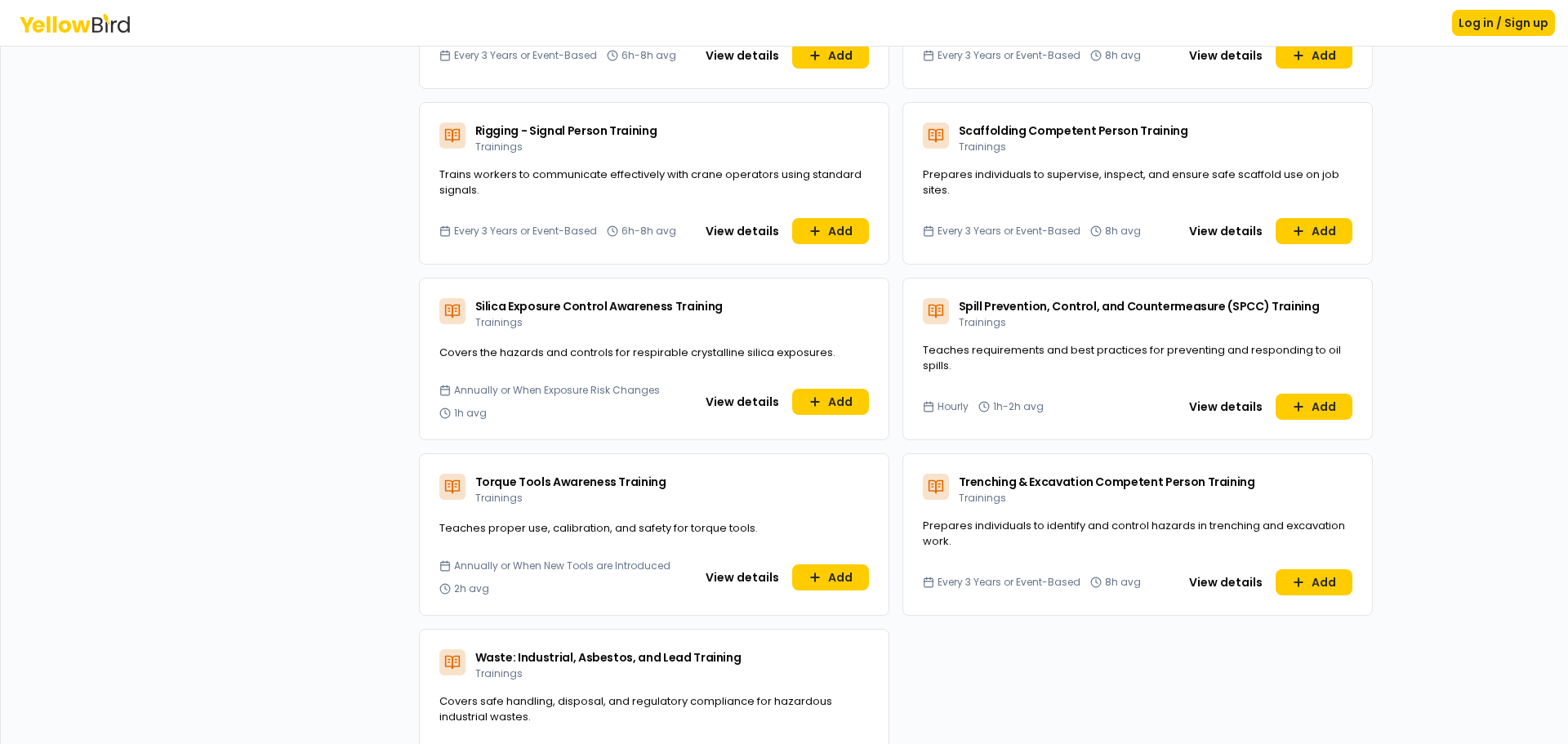
scroll to position [3608, 0]
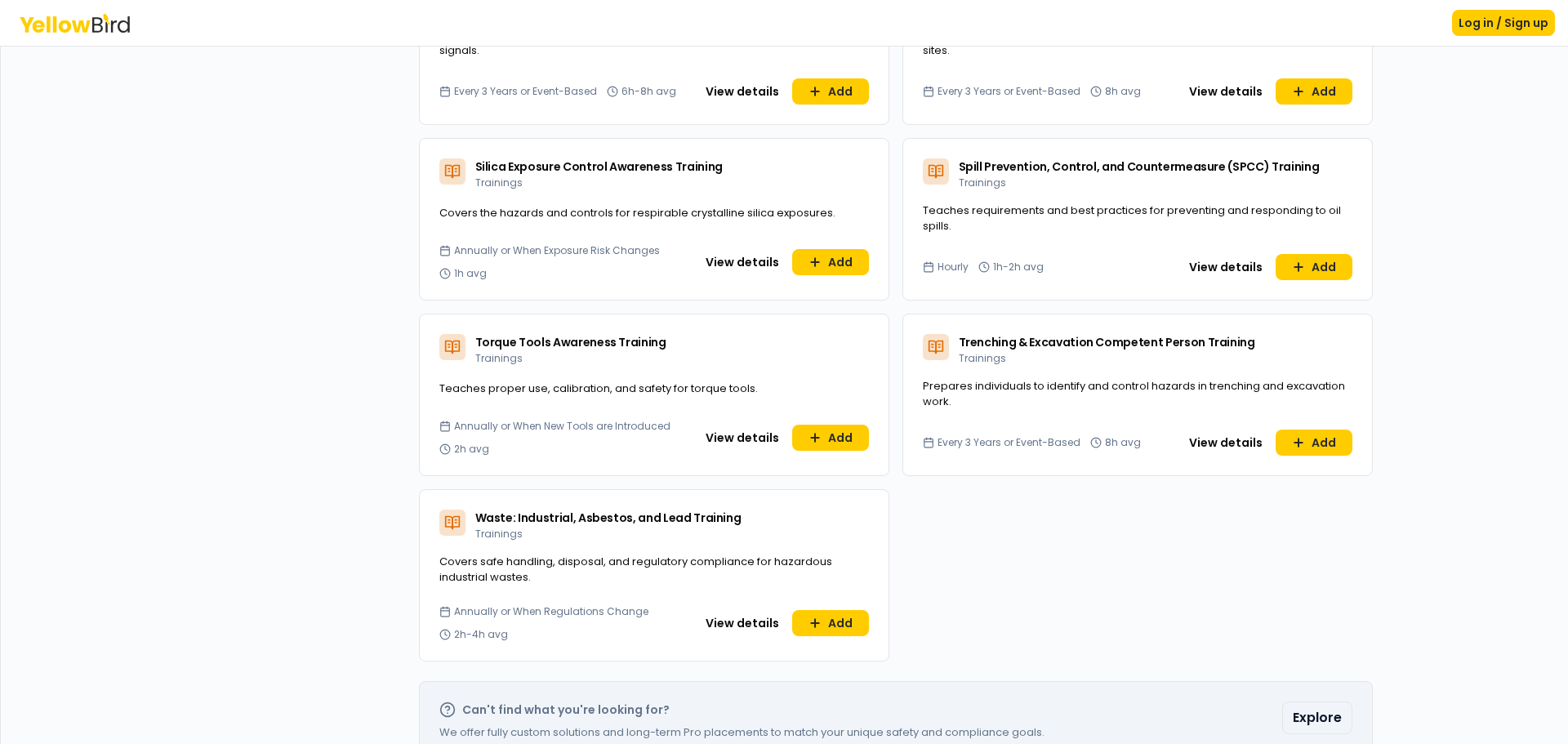
click at [1334, 702] on button "Explore" at bounding box center [1317, 718] width 70 height 33
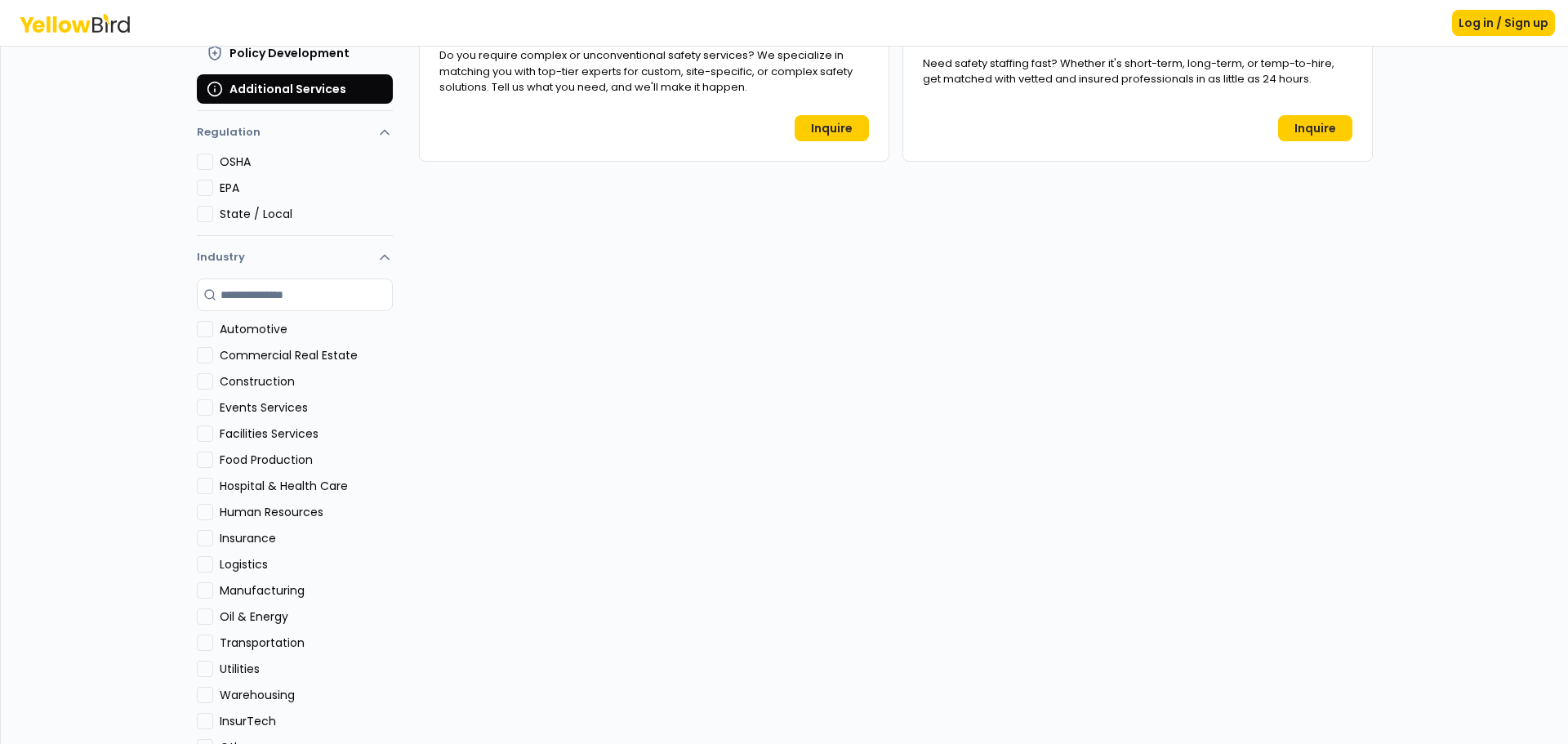
scroll to position [0, 0]
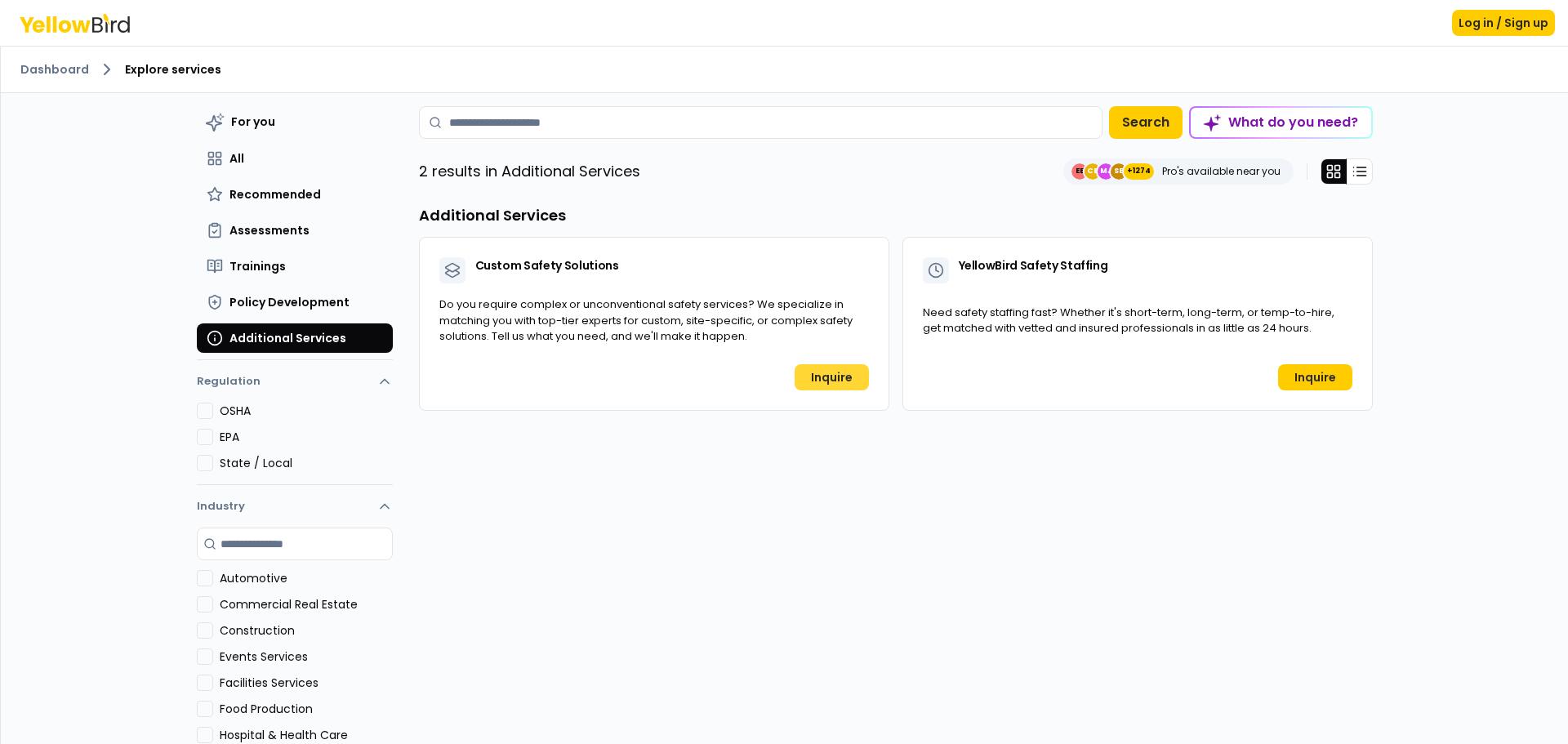
click at [830, 379] on link "Inquire" at bounding box center [832, 377] width 74 height 26
